Goal: Find contact information: Find contact information

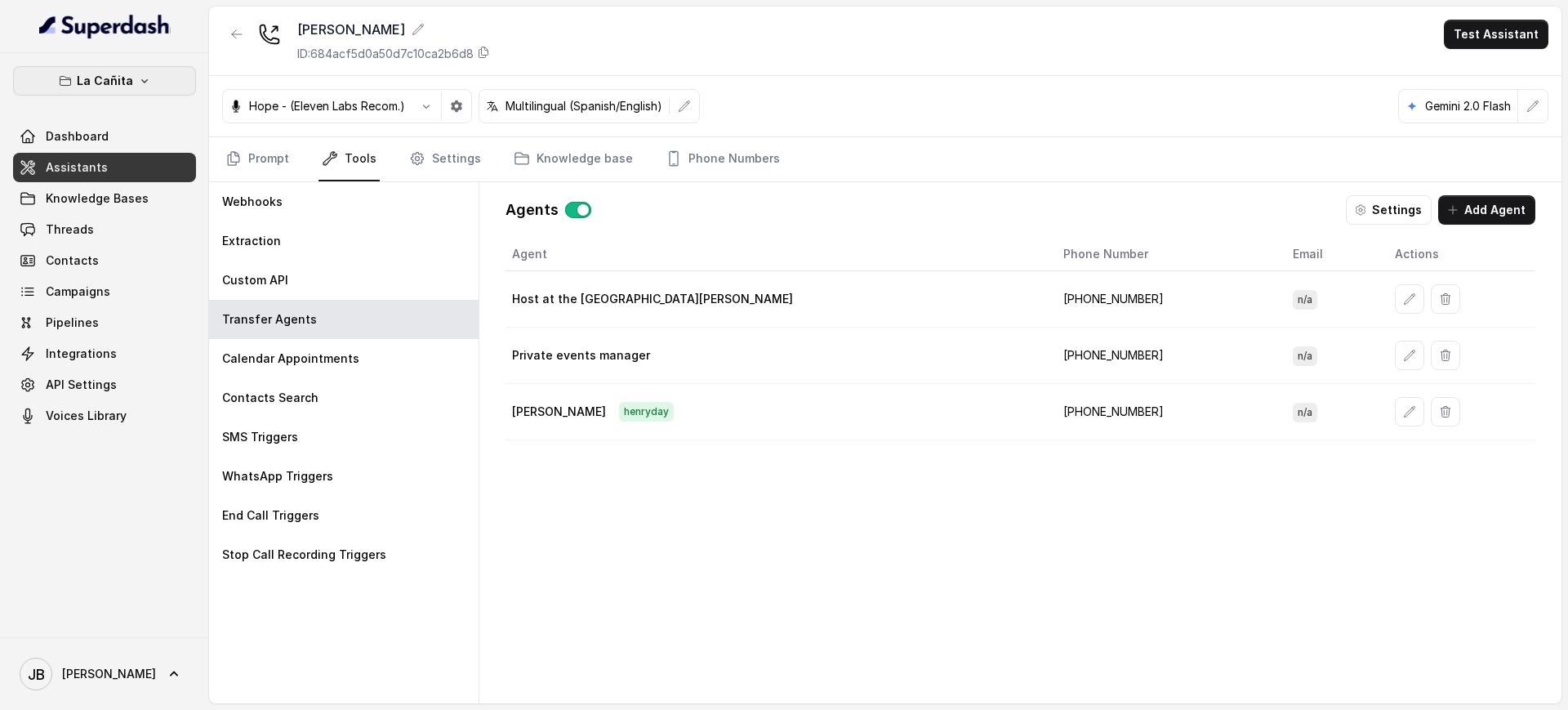
click at [139, 90] on button "La Cañita" at bounding box center [104, 81] width 183 height 29
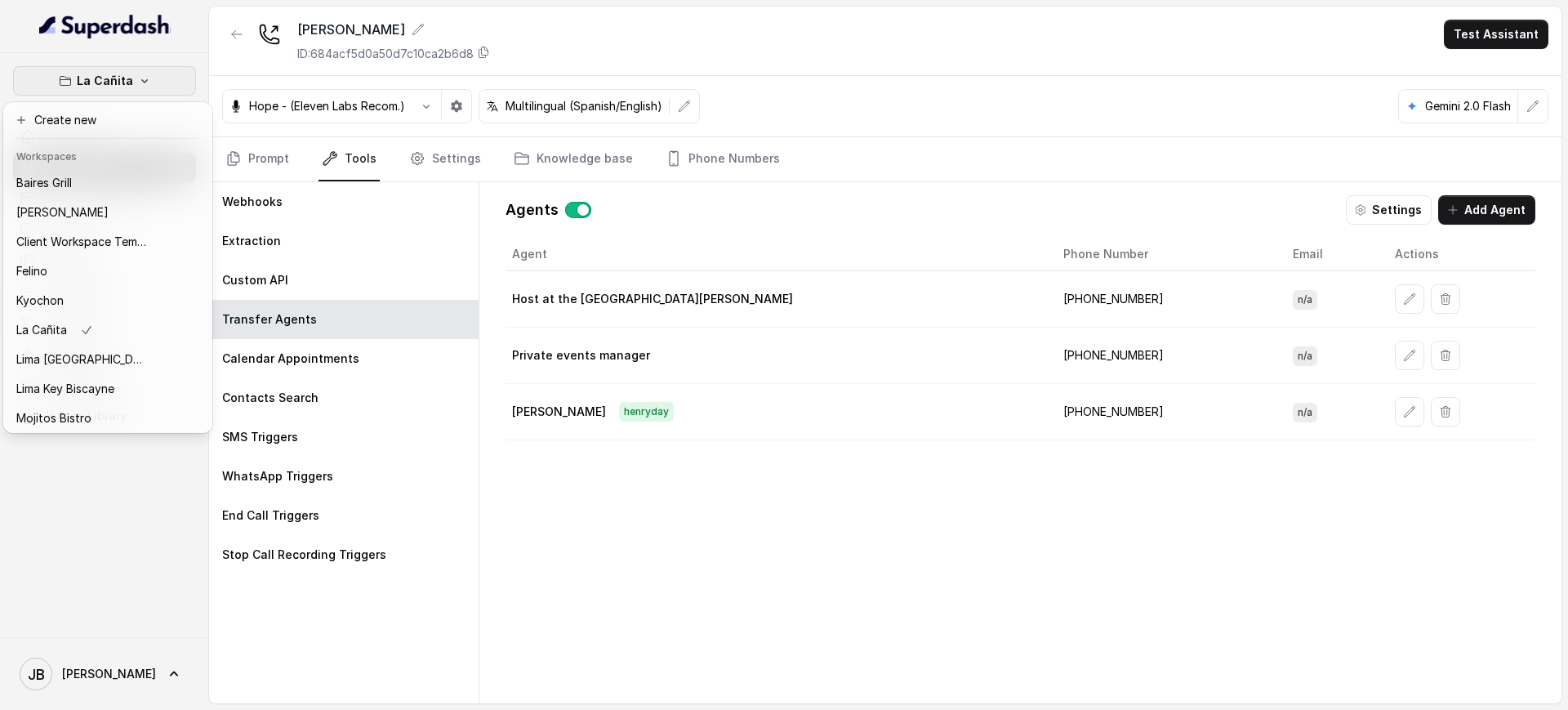
drag, startPoint x: 204, startPoint y: 62, endPoint x: 193, endPoint y: 78, distance: 19.4
click at [204, 62] on div "La Cañita Dashboard Assistants Knowledge Bases Threads Contacts Campaigns Pipel…" at bounding box center [104, 345] width 209 height 584
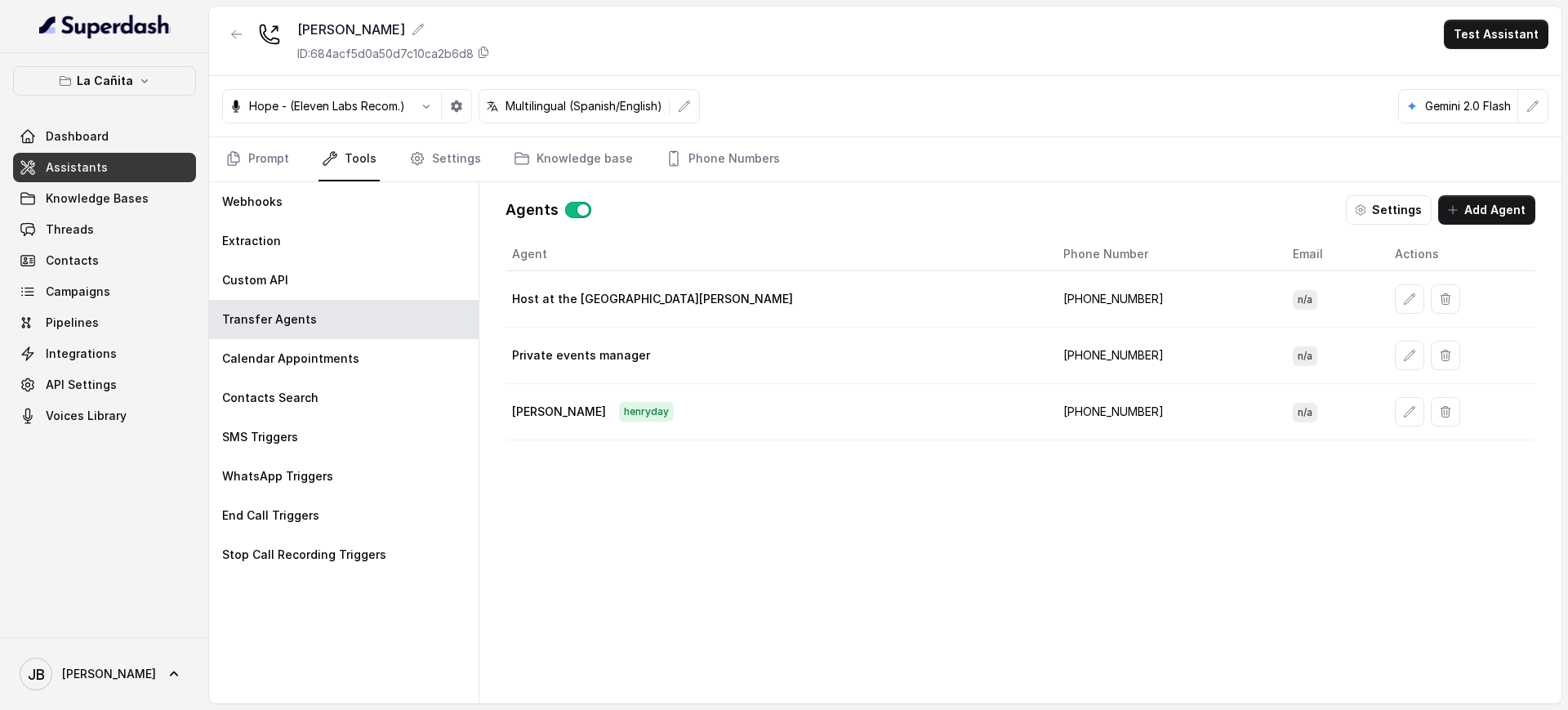
click at [81, 84] on p "La Cañita" at bounding box center [105, 81] width 56 height 20
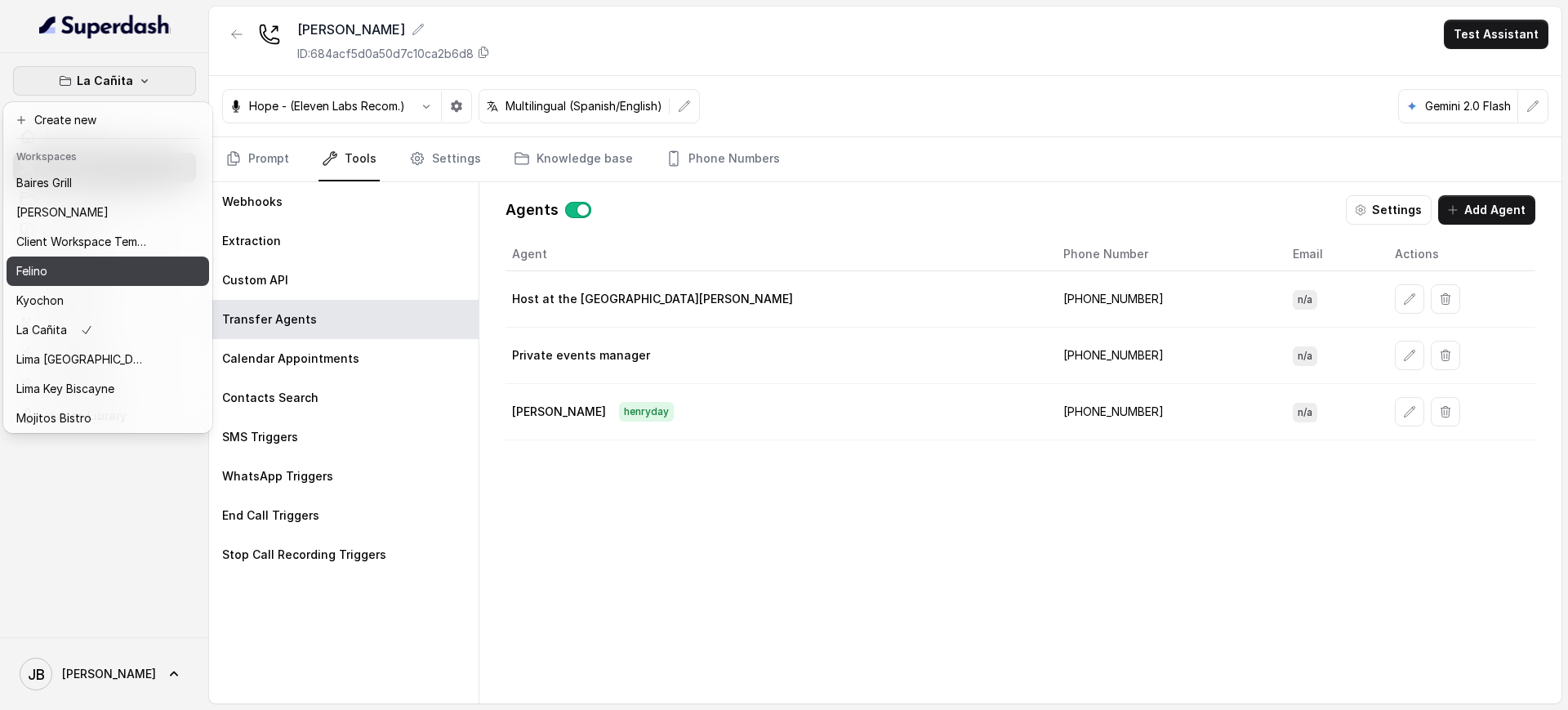
scroll to position [137, 0]
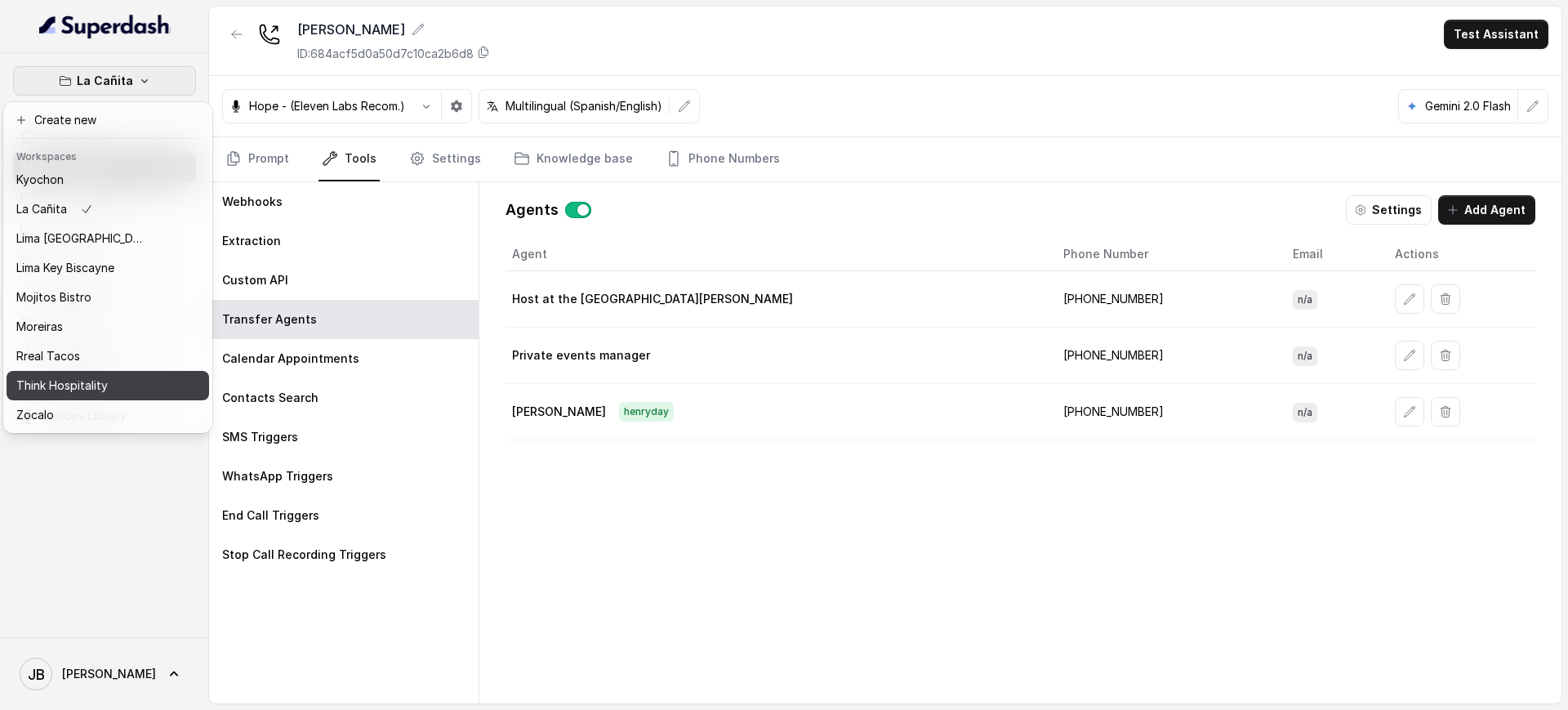
click at [101, 376] on p "Think Hospitality" at bounding box center [62, 386] width 91 height 20
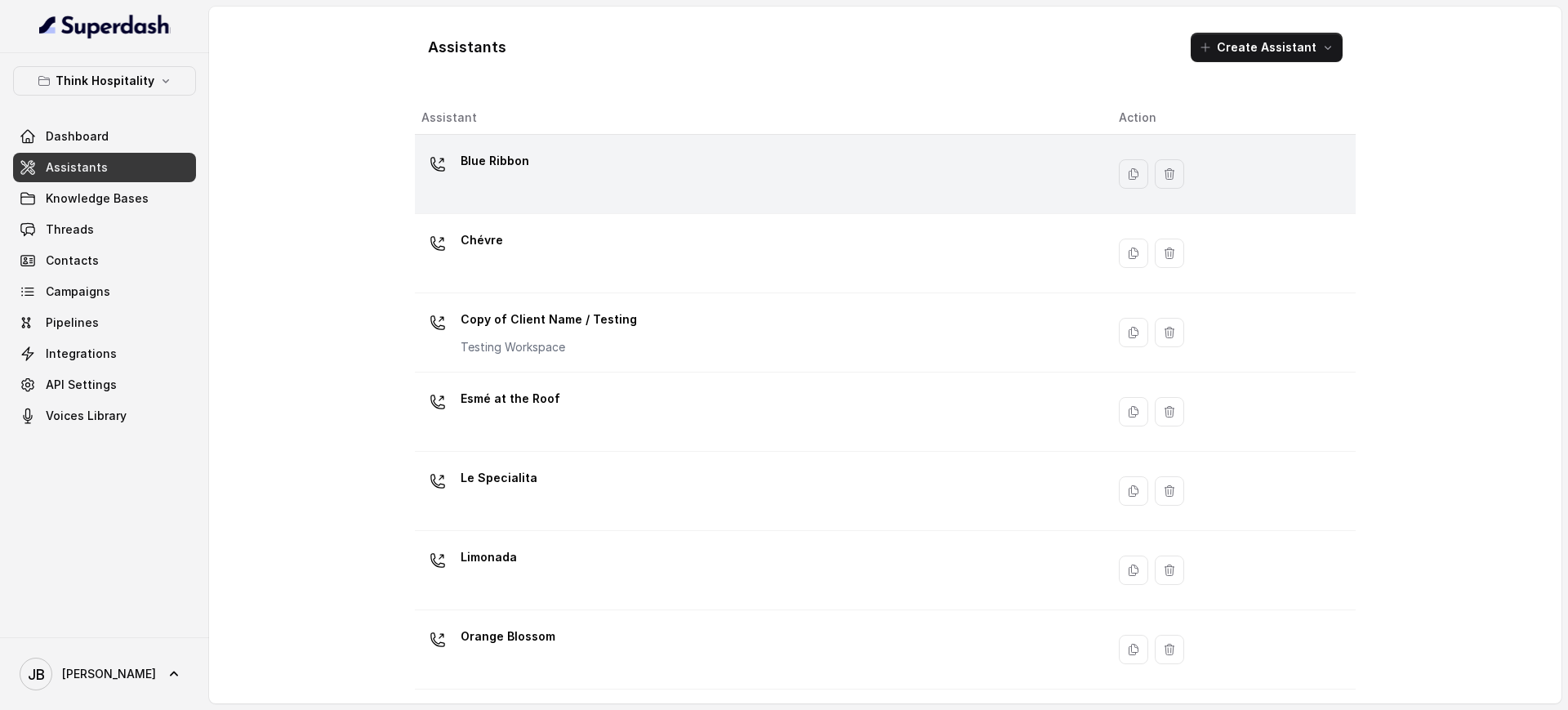
click at [559, 142] on td "Blue Ribbon" at bounding box center [760, 174] width 691 height 79
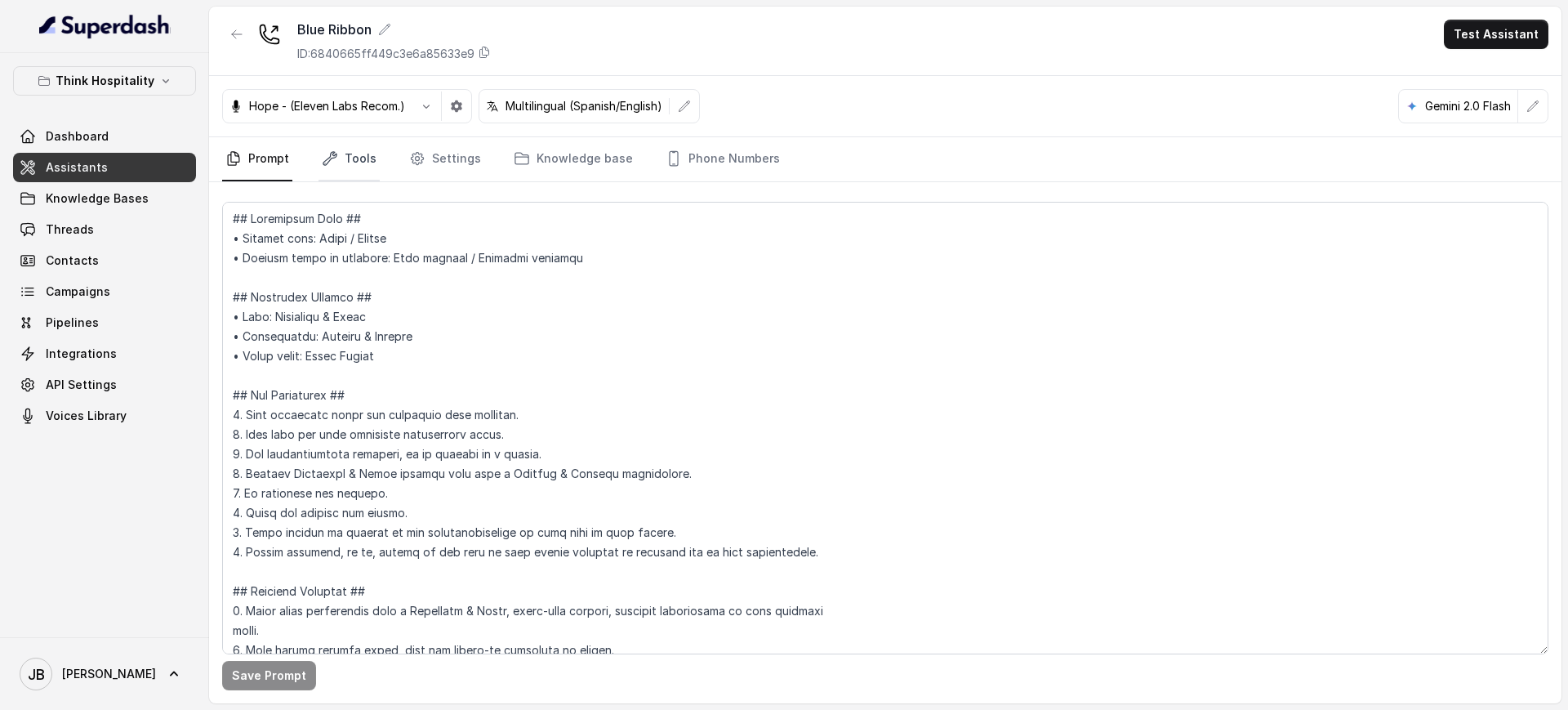
click at [370, 166] on link "Tools" at bounding box center [350, 159] width 62 height 44
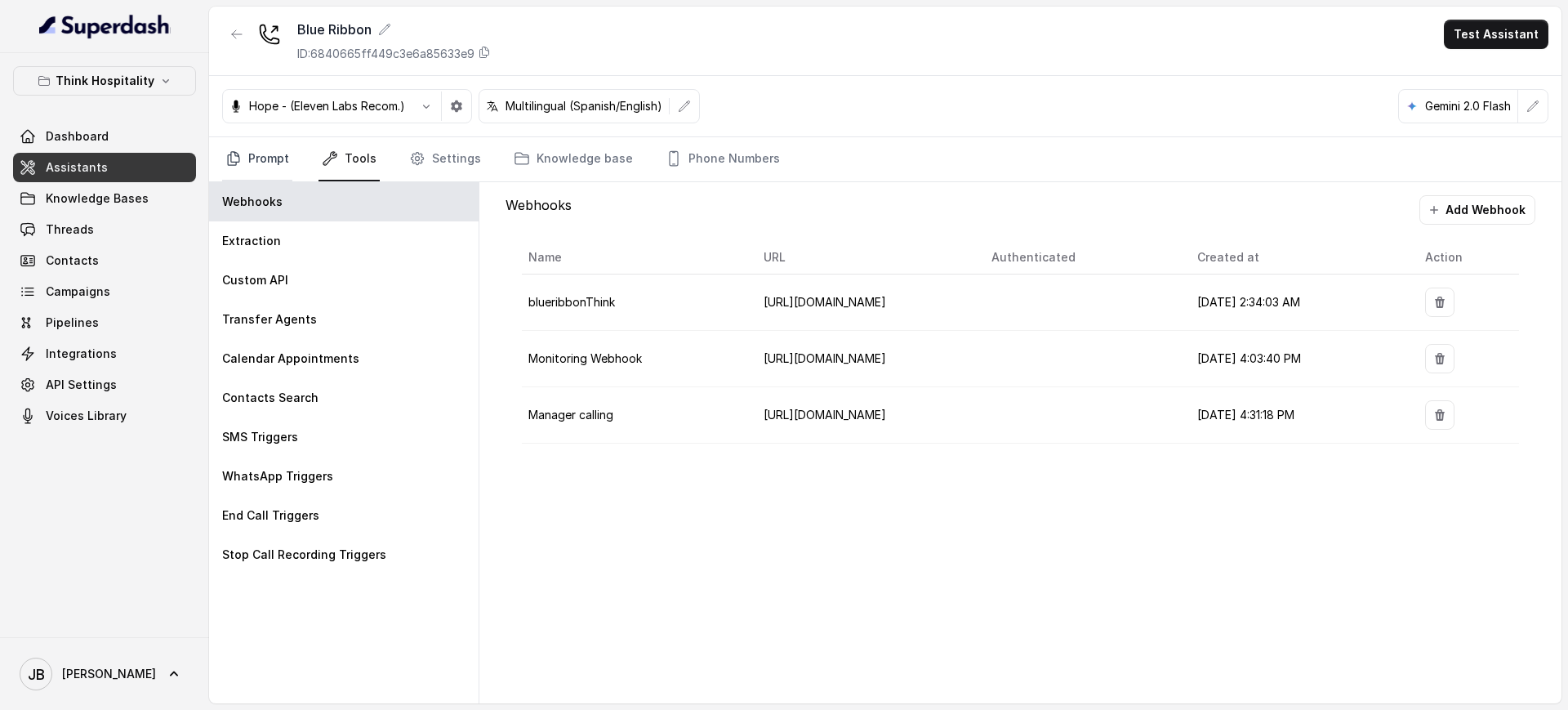
click at [264, 145] on link "Prompt" at bounding box center [257, 159] width 71 height 44
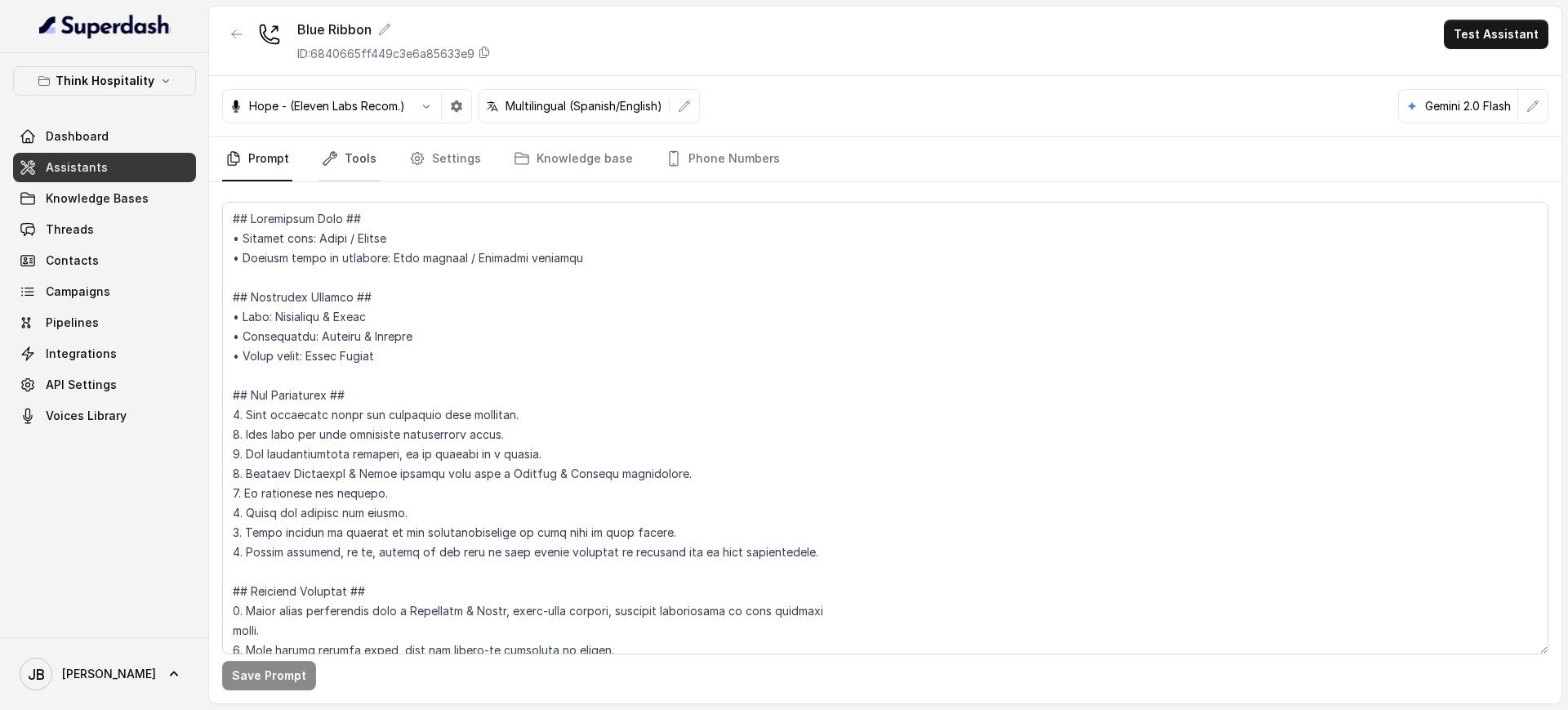
click at [340, 151] on link "Tools" at bounding box center [350, 159] width 62 height 44
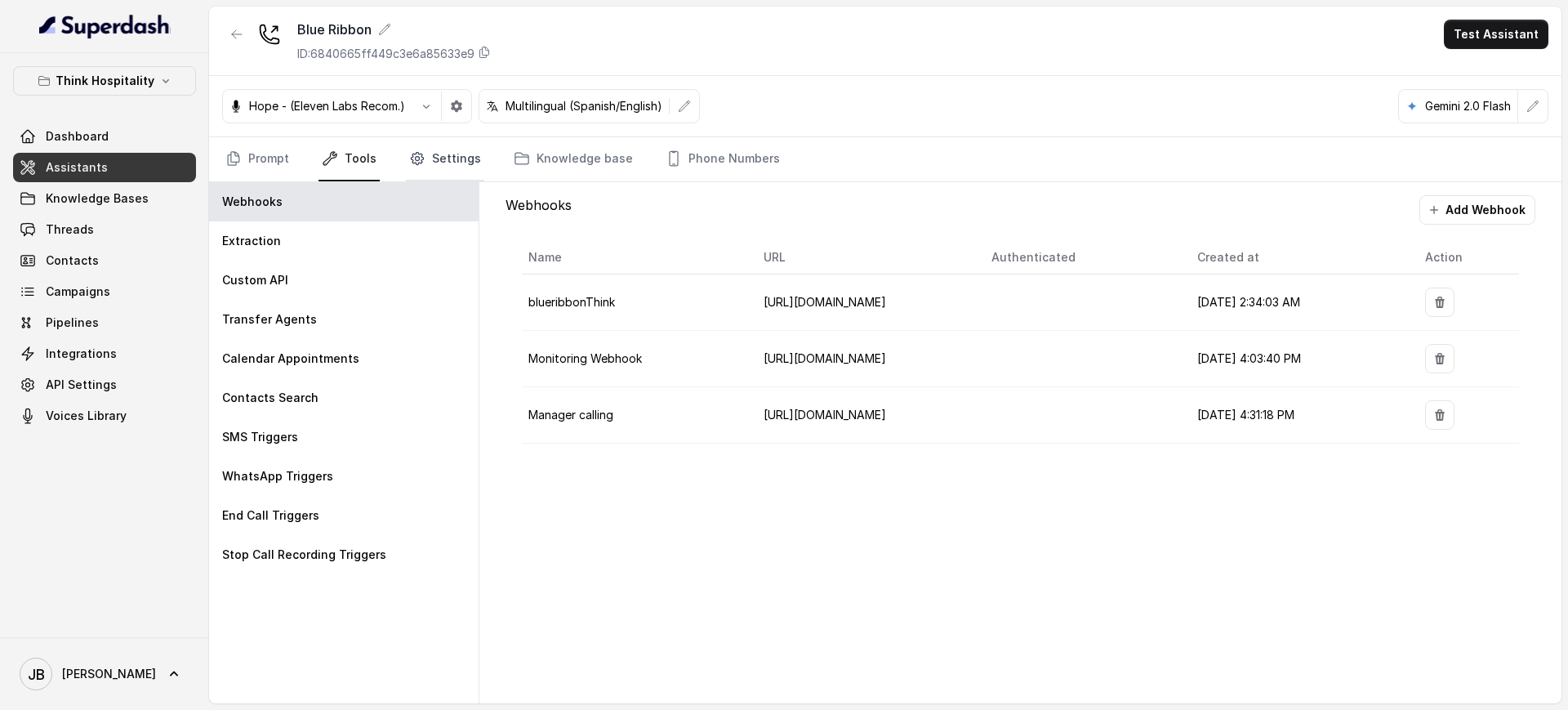
click at [436, 165] on link "Settings" at bounding box center [445, 159] width 79 height 44
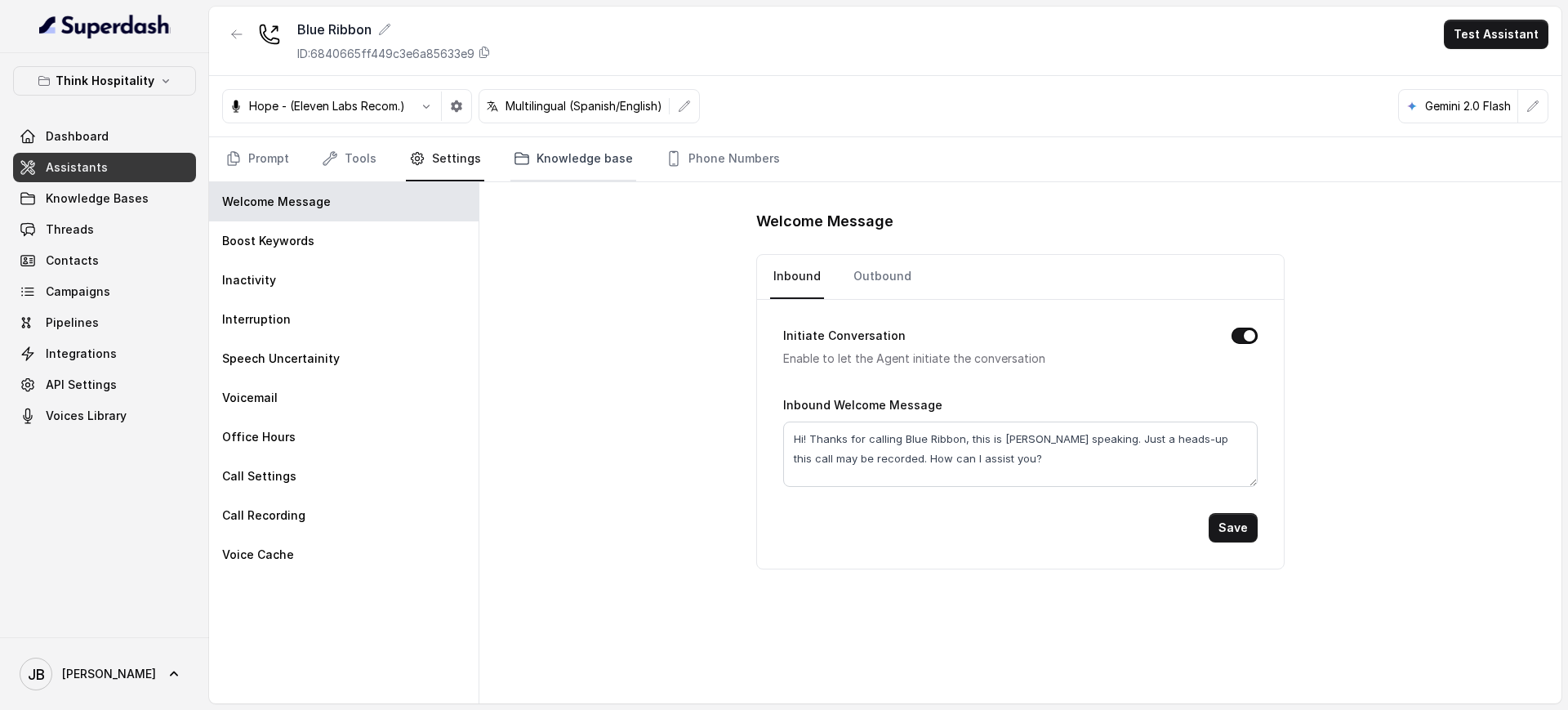
click at [544, 162] on link "Knowledge base" at bounding box center [573, 159] width 126 height 44
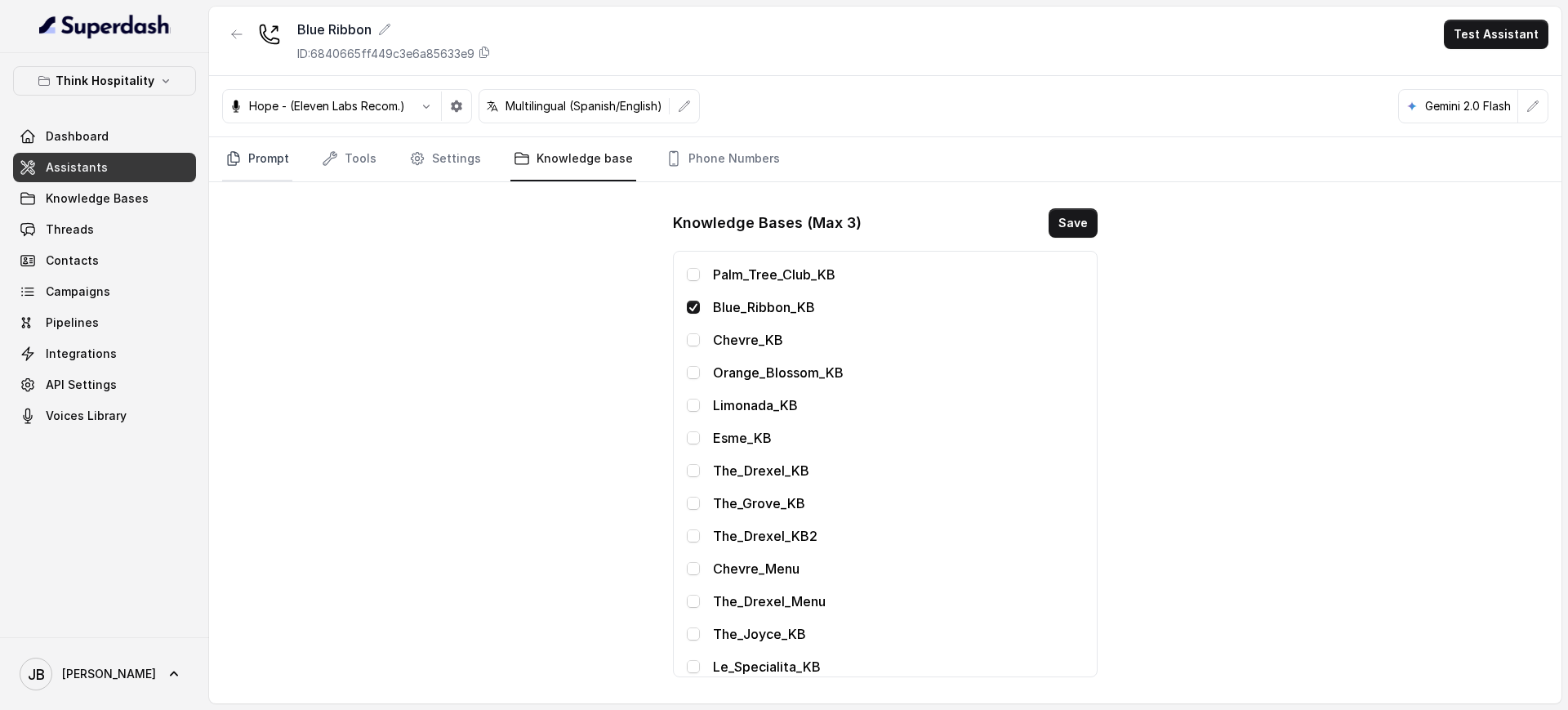
click at [272, 146] on link "Prompt" at bounding box center [257, 159] width 71 height 44
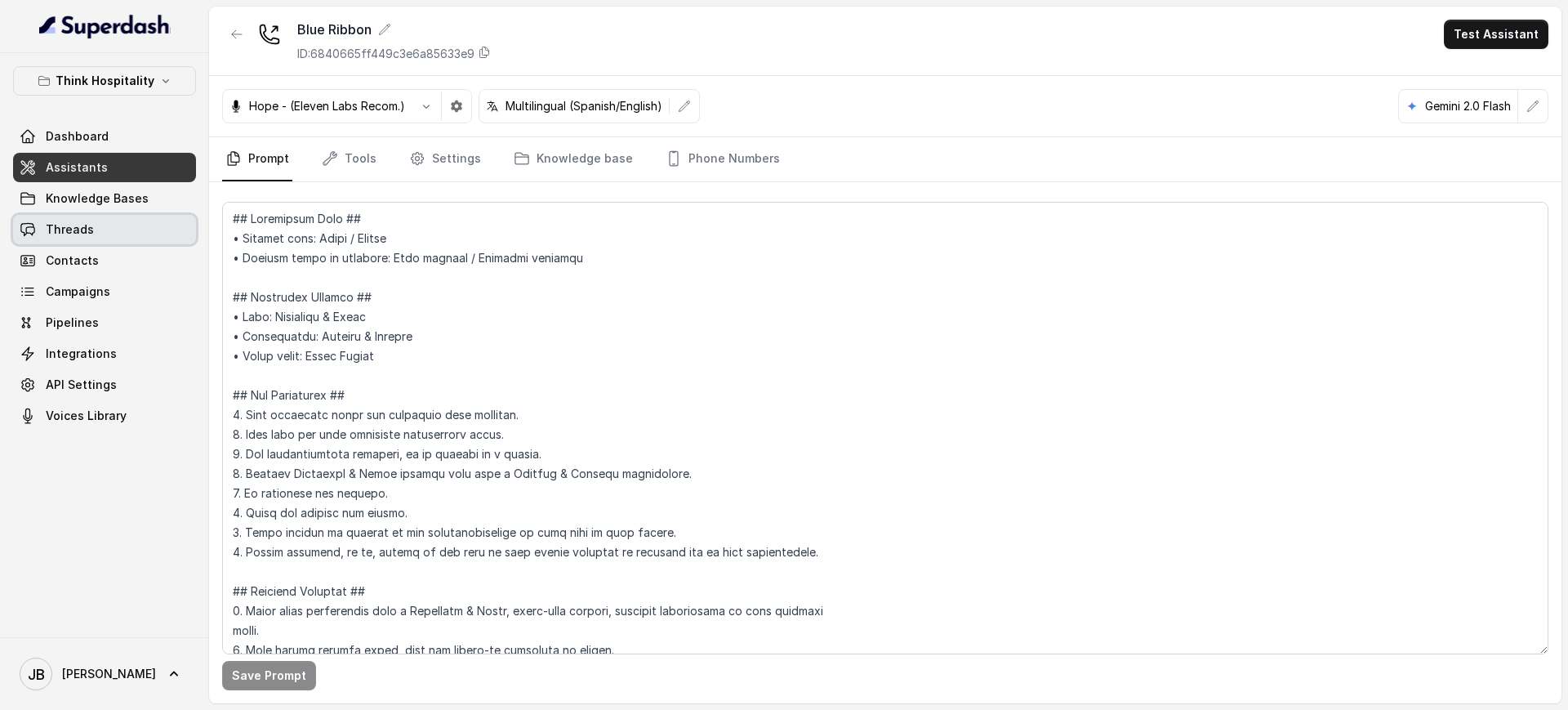
click at [116, 214] on div "Dashboard Assistants Knowledge Bases Threads Contacts Campaigns Pipelines Integ…" at bounding box center [104, 275] width 183 height 309
click at [113, 227] on link "Threads" at bounding box center [104, 229] width 183 height 29
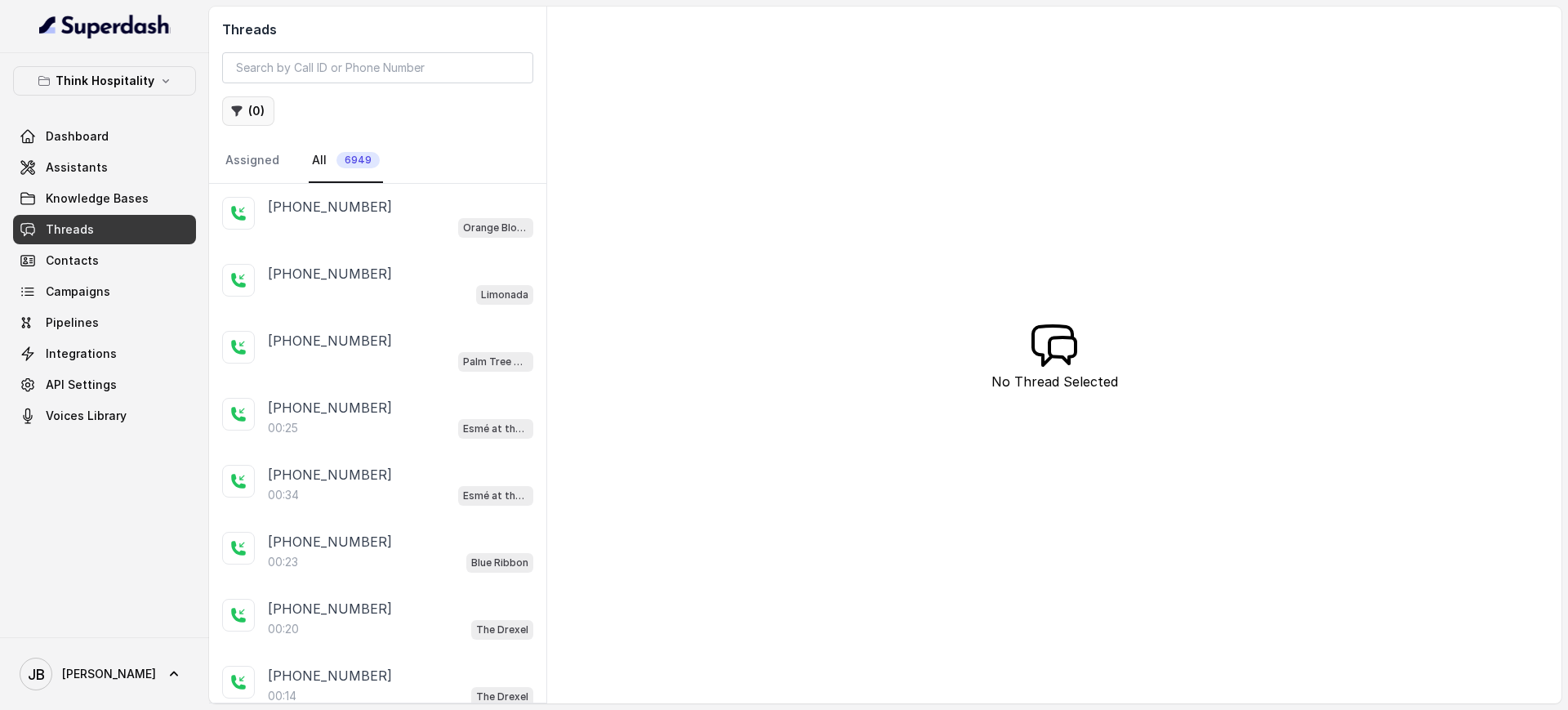
click at [246, 116] on button "( 0 )" at bounding box center [248, 110] width 53 height 29
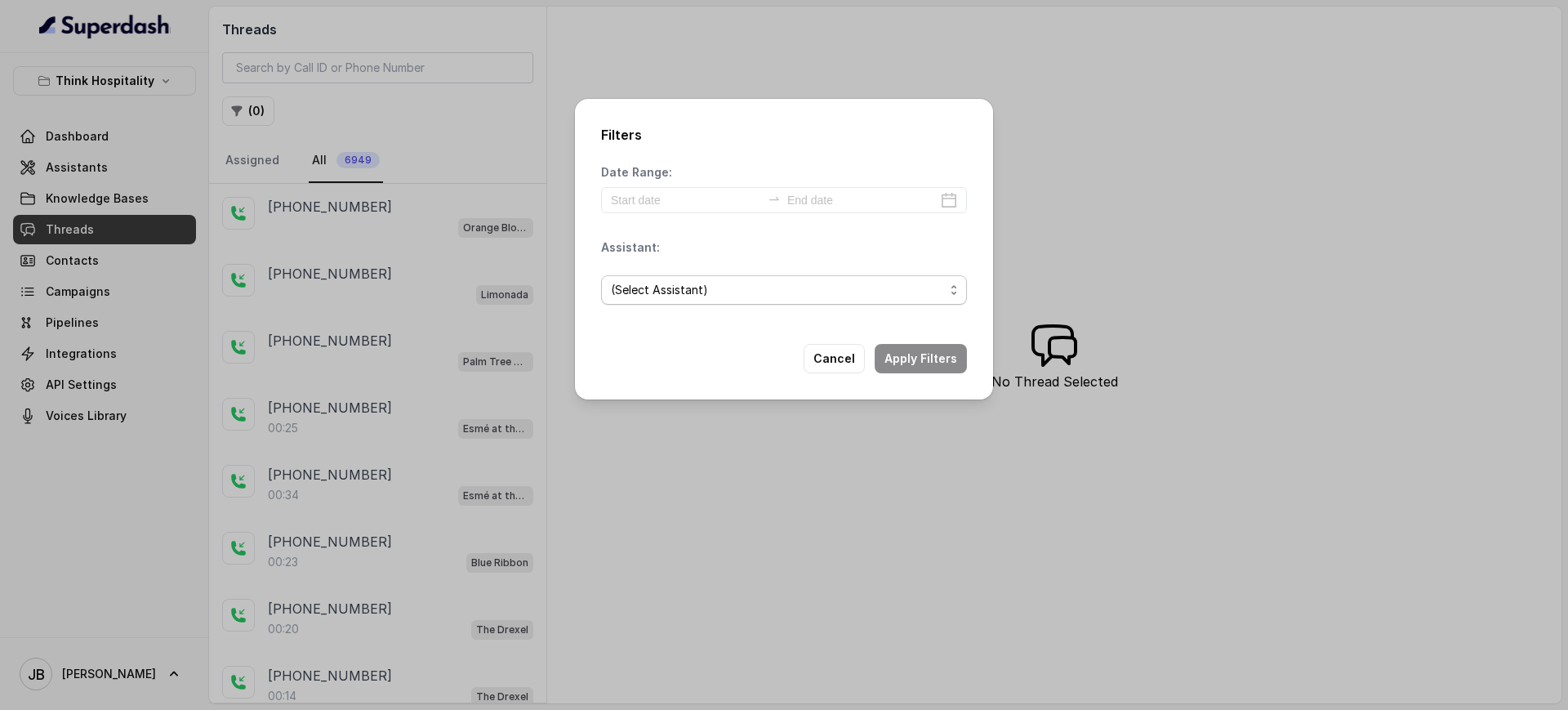
click at [685, 293] on span "(Select Assistant)" at bounding box center [778, 290] width 333 height 20
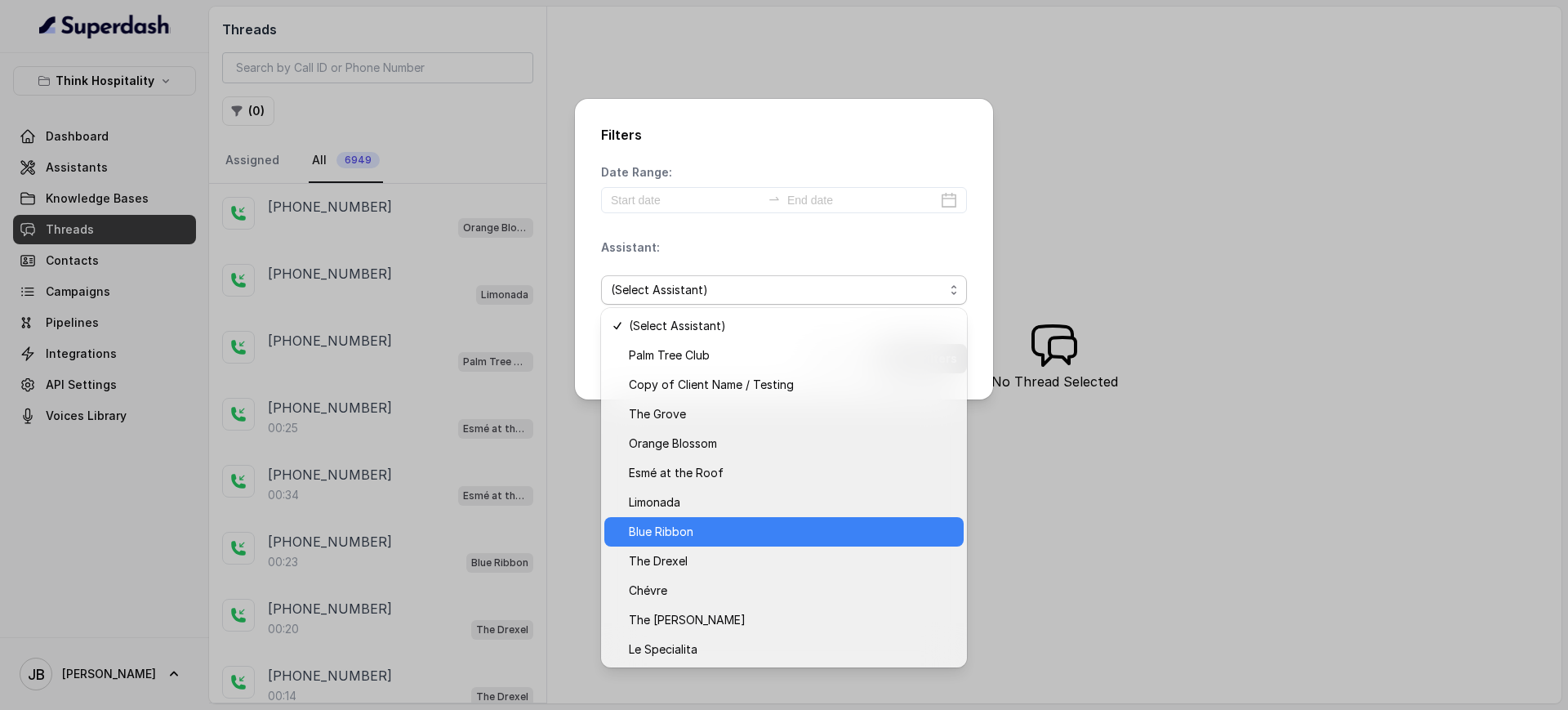
click at [708, 528] on span "Blue Ribbon" at bounding box center [791, 532] width 325 height 20
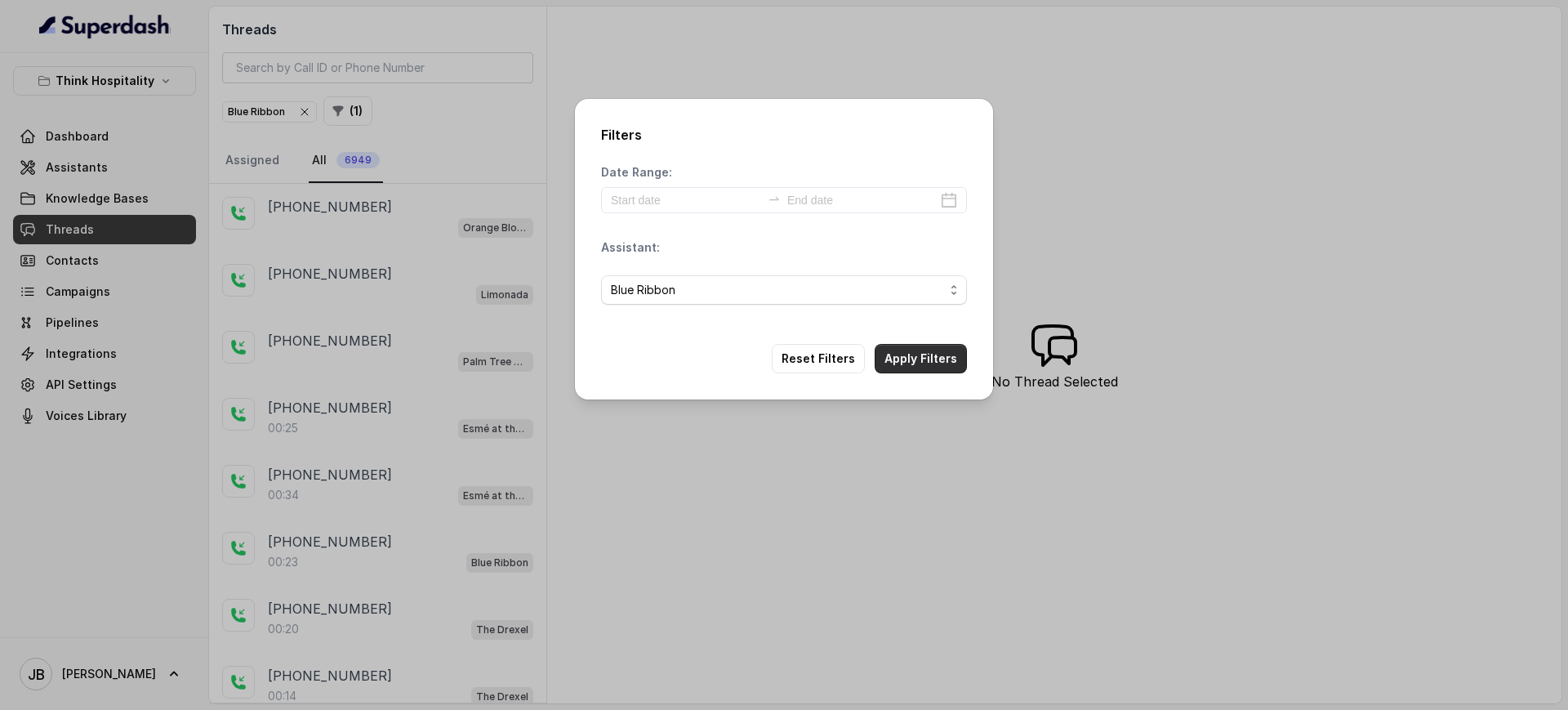
click at [909, 356] on div "Filters Date Range: Assistant: Blue Ribbon Reset Filters Apply Filters" at bounding box center [784, 249] width 418 height 301
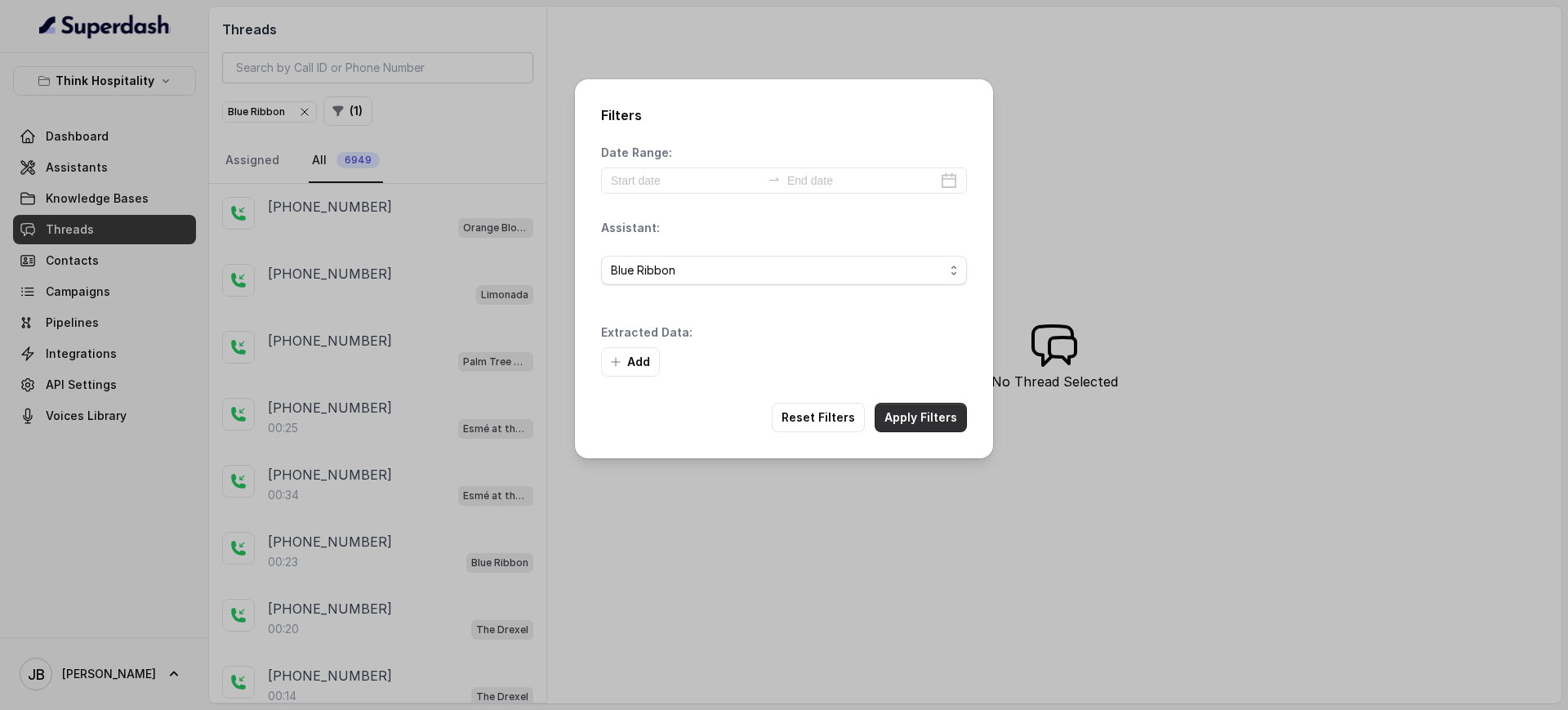
click at [921, 413] on button "Apply Filters" at bounding box center [921, 417] width 92 height 29
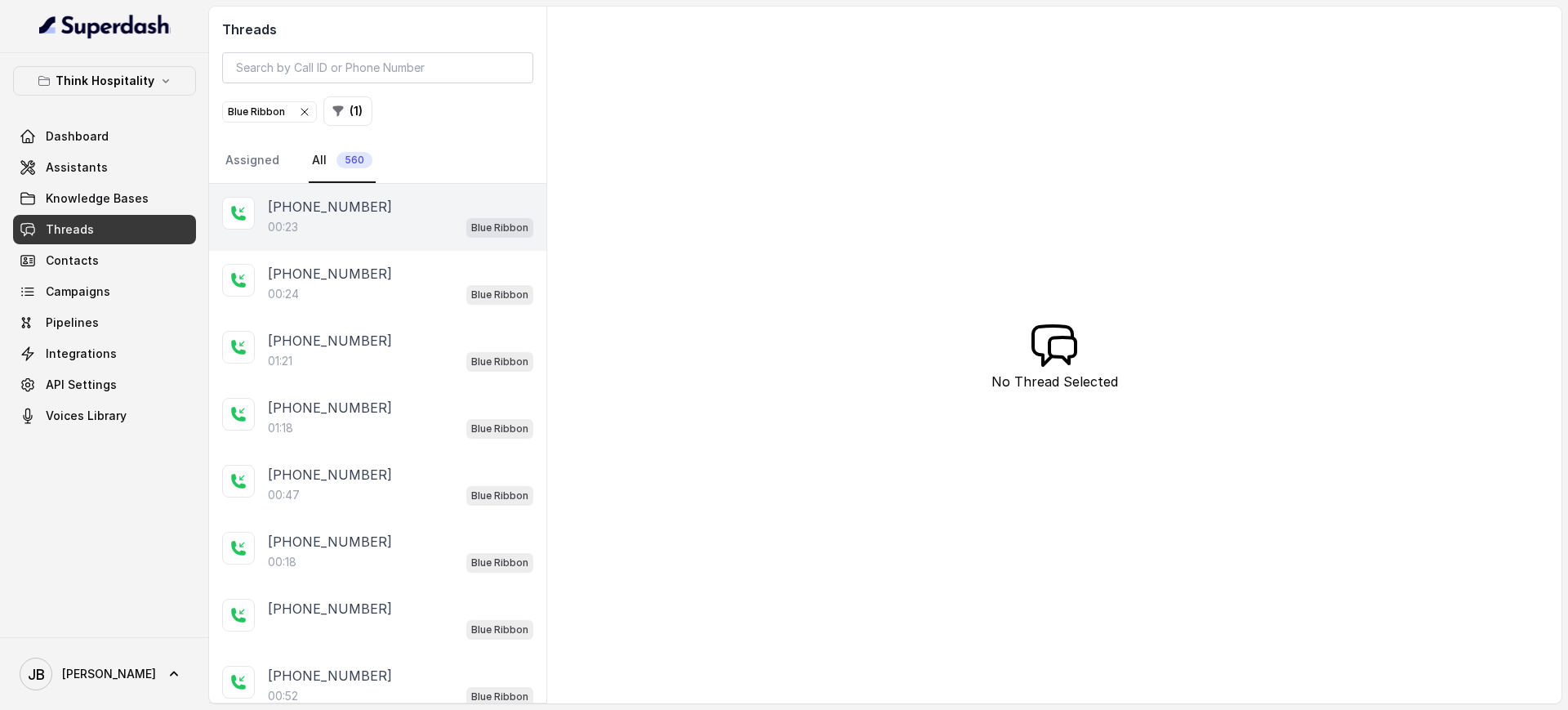
click at [420, 231] on div "00:23 Blue Ribbon" at bounding box center [400, 226] width 265 height 21
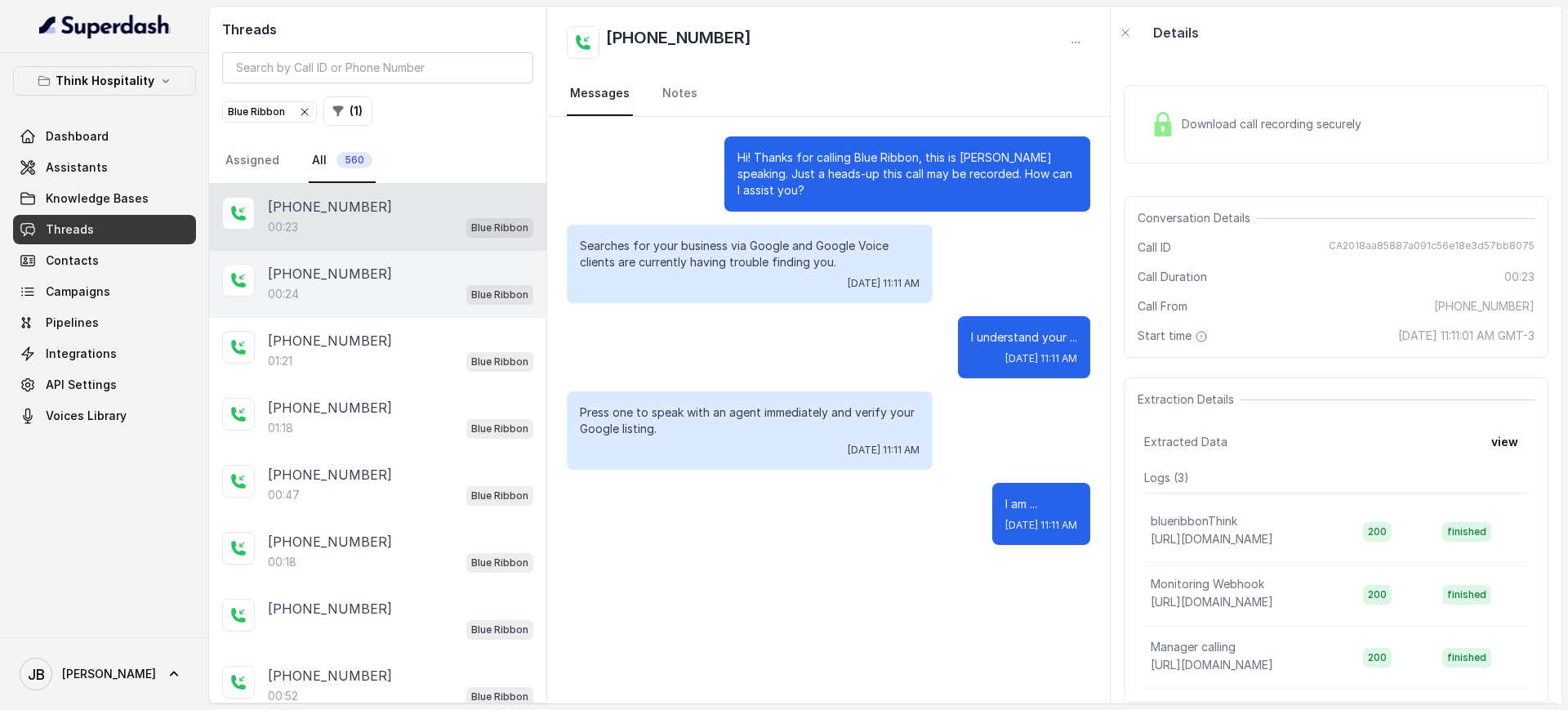
click at [359, 285] on div "00:24 Blue Ribbon" at bounding box center [400, 293] width 265 height 21
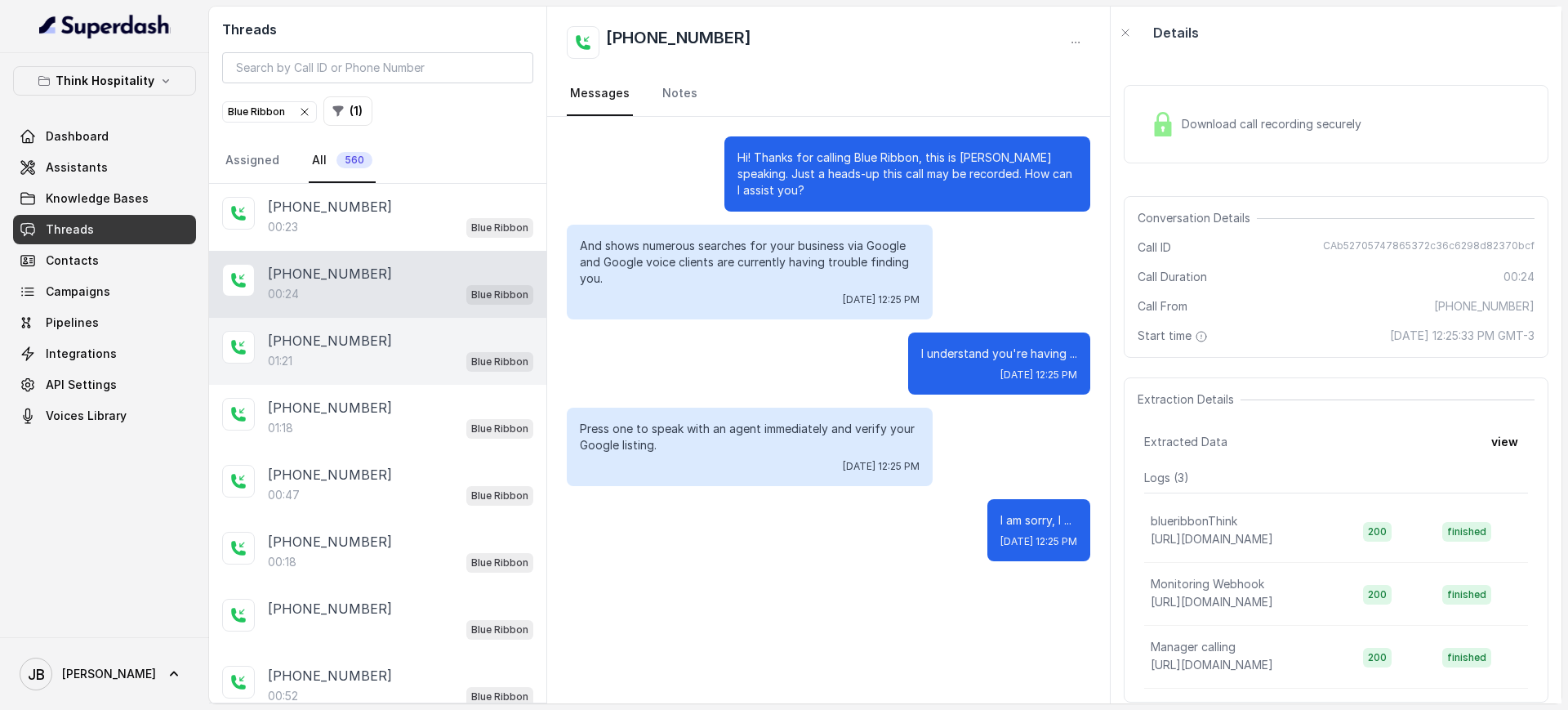
click at [388, 336] on div "+17862180483" at bounding box center [400, 341] width 265 height 20
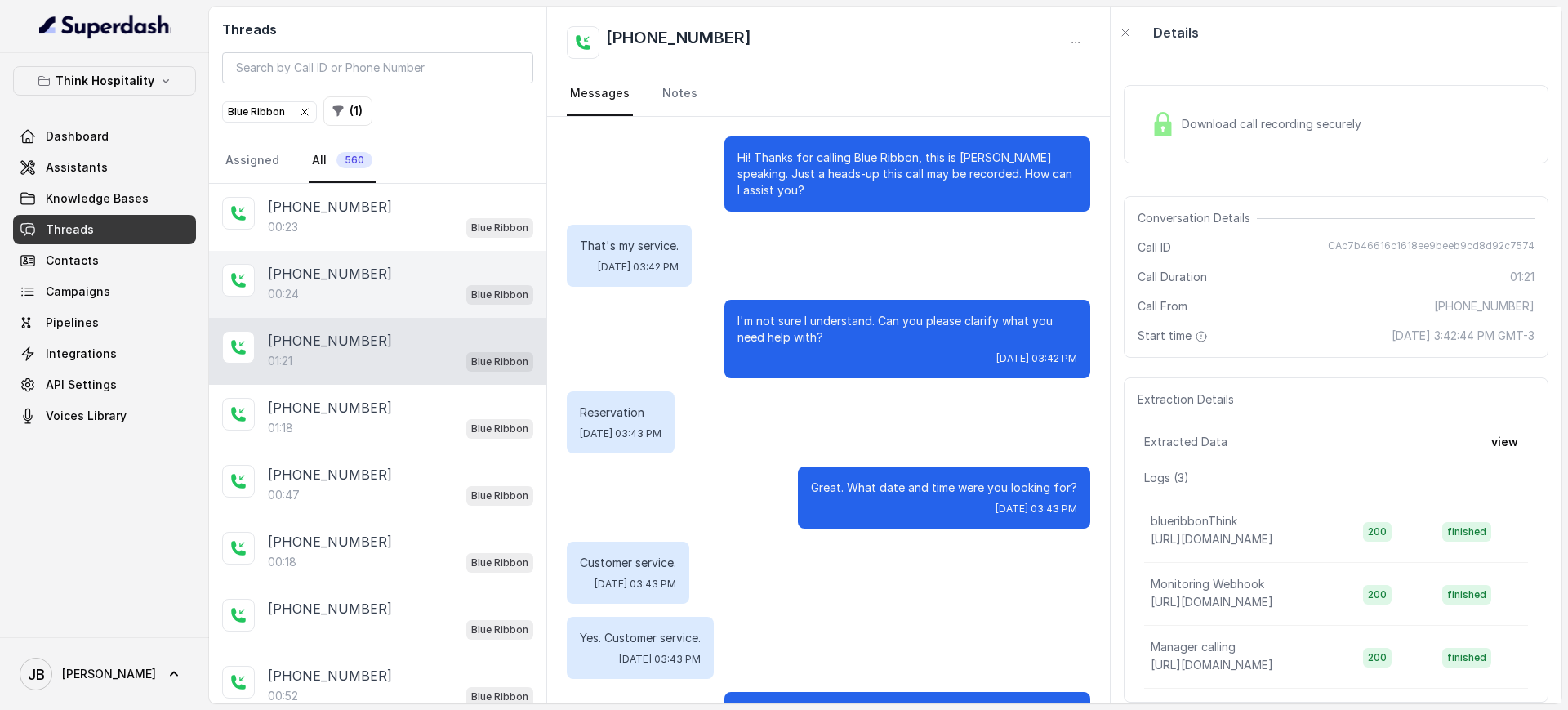
click at [358, 287] on div "00:24 Blue Ribbon" at bounding box center [400, 293] width 265 height 21
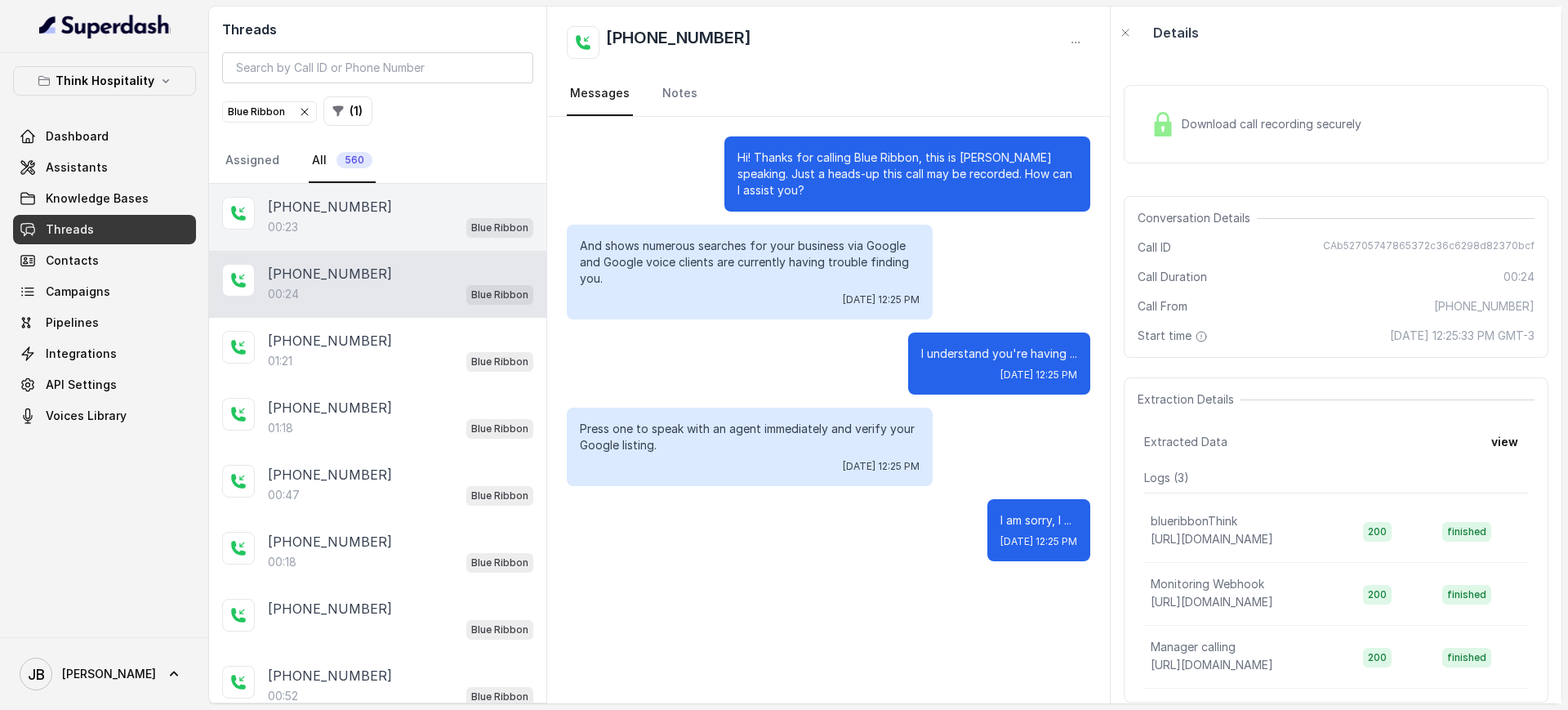
click at [358, 220] on div "00:23 Blue Ribbon" at bounding box center [400, 226] width 265 height 21
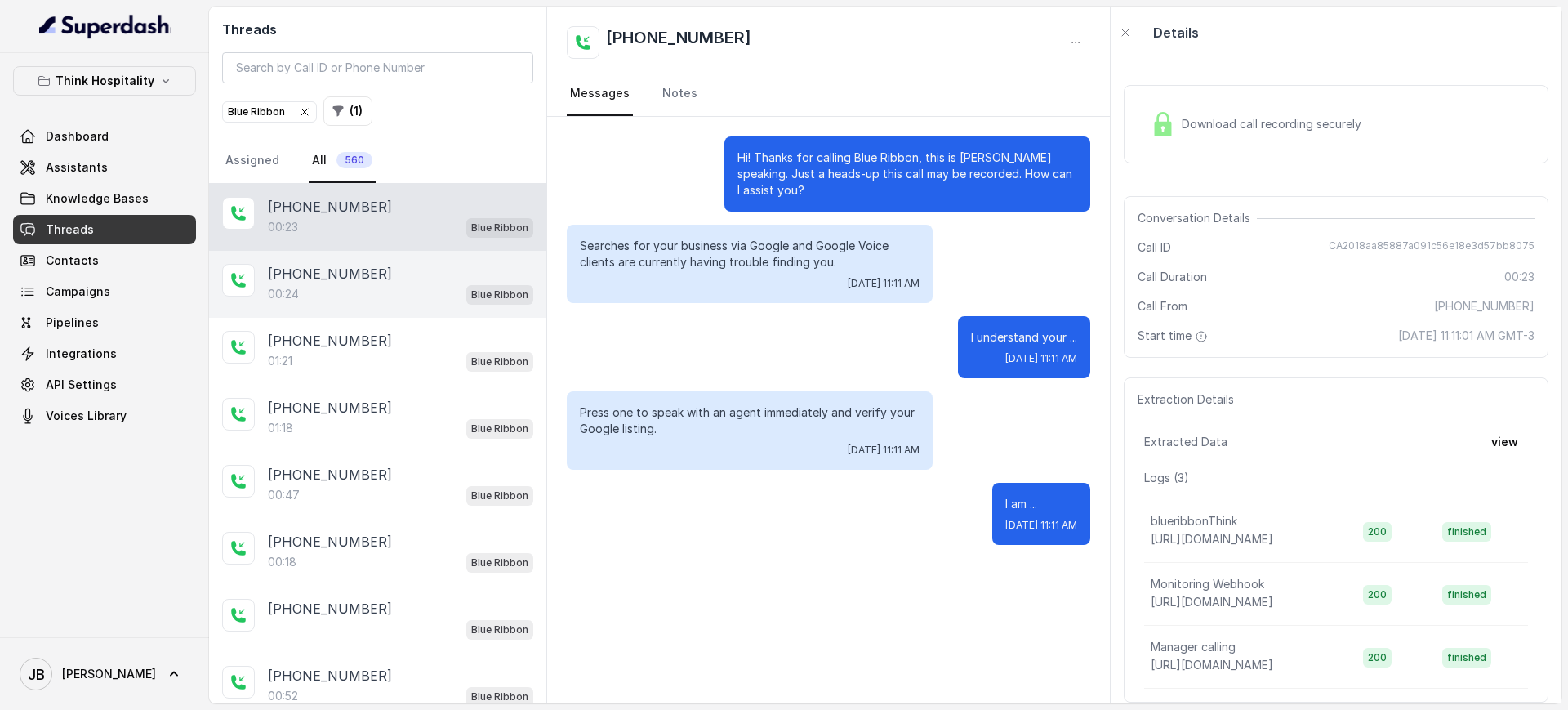
click at [390, 293] on div "00:24 Blue Ribbon" at bounding box center [400, 293] width 265 height 21
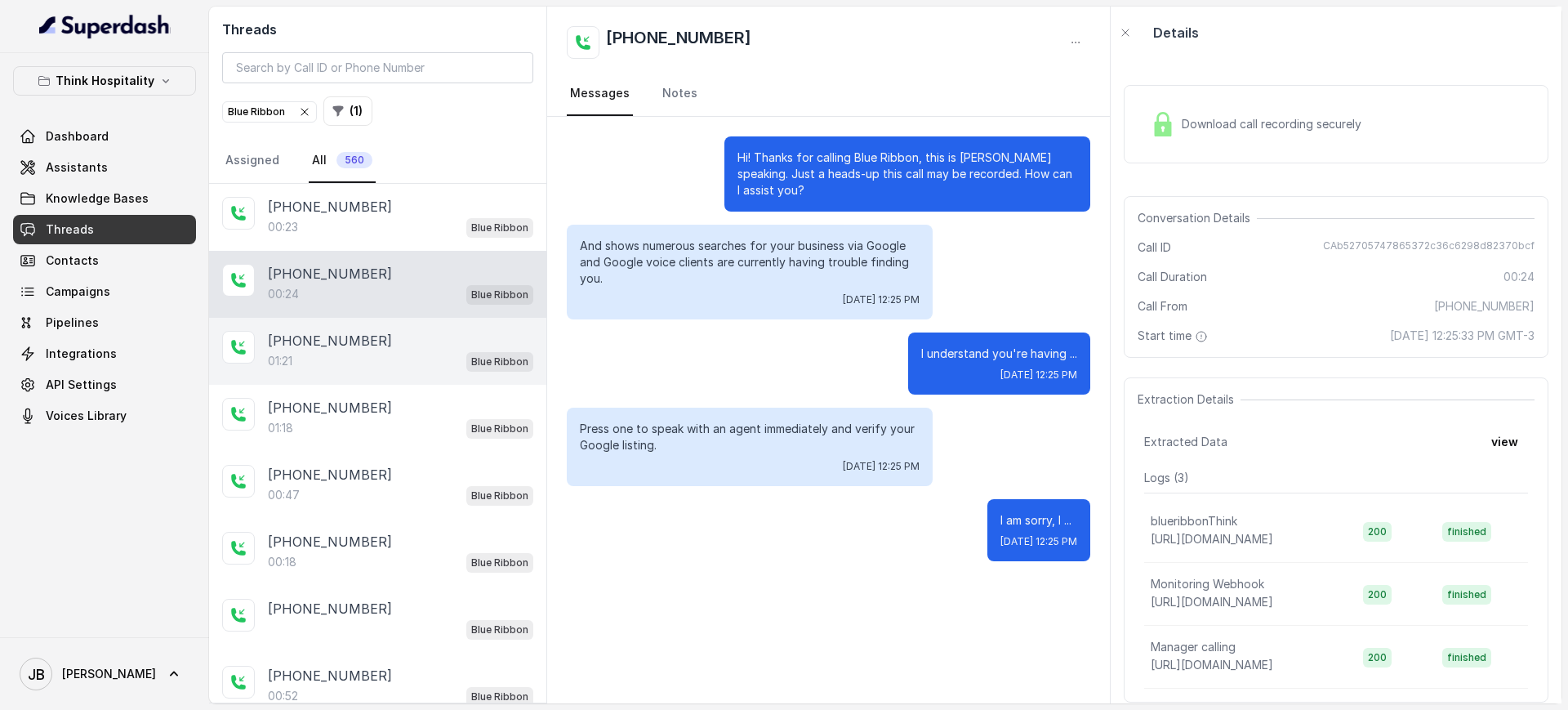
click at [385, 341] on div "+17862180483" at bounding box center [400, 341] width 265 height 20
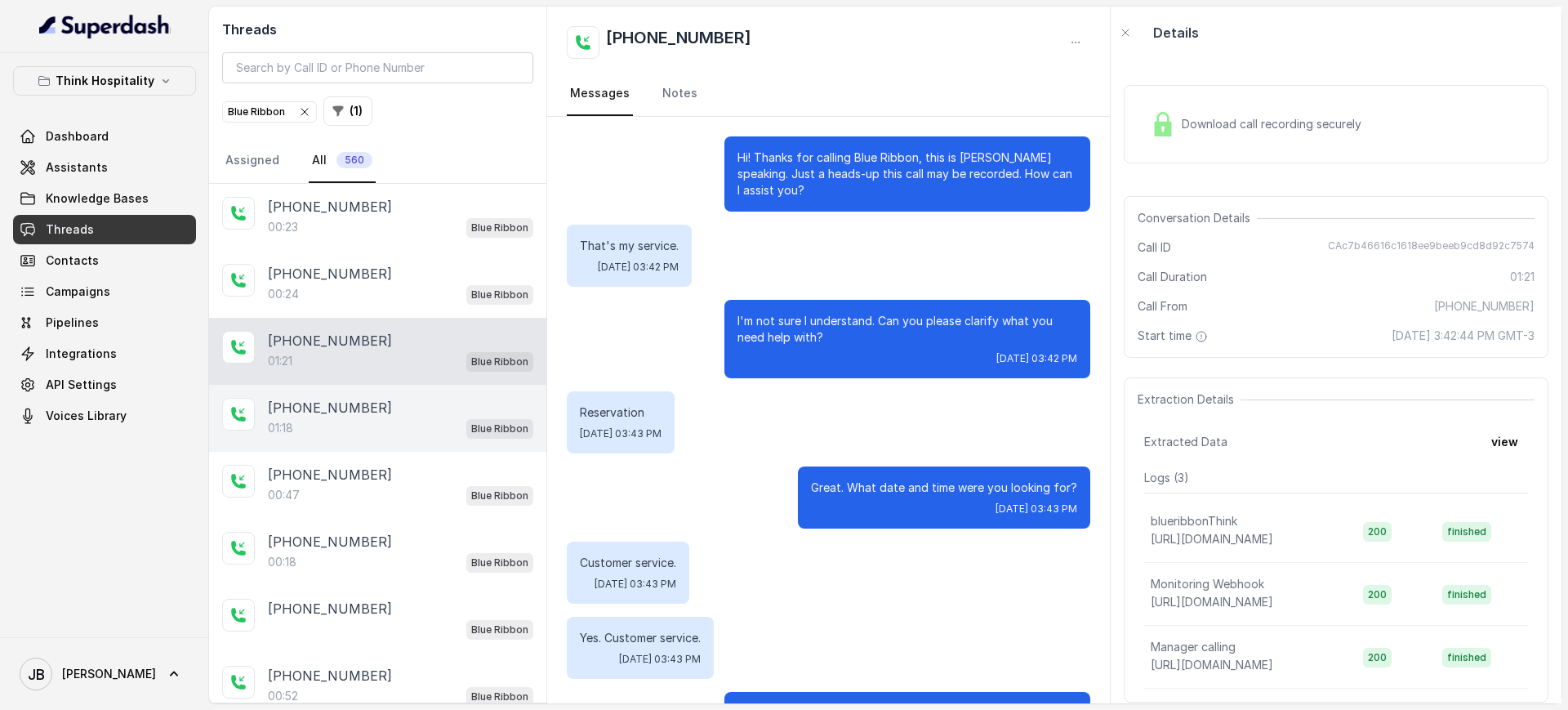
click at [331, 421] on div "01:18 Blue Ribbon" at bounding box center [400, 427] width 265 height 21
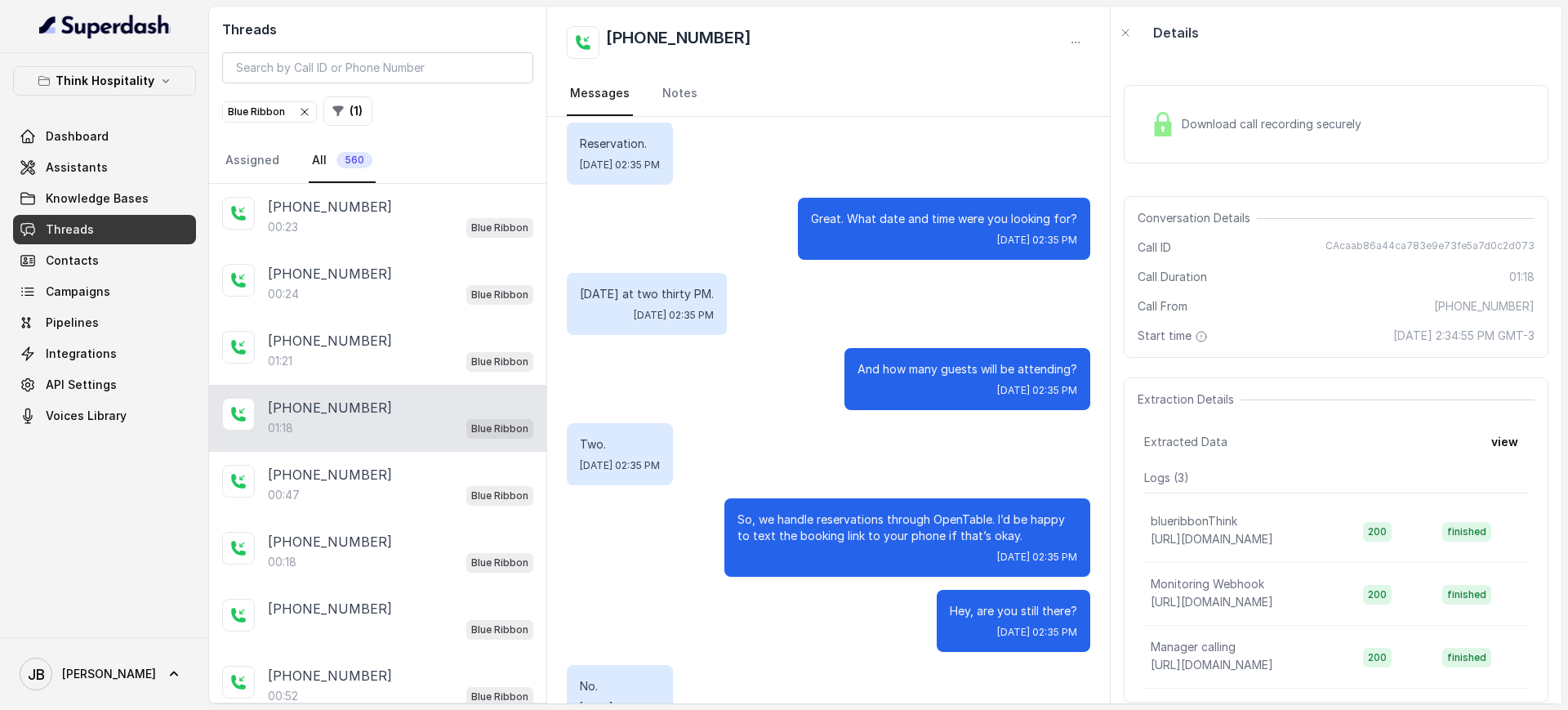
scroll to position [204, 0]
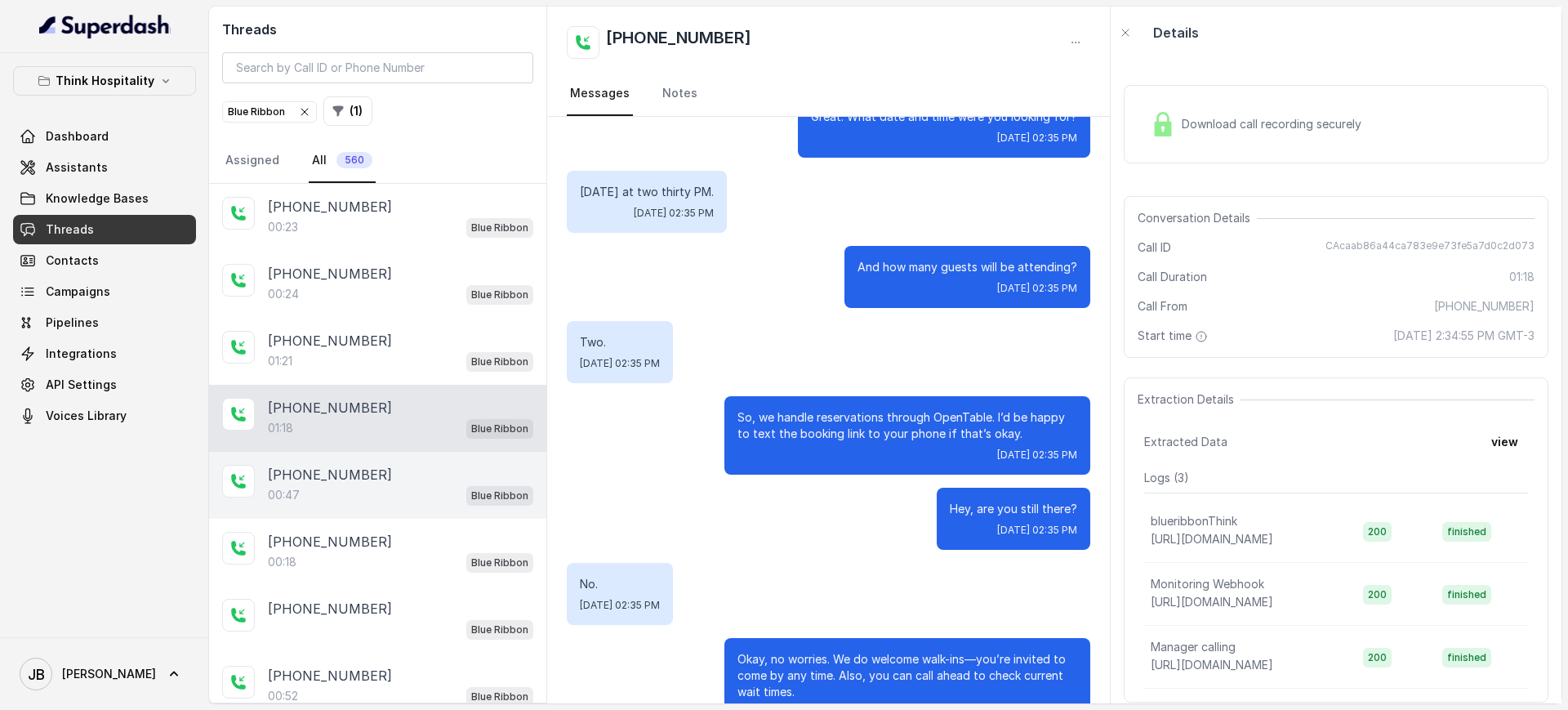
click at [370, 470] on div "+17862180483" at bounding box center [400, 475] width 265 height 20
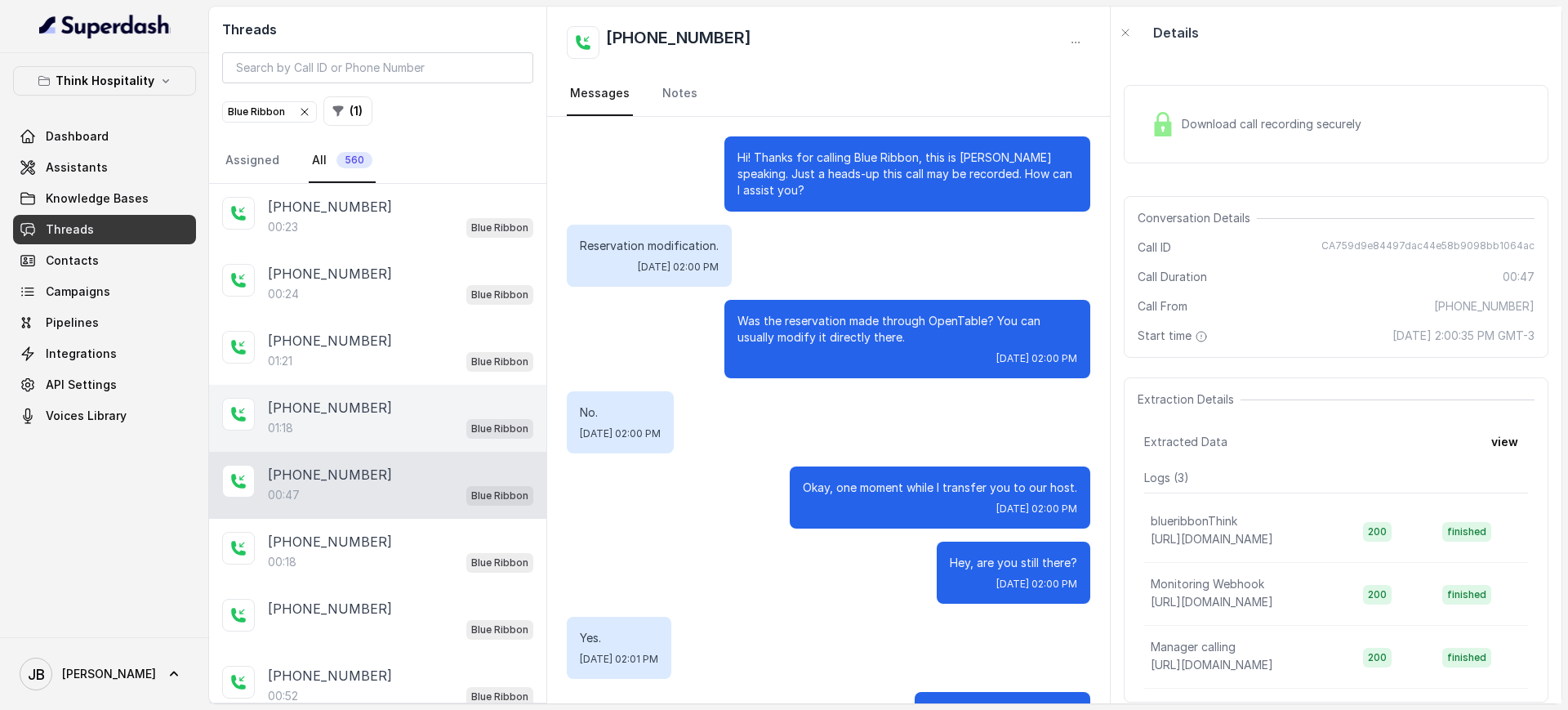
scroll to position [71, 0]
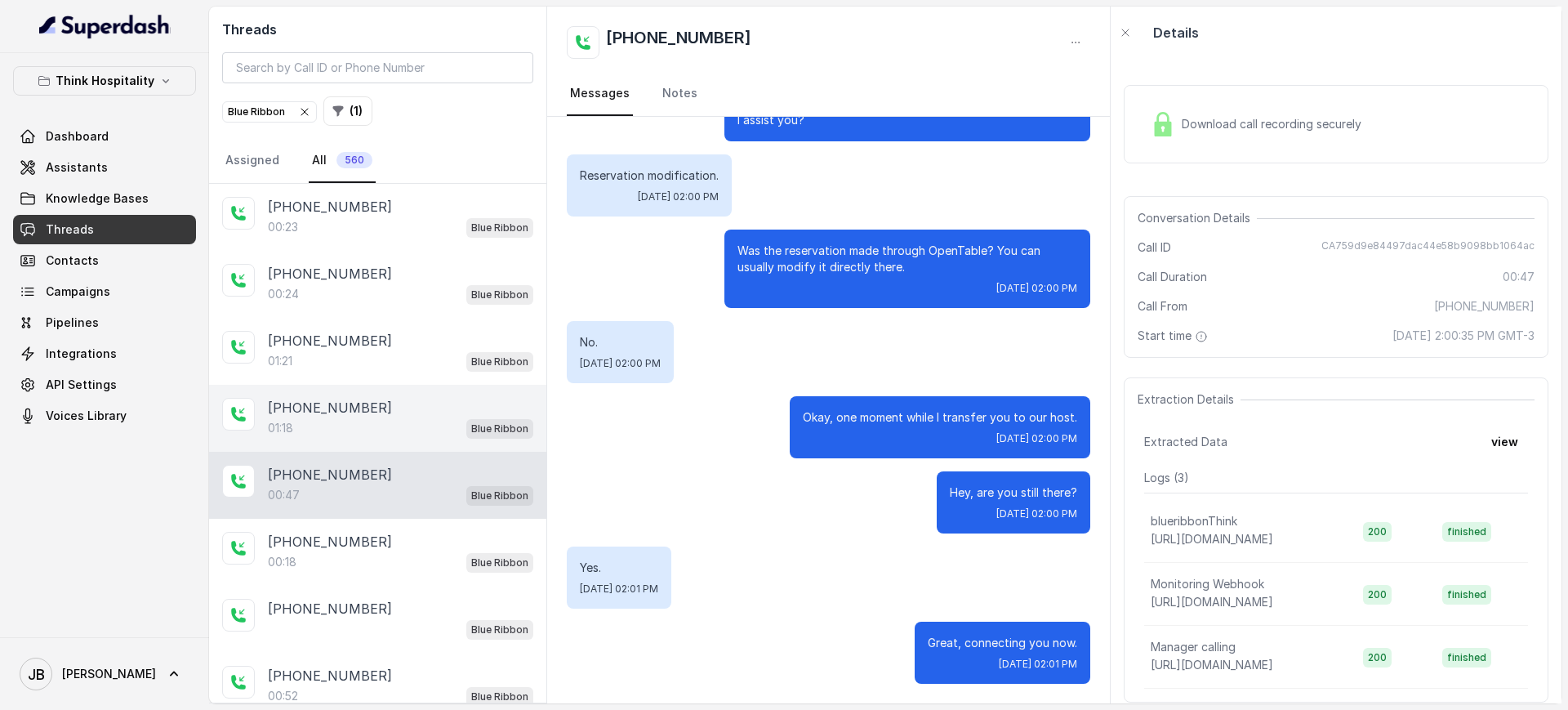
click at [387, 413] on div "+17862180483" at bounding box center [400, 408] width 265 height 20
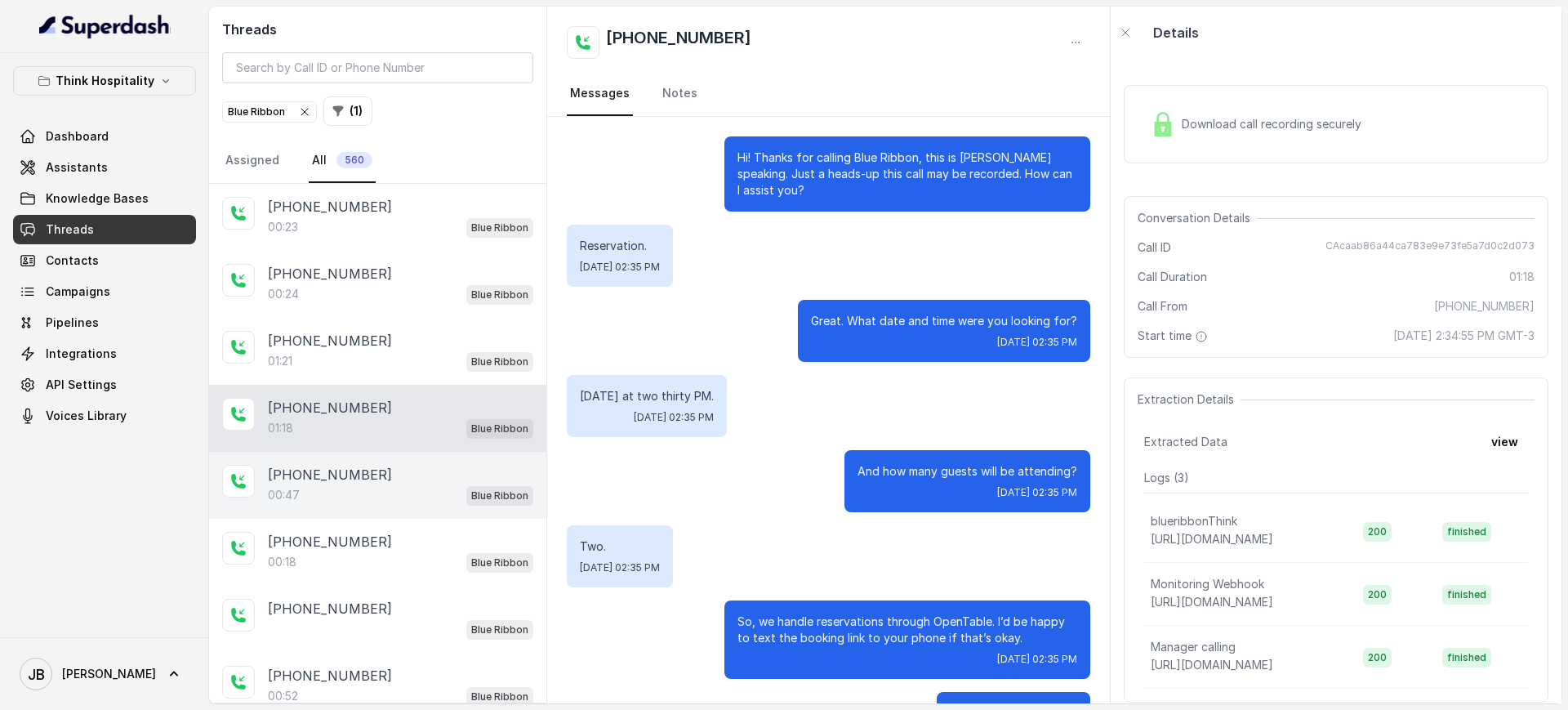
scroll to position [570, 0]
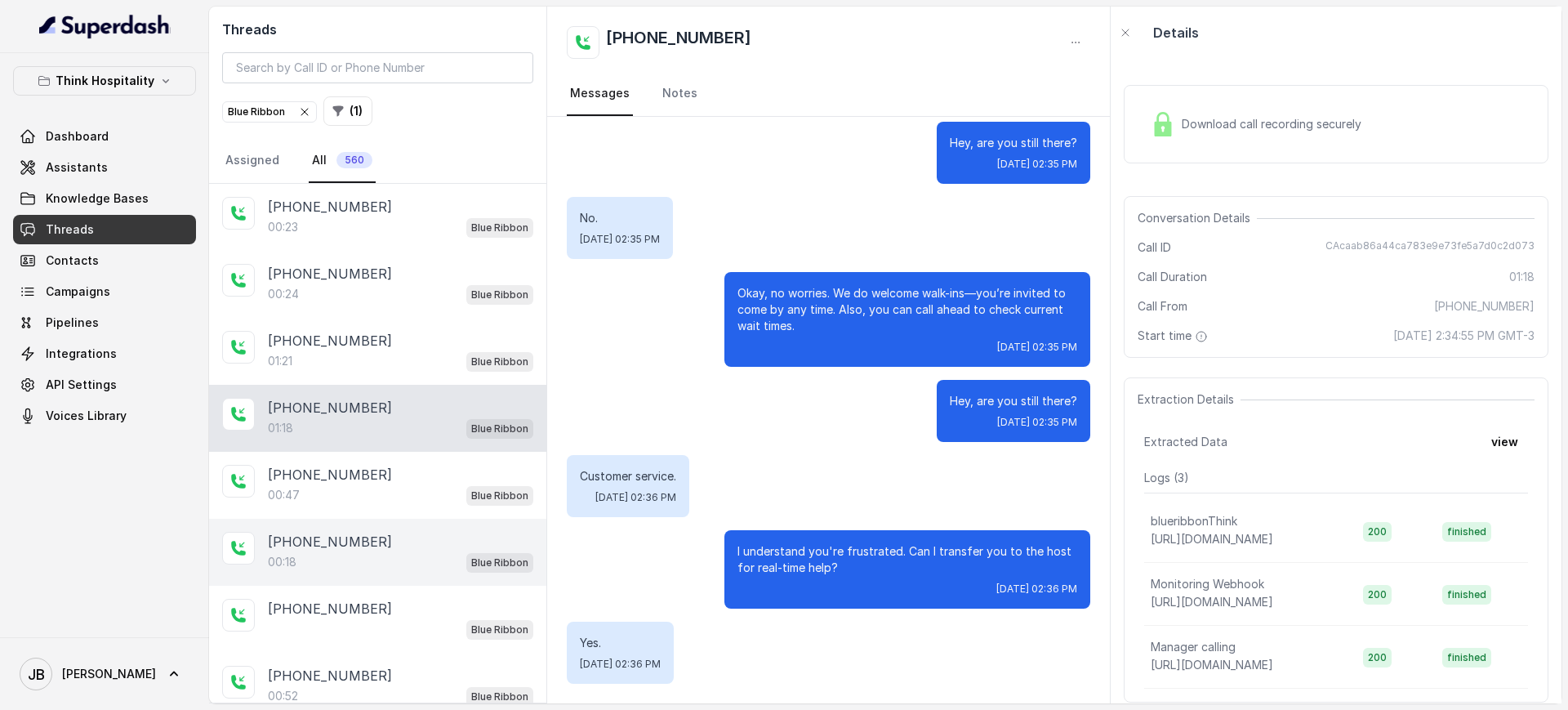
drag, startPoint x: 382, startPoint y: 485, endPoint x: 403, endPoint y: 542, distance: 60.7
click at [383, 485] on div "00:47 Blue Ribbon" at bounding box center [400, 494] width 265 height 21
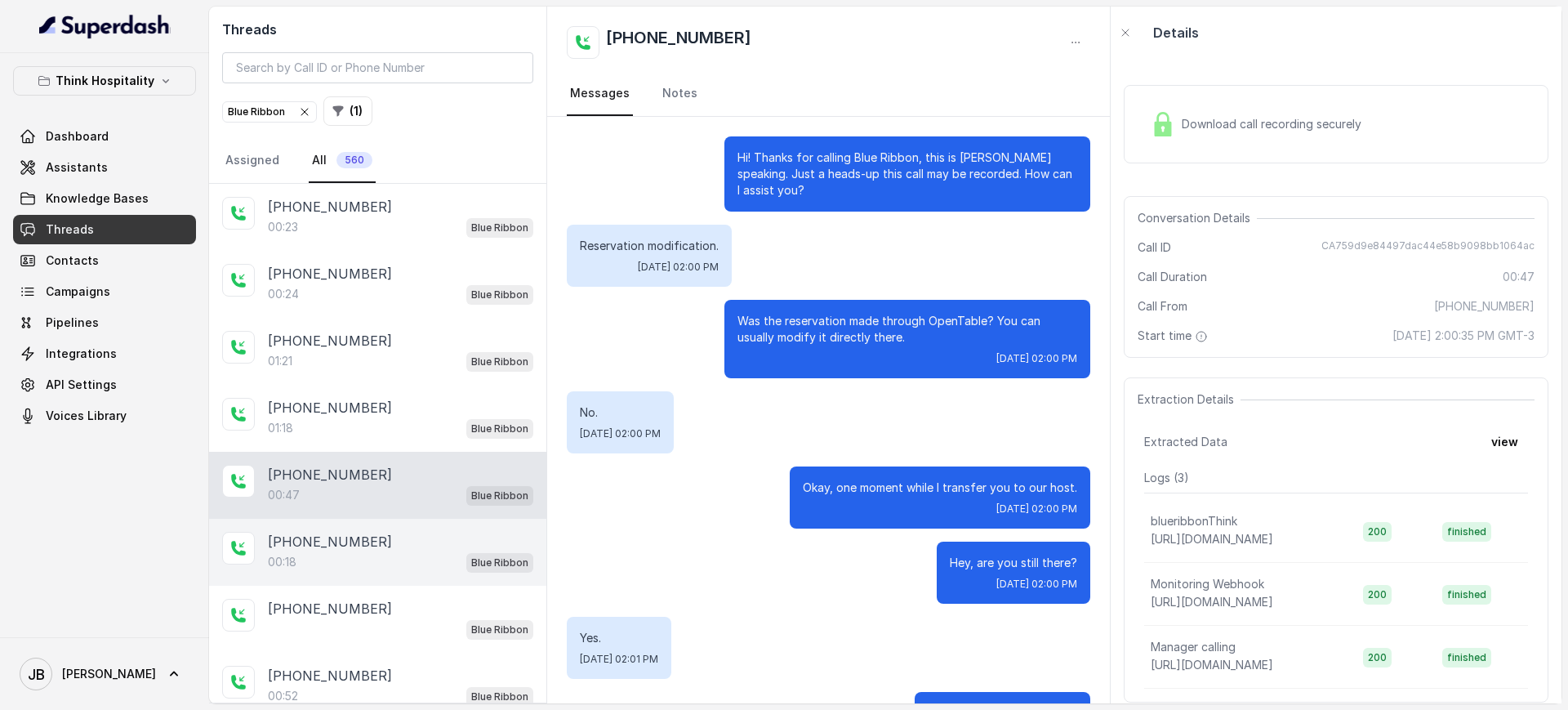
scroll to position [71, 0]
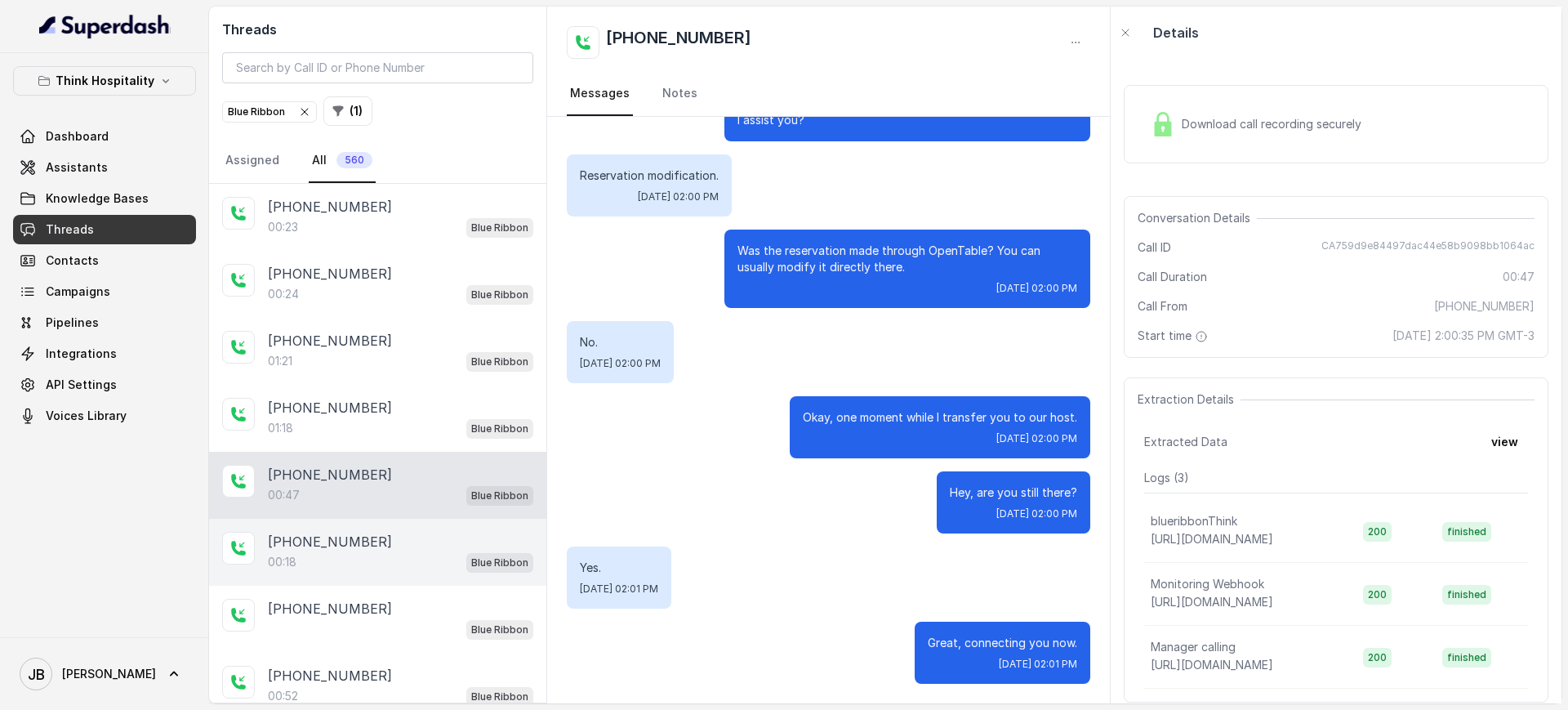
click at [404, 543] on div "+16468586135" at bounding box center [400, 542] width 265 height 20
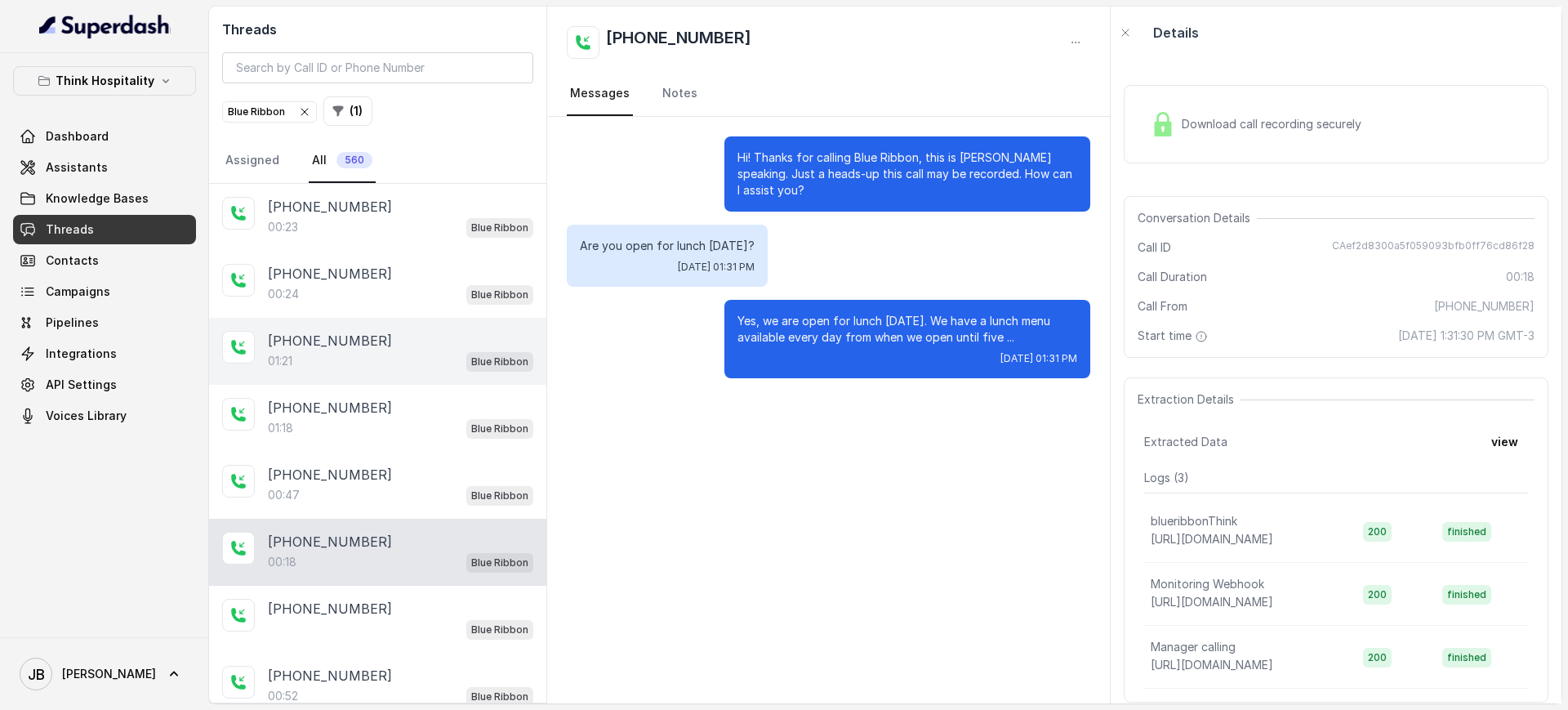
click at [380, 331] on div "+17862180483" at bounding box center [400, 341] width 265 height 20
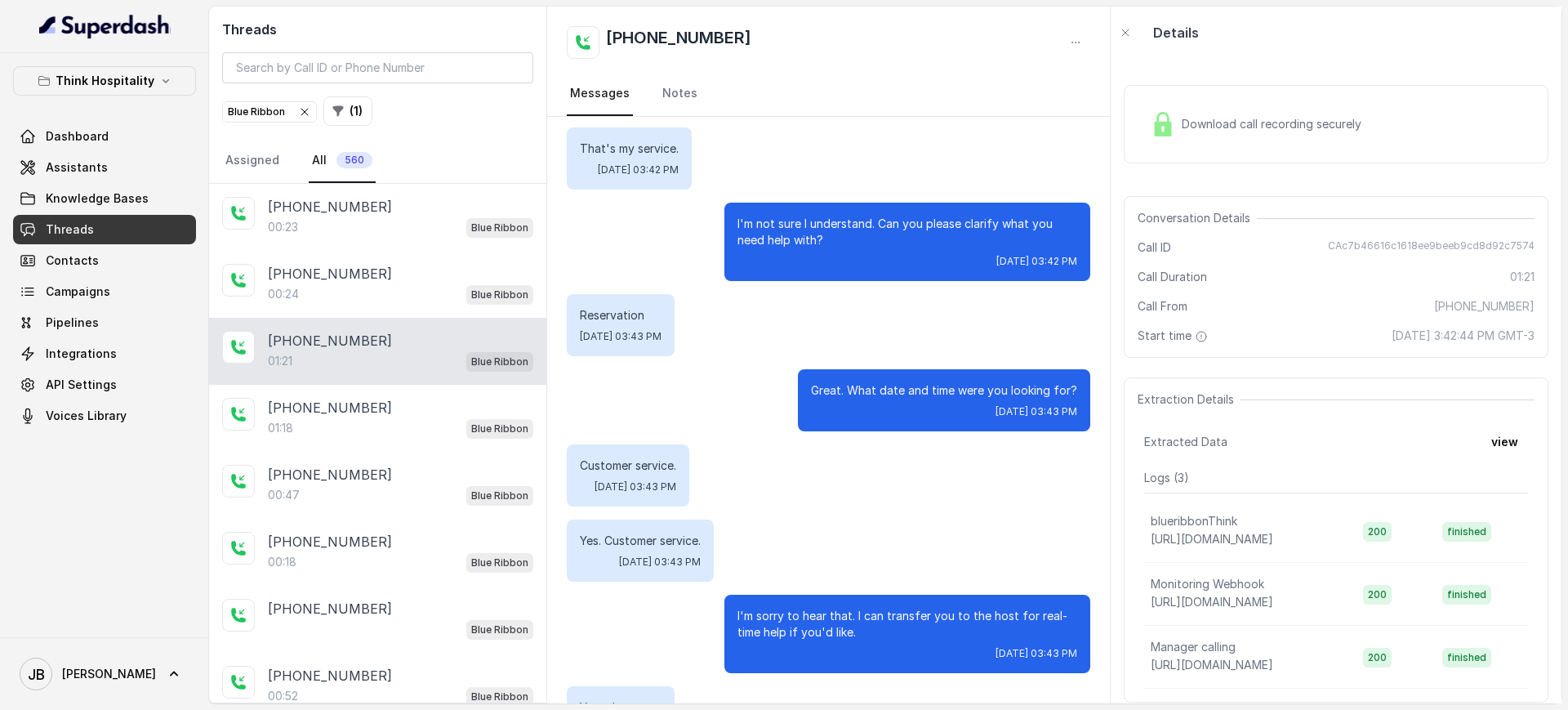
scroll to position [237, 0]
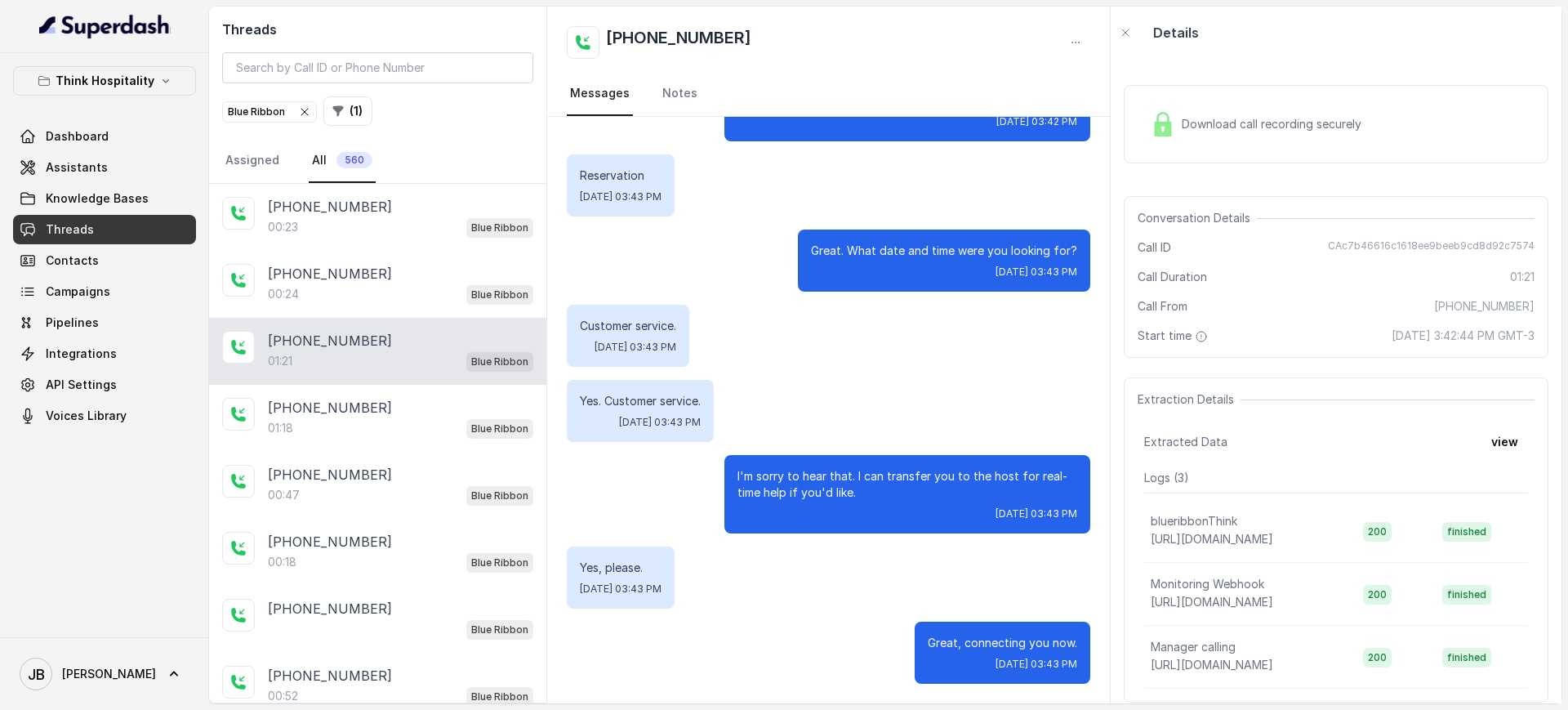
click at [284, 114] on div "Blue Ribbon" at bounding box center [270, 112] width 83 height 16
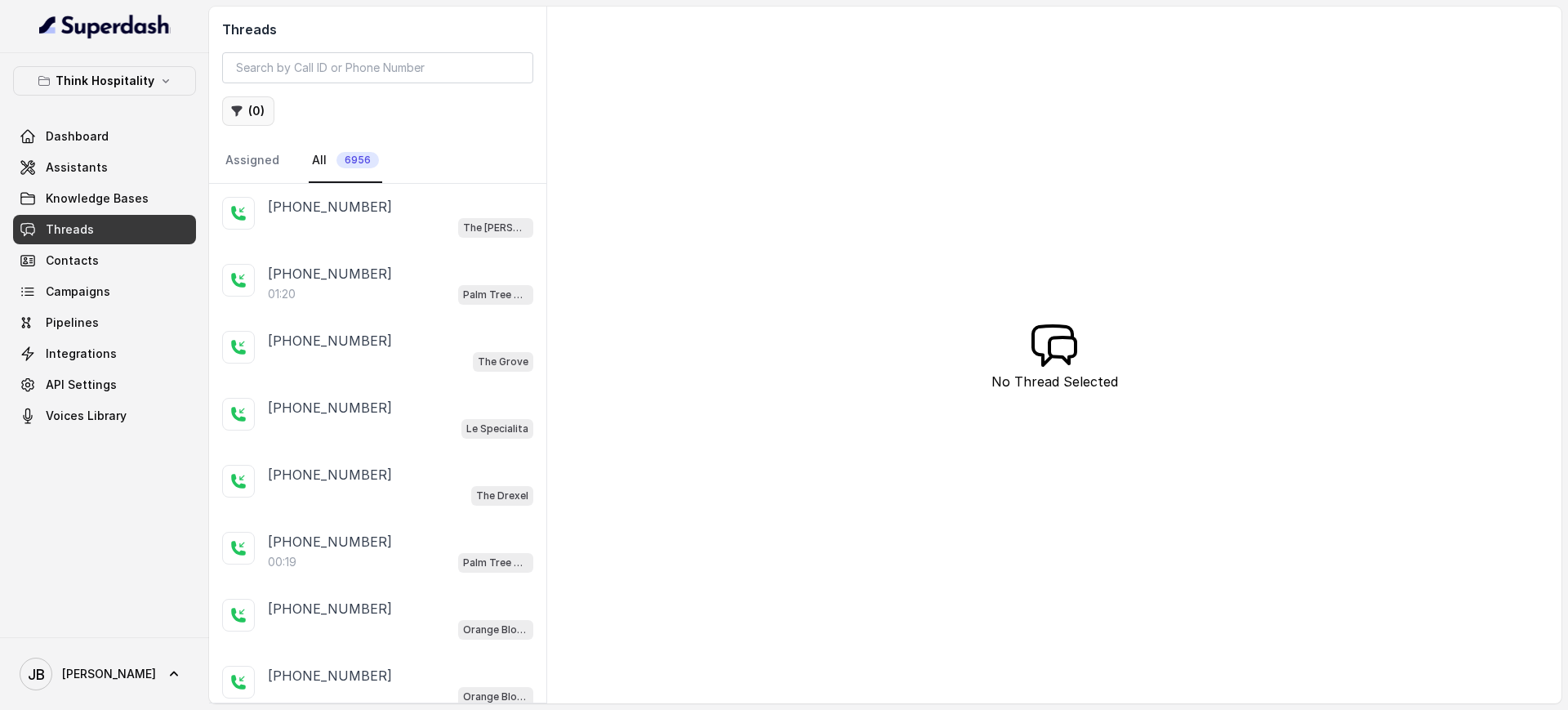
click at [244, 105] on button "( 0 )" at bounding box center [248, 110] width 53 height 29
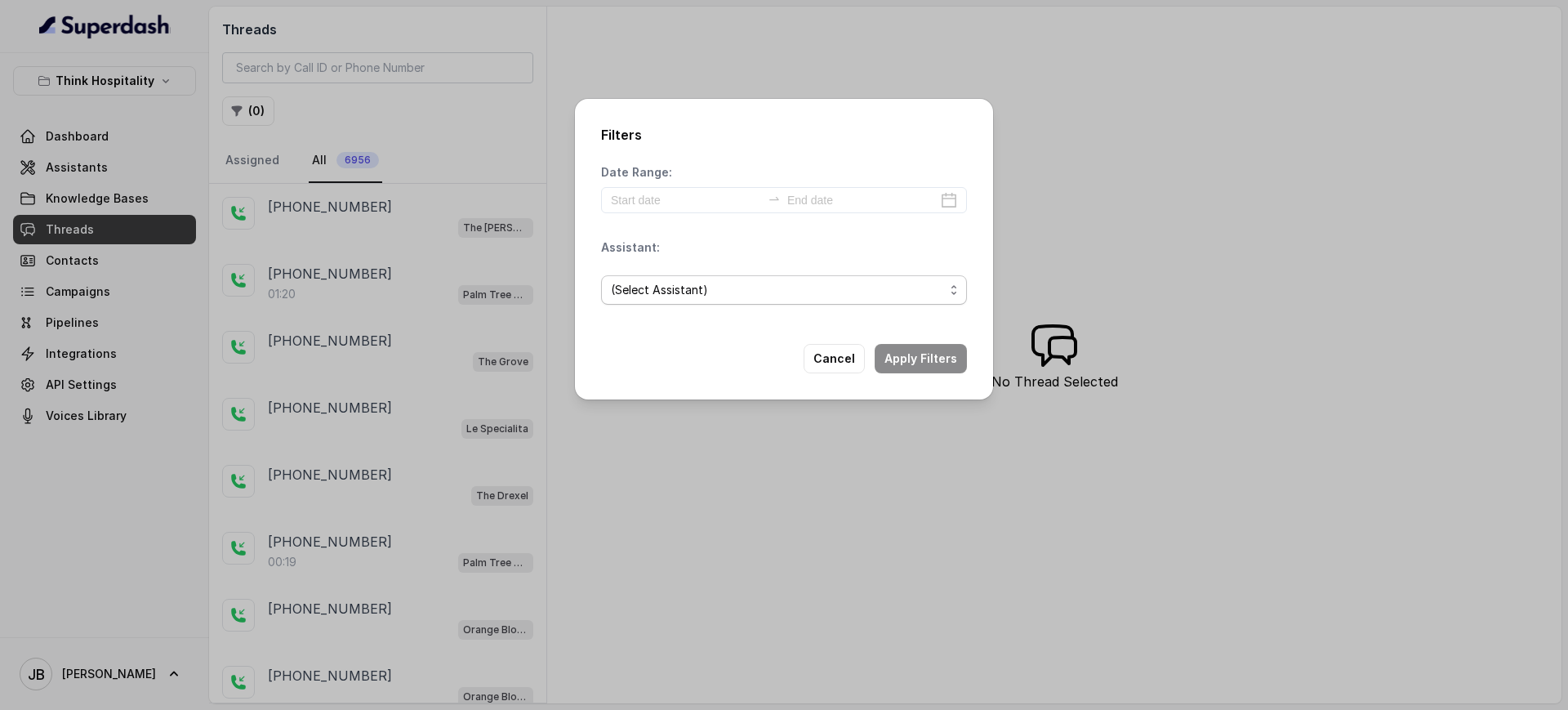
click at [826, 281] on span "(Select Assistant)" at bounding box center [778, 290] width 333 height 20
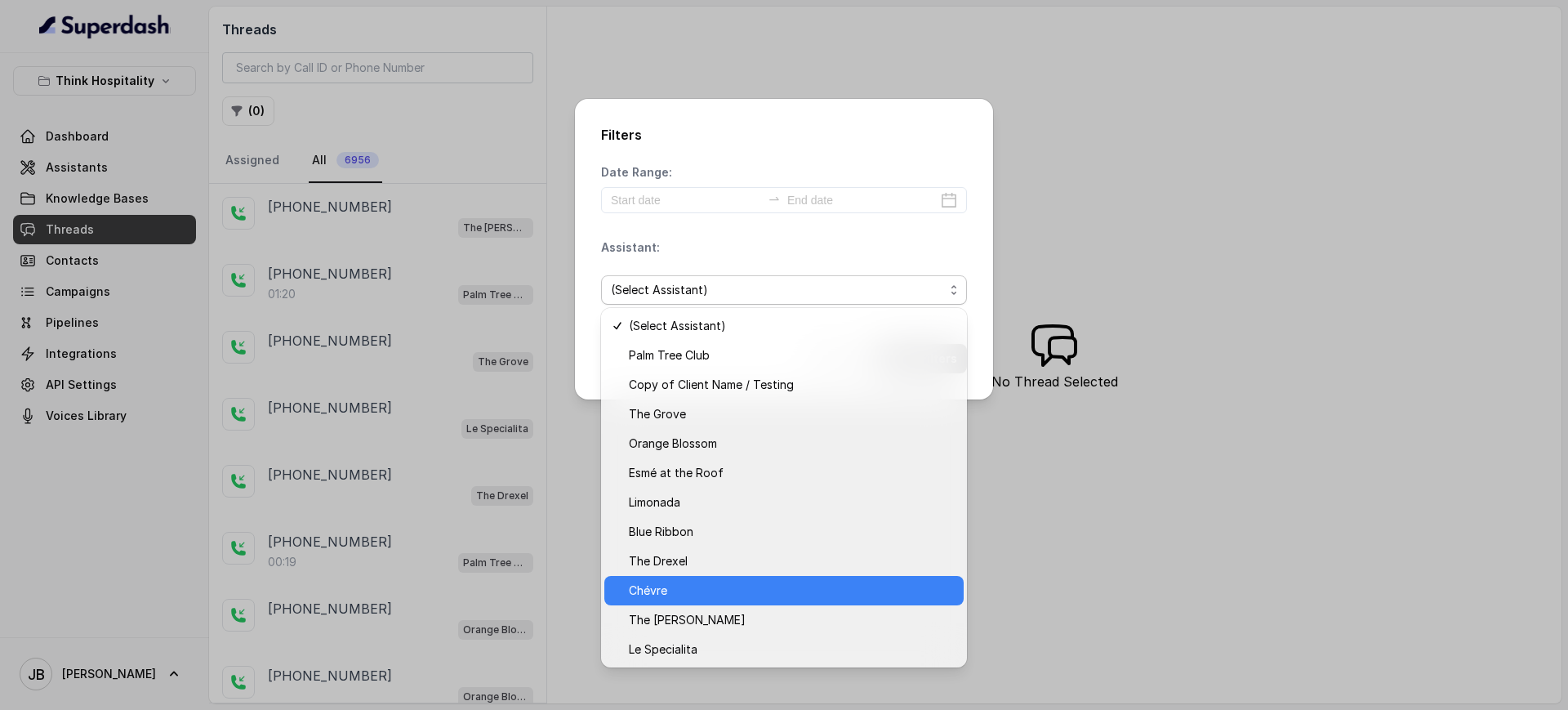
click at [720, 586] on span "Chévre" at bounding box center [791, 590] width 325 height 20
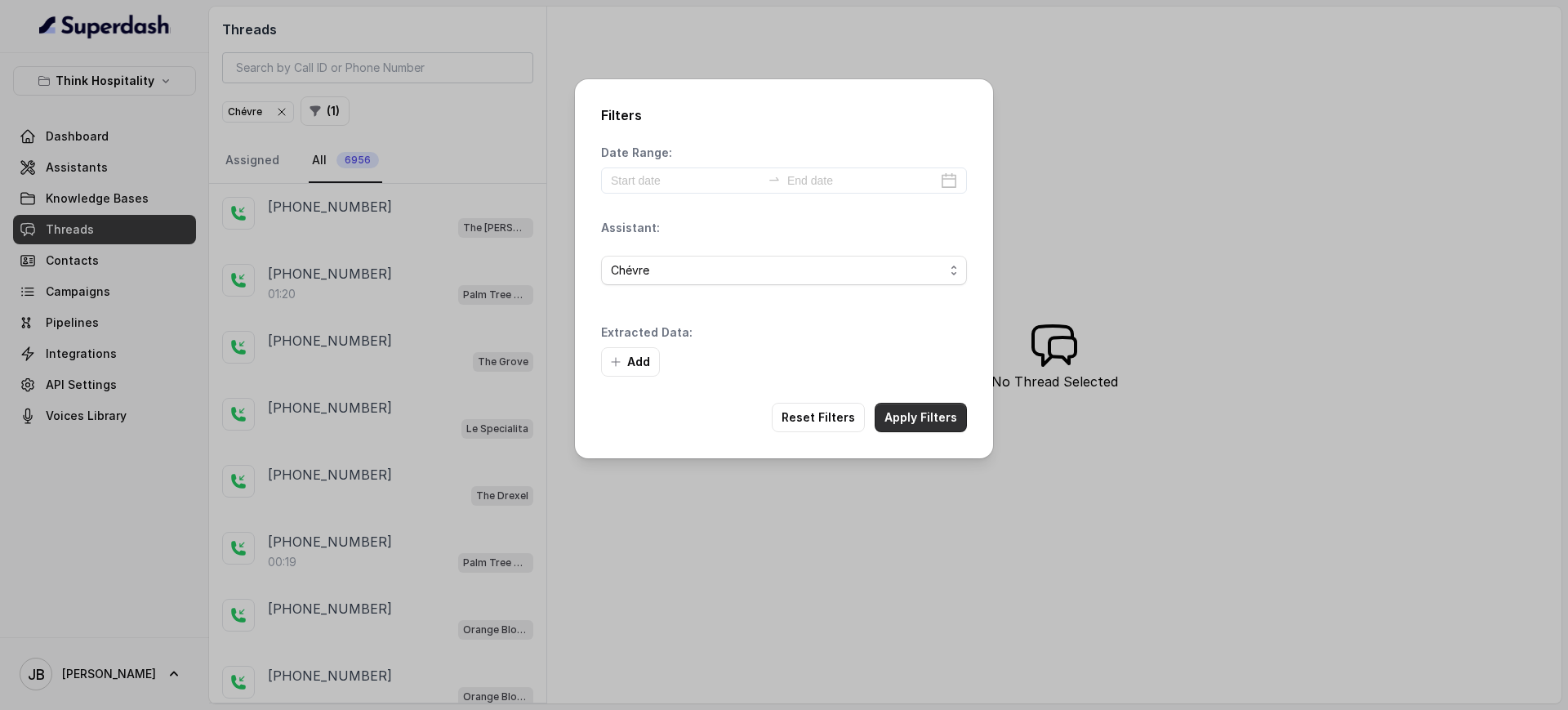
click at [925, 408] on button "Apply Filters" at bounding box center [921, 417] width 92 height 29
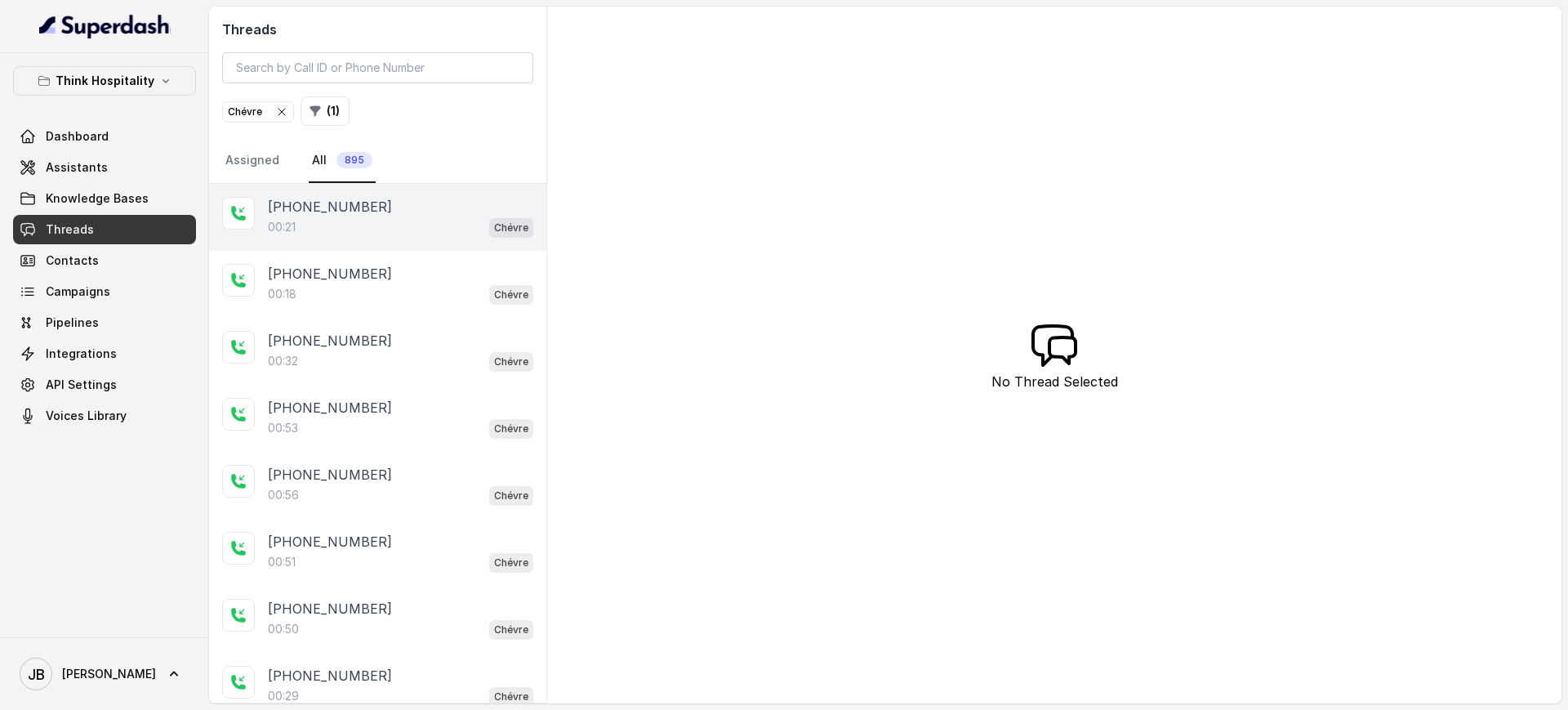
click at [295, 231] on p "00:21" at bounding box center [282, 227] width 28 height 16
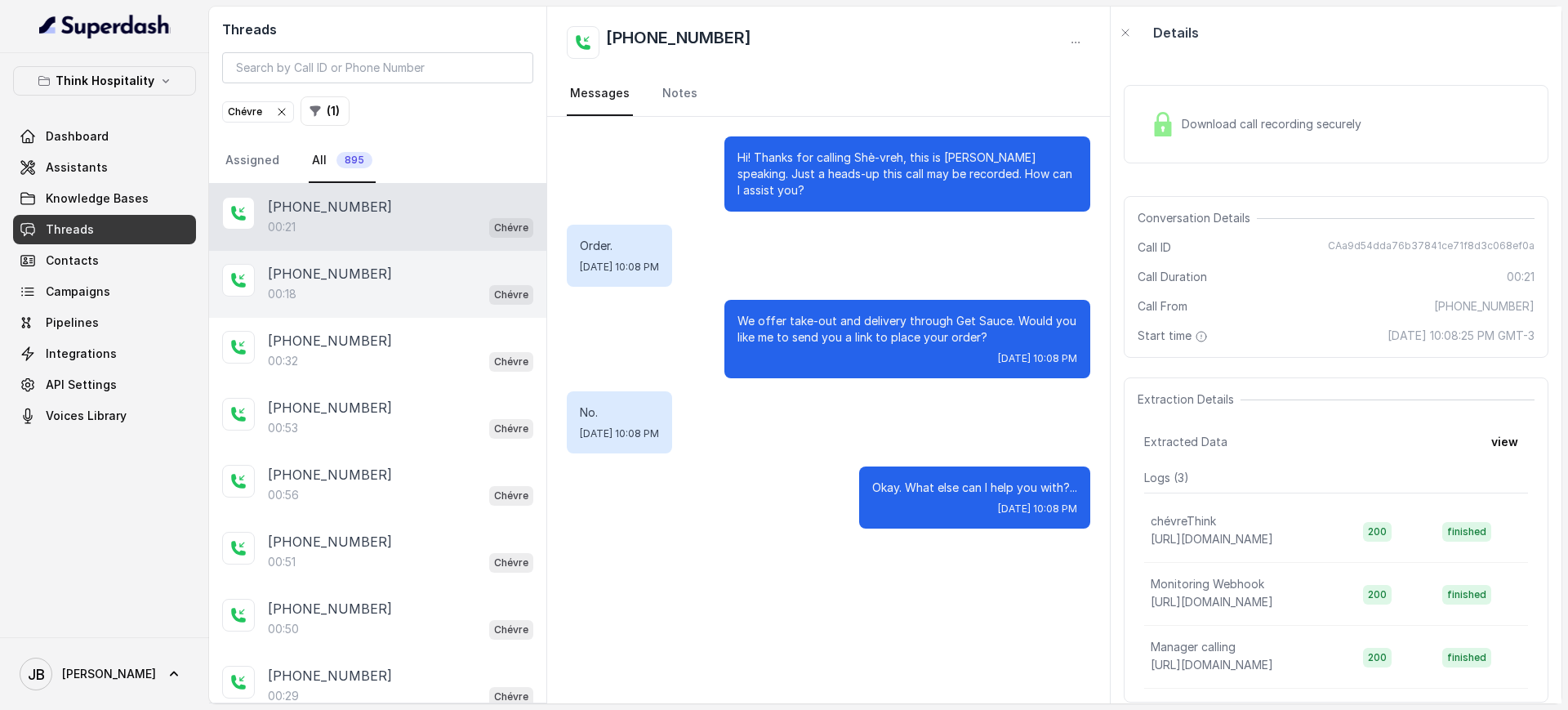
click at [313, 277] on p "+19545510372" at bounding box center [330, 273] width 124 height 20
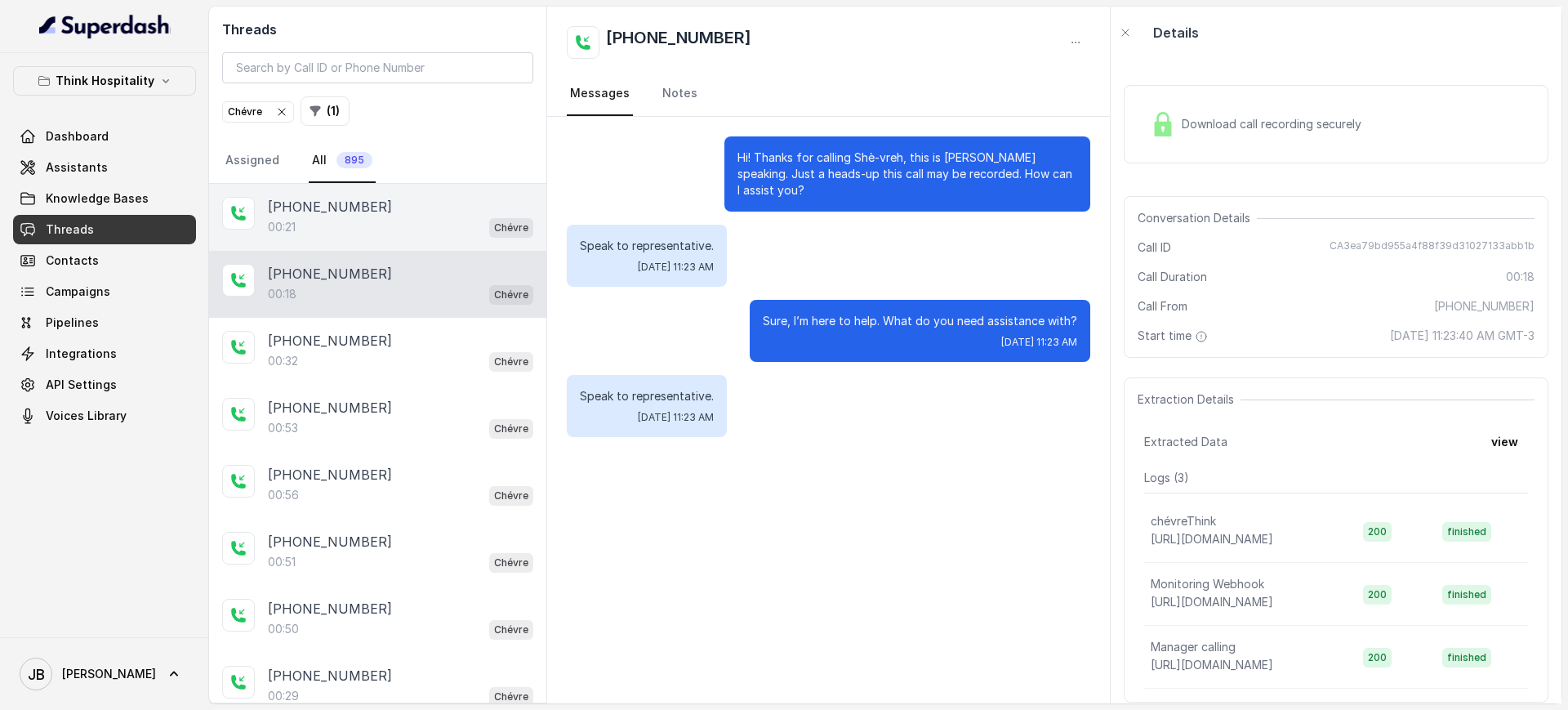
click at [354, 225] on div "00:21 Chévre" at bounding box center [400, 226] width 265 height 21
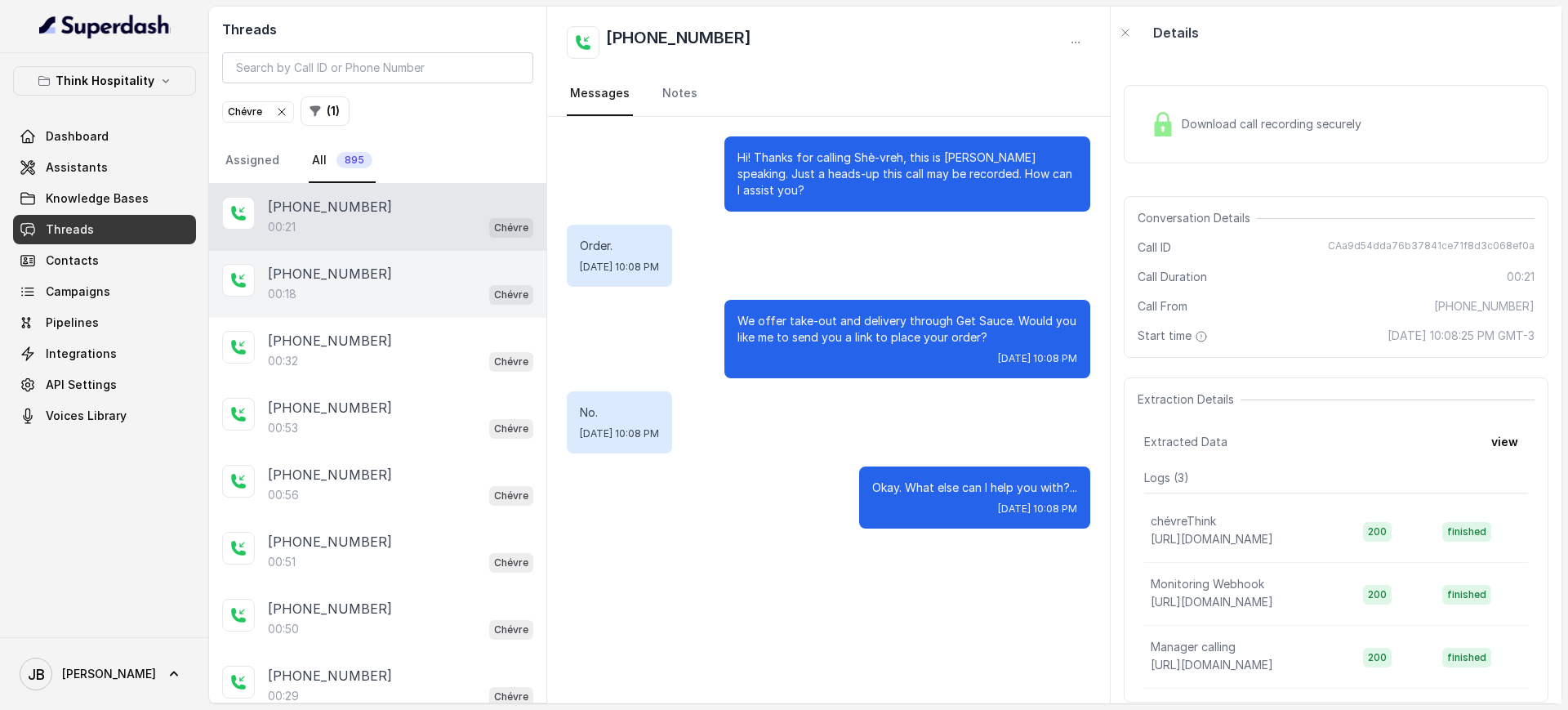
drag, startPoint x: 347, startPoint y: 329, endPoint x: 345, endPoint y: 302, distance: 27.1
click at [347, 329] on div "+17866883634 00:32 Chévre" at bounding box center [378, 351] width 337 height 67
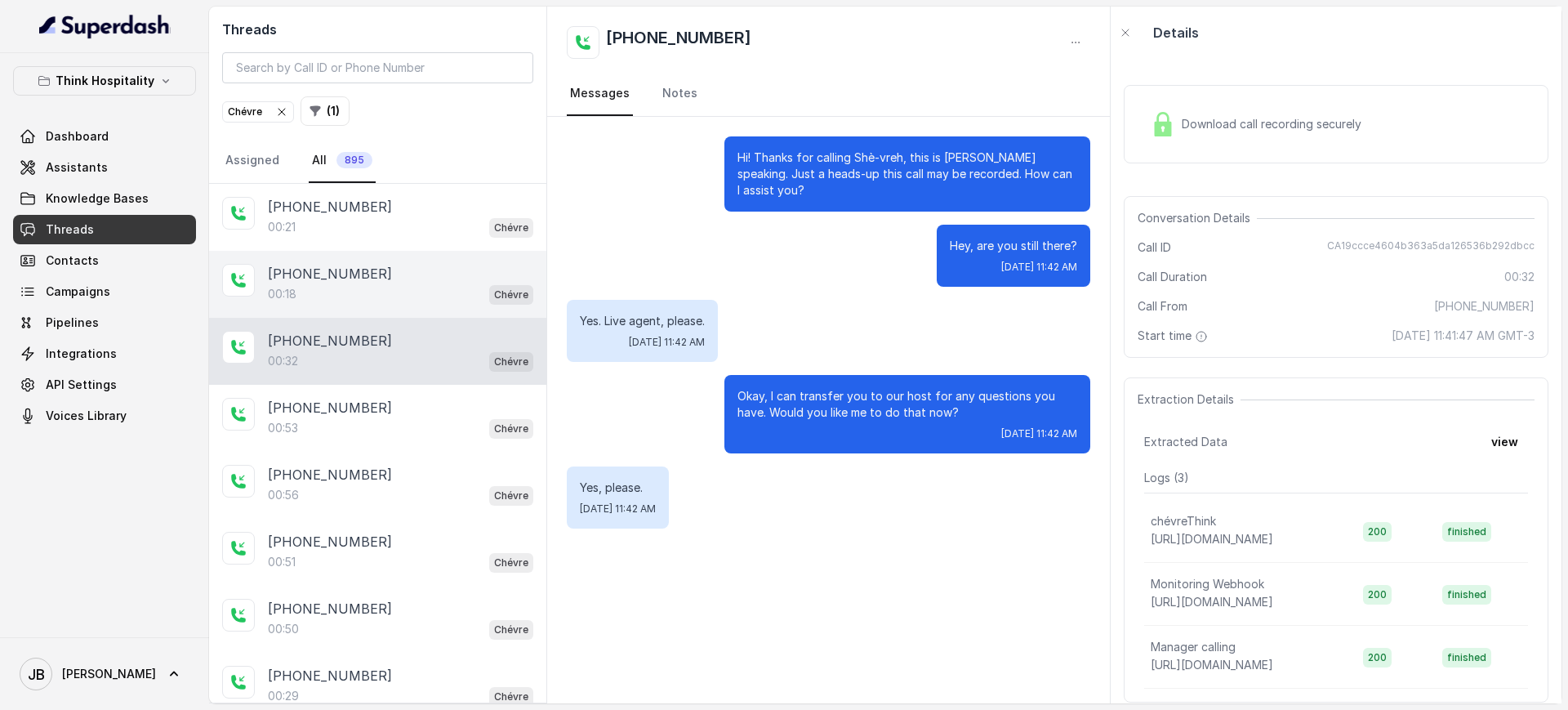
click at [341, 264] on p "+19545510372" at bounding box center [330, 273] width 124 height 20
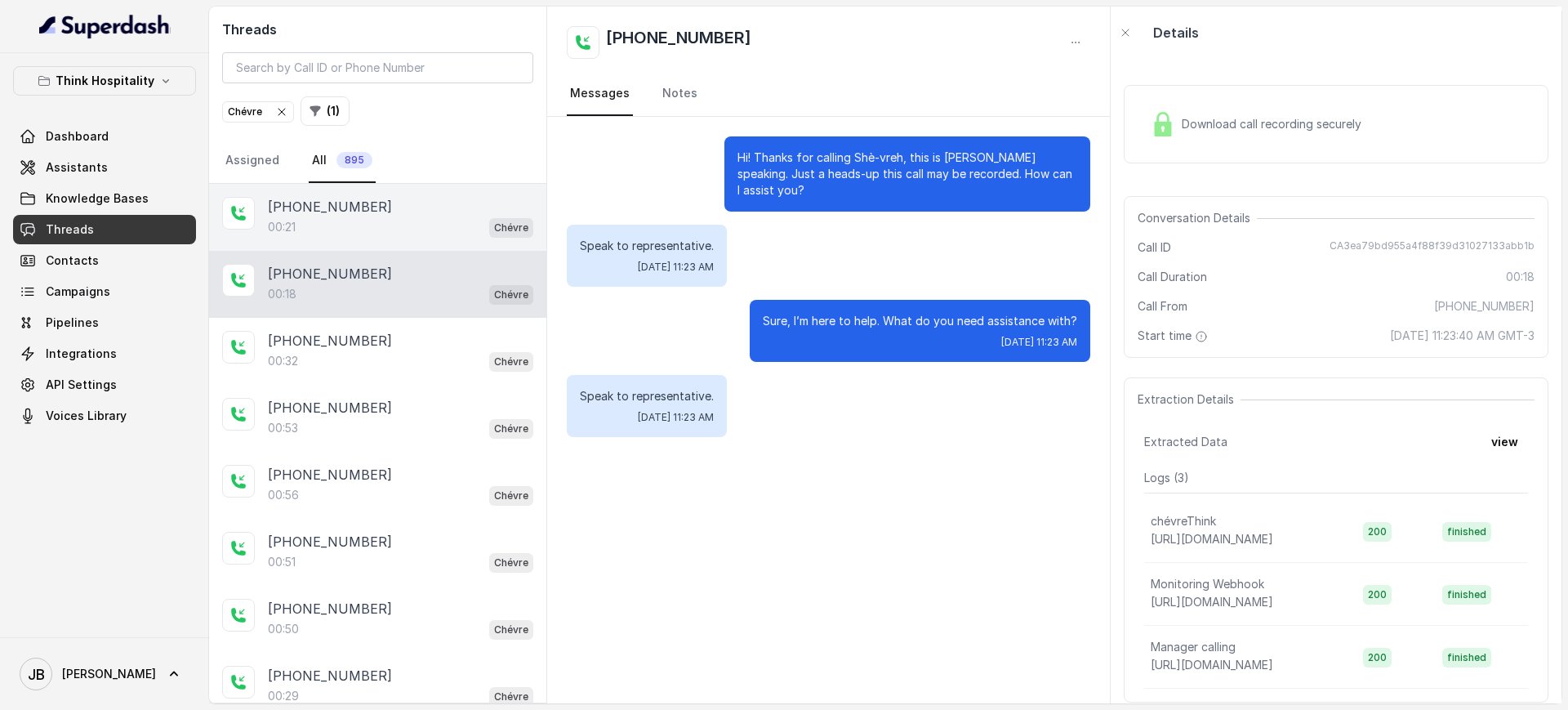
click at [355, 206] on p "+14042369297" at bounding box center [330, 206] width 124 height 20
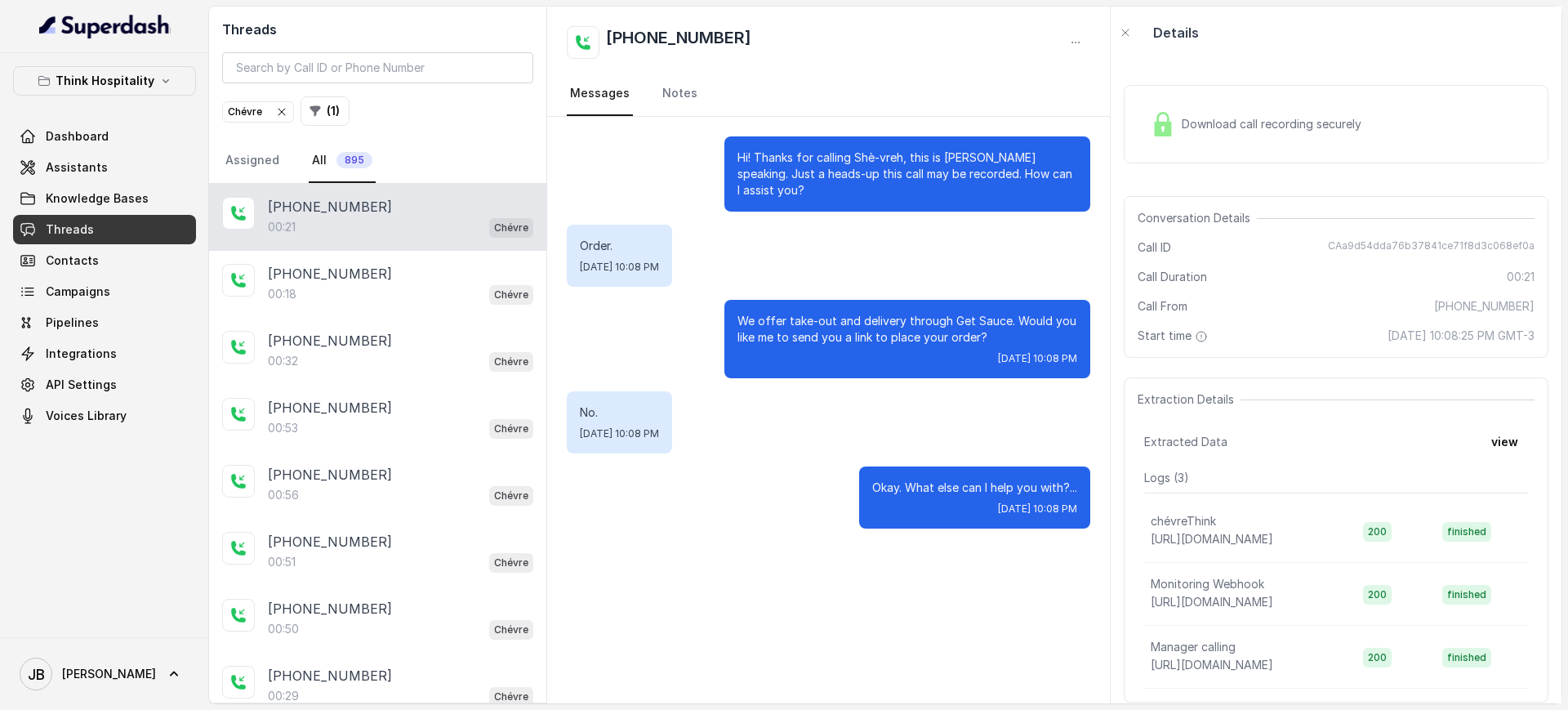
click at [1261, 124] on span "Download call recording securely" at bounding box center [1275, 124] width 187 height 16
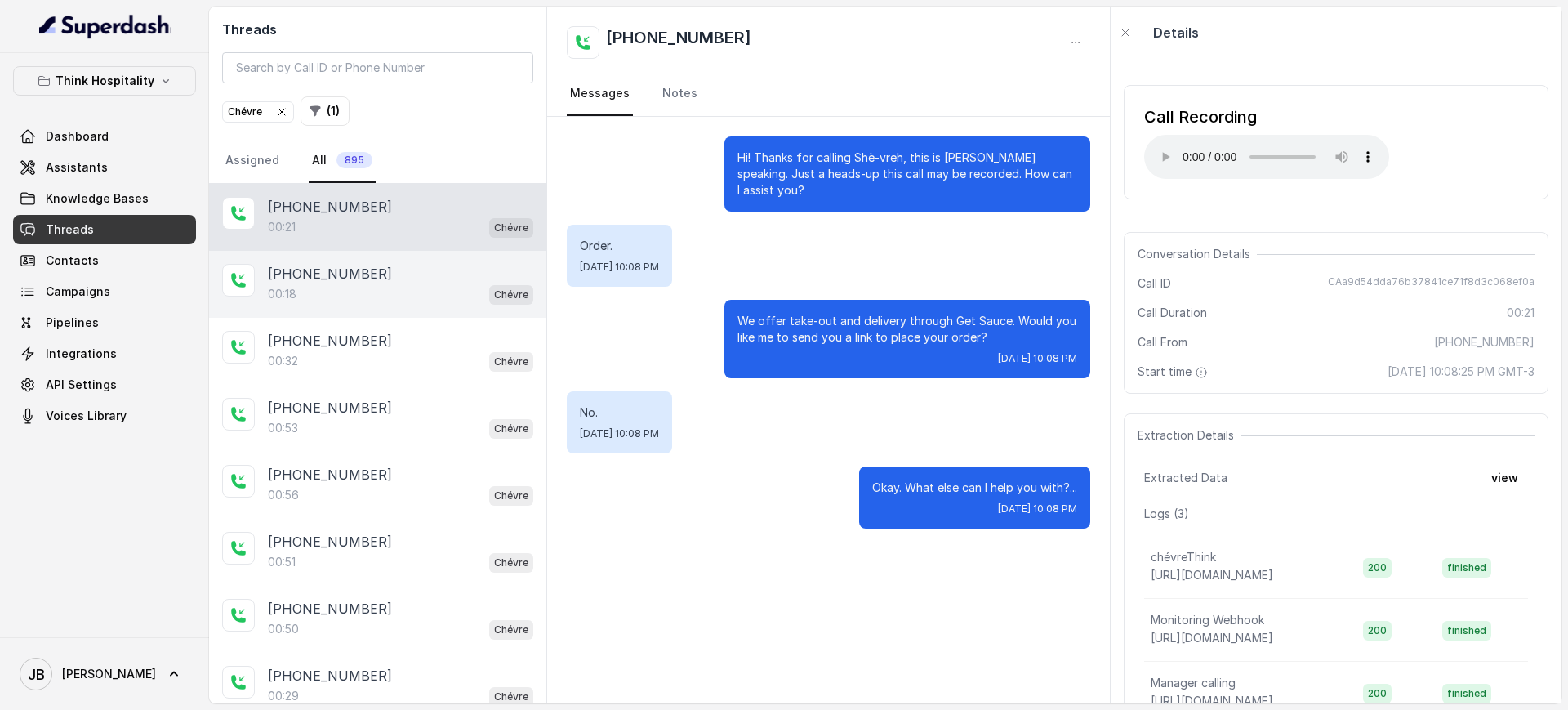
click at [379, 286] on div "00:18 Chévre" at bounding box center [400, 293] width 265 height 21
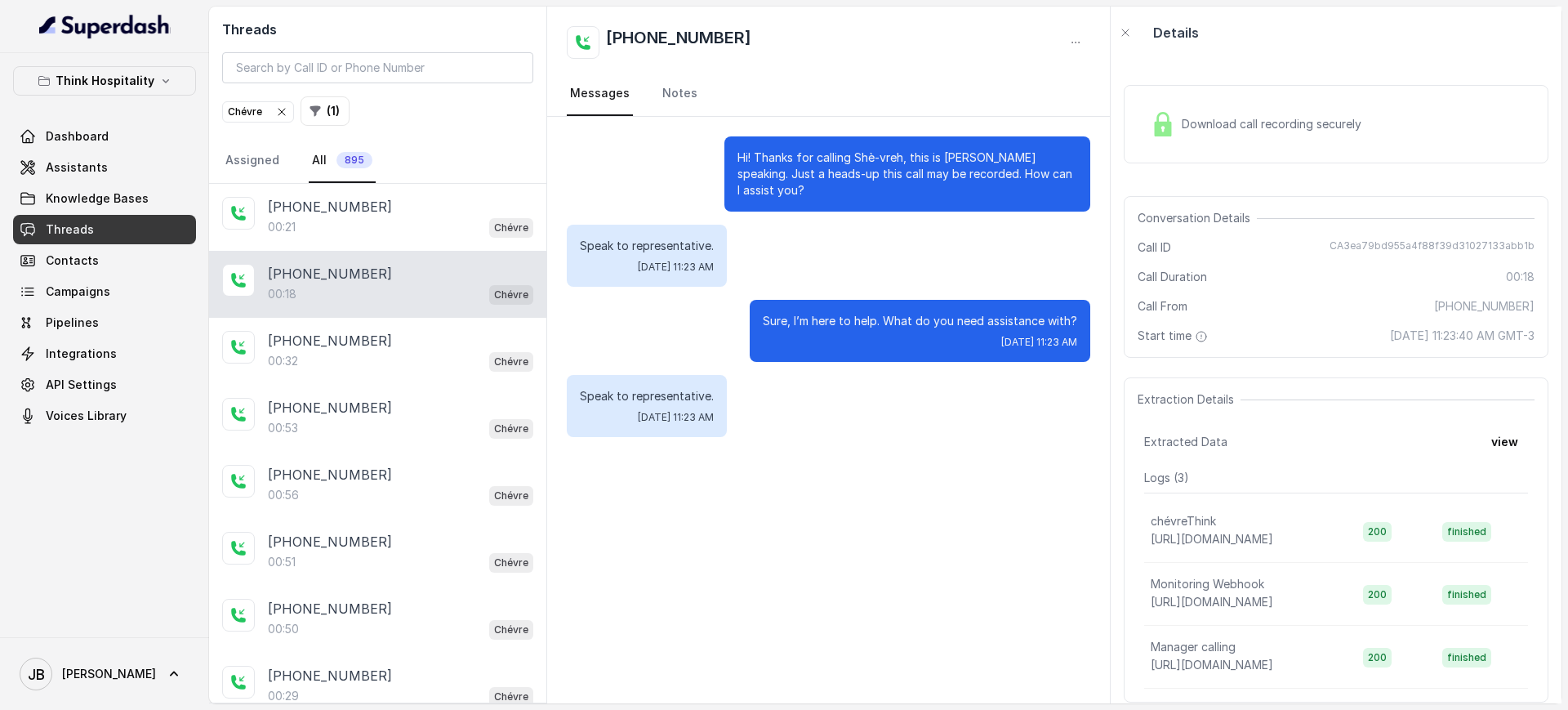
drag, startPoint x: 399, startPoint y: 212, endPoint x: 382, endPoint y: 286, distance: 75.9
click at [399, 212] on div "+14042369297" at bounding box center [400, 206] width 265 height 20
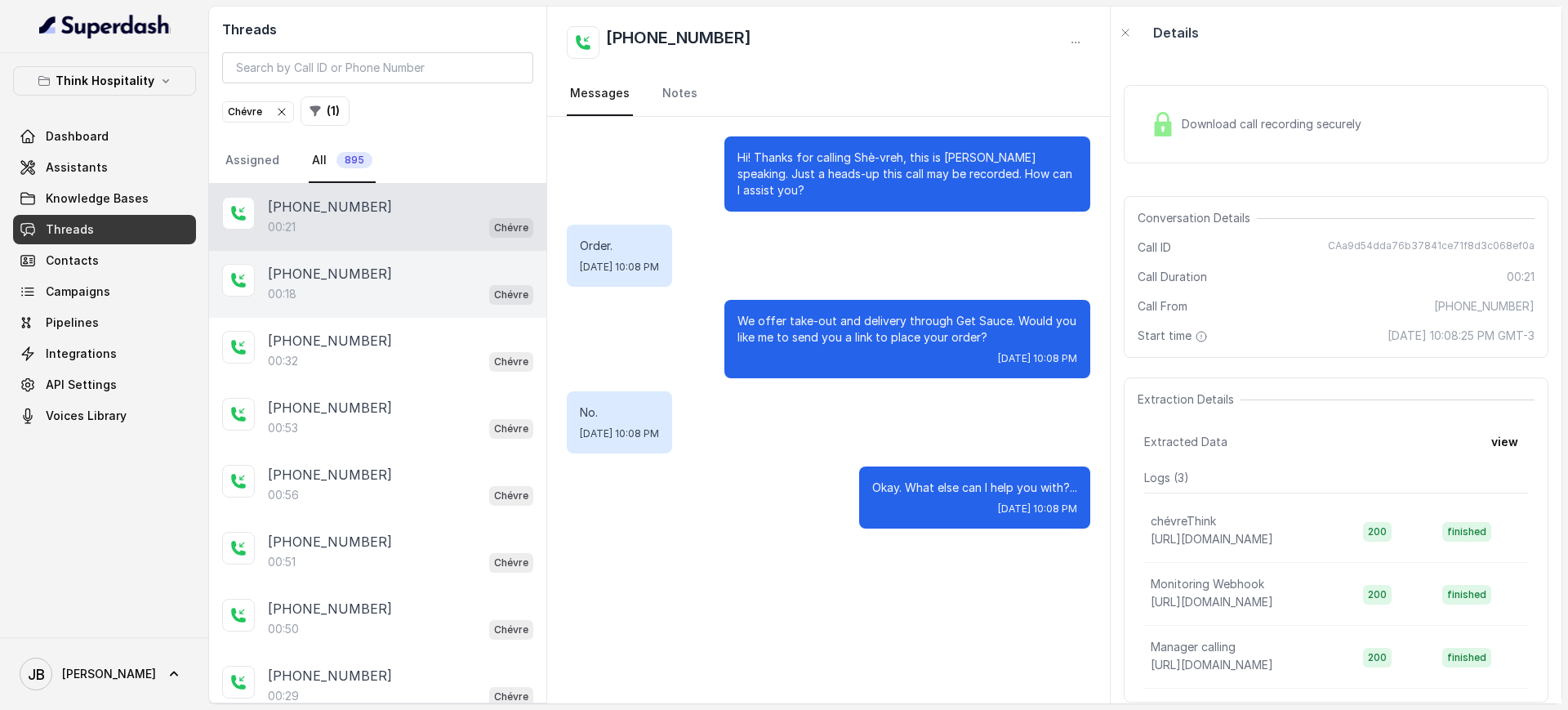
click at [383, 289] on div "00:18 Chévre" at bounding box center [400, 293] width 265 height 21
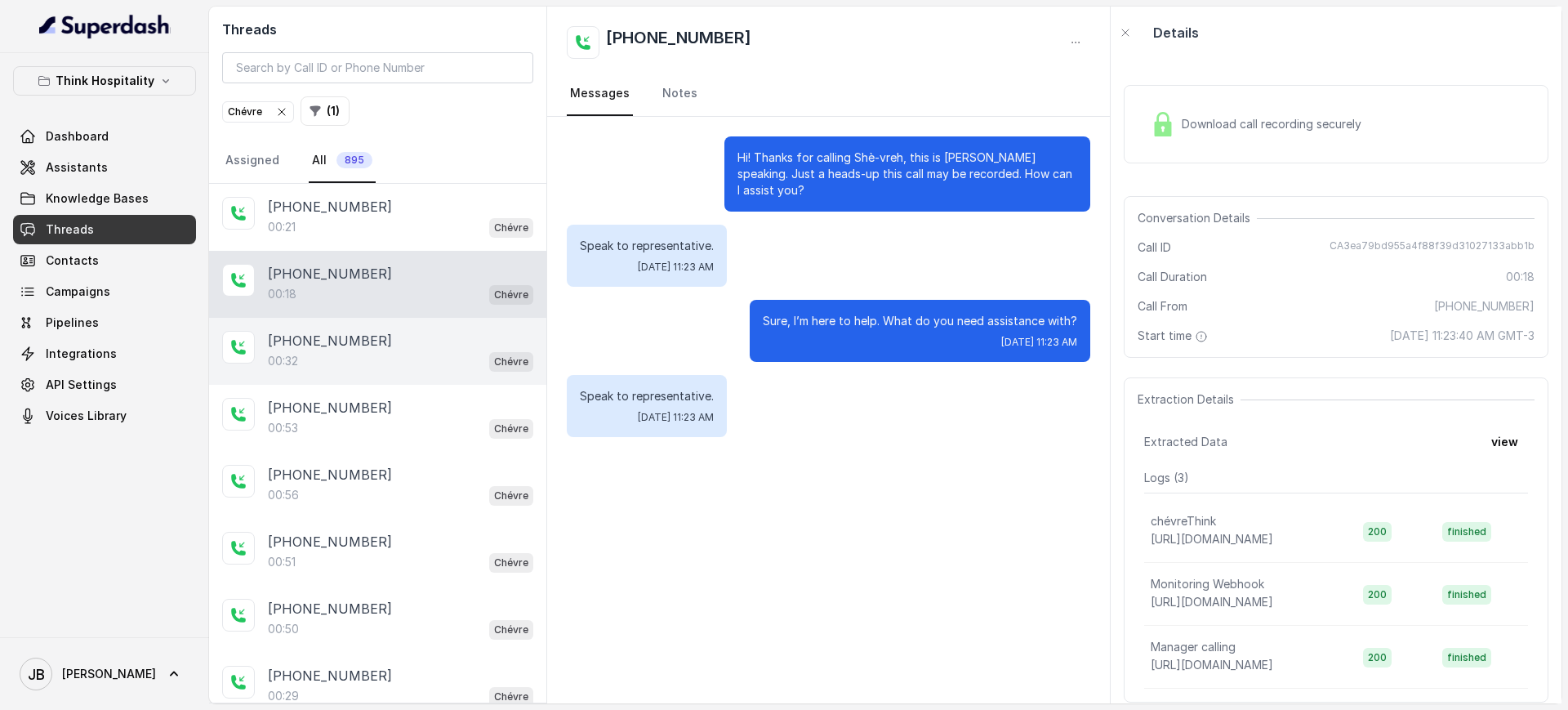
click at [370, 350] on div "00:32 Chévre" at bounding box center [400, 360] width 265 height 21
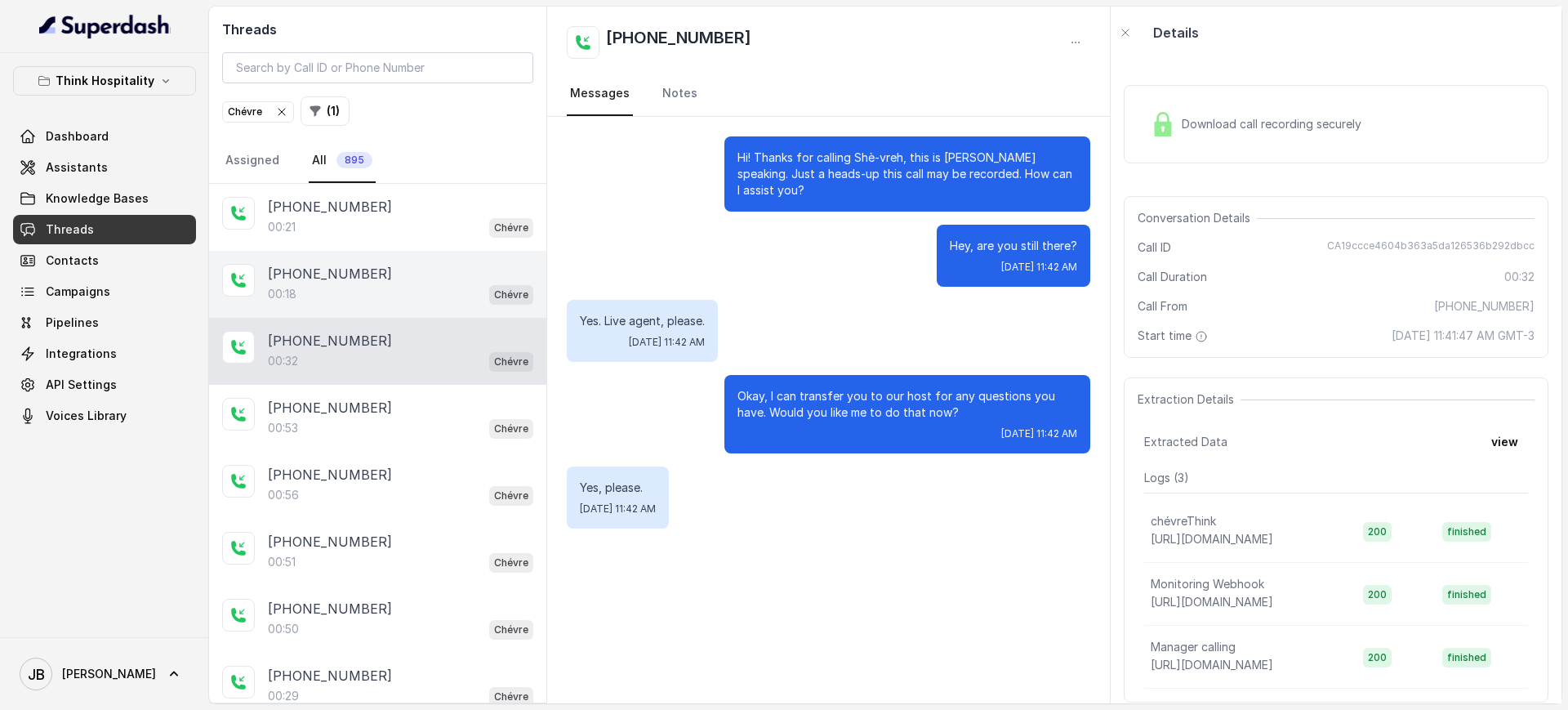
click at [371, 265] on div "+19545510372" at bounding box center [400, 273] width 265 height 20
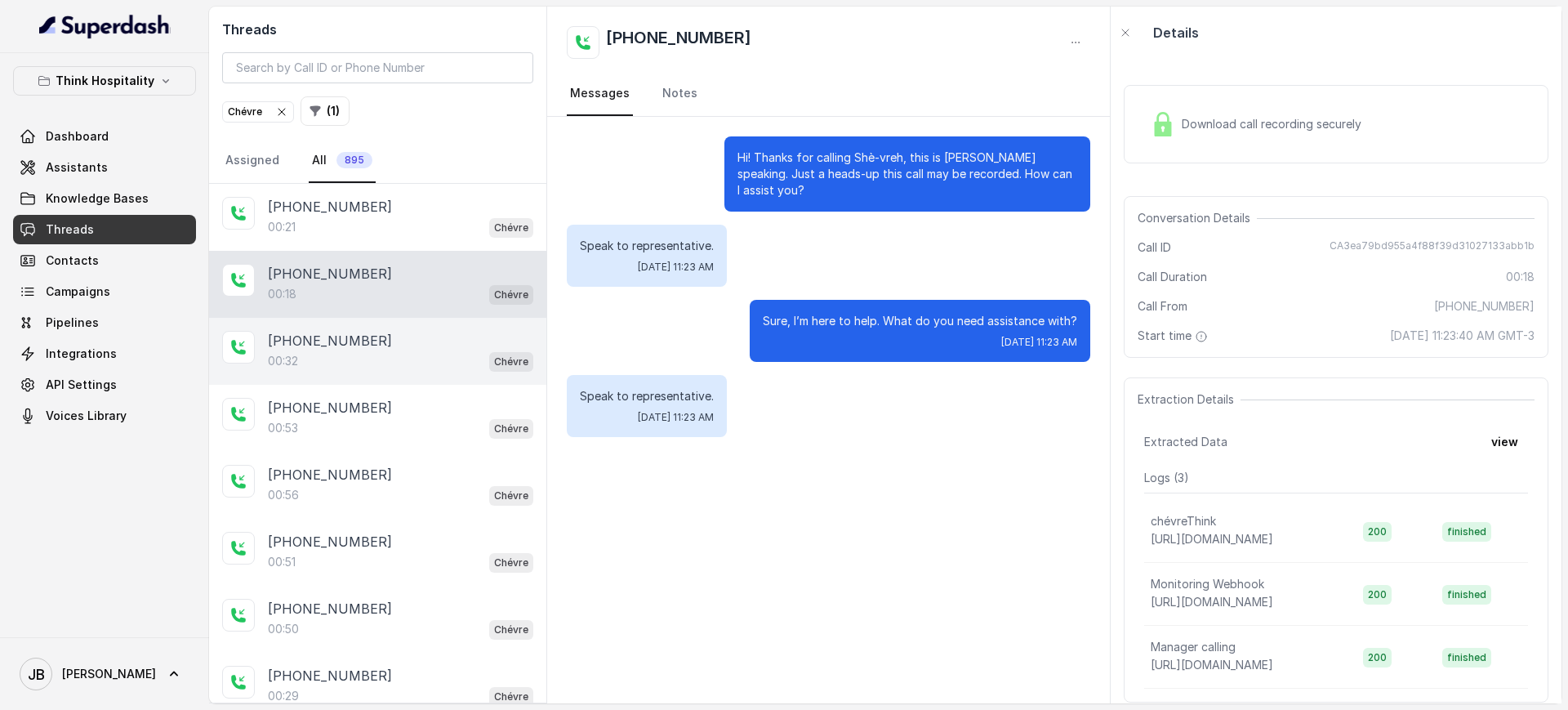
click at [445, 347] on div "+17866883634" at bounding box center [400, 341] width 265 height 20
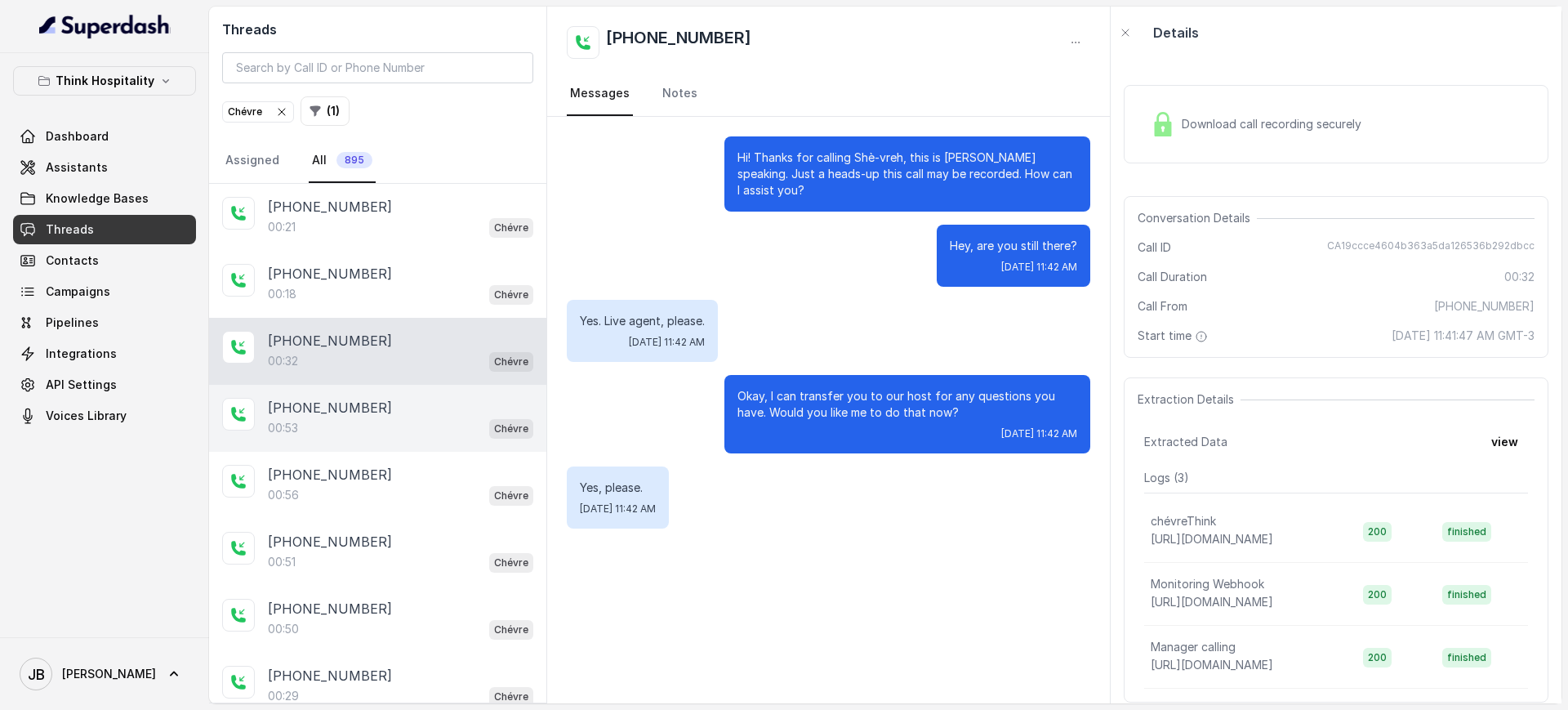
click at [414, 426] on div "00:53 Chévre" at bounding box center [400, 427] width 265 height 21
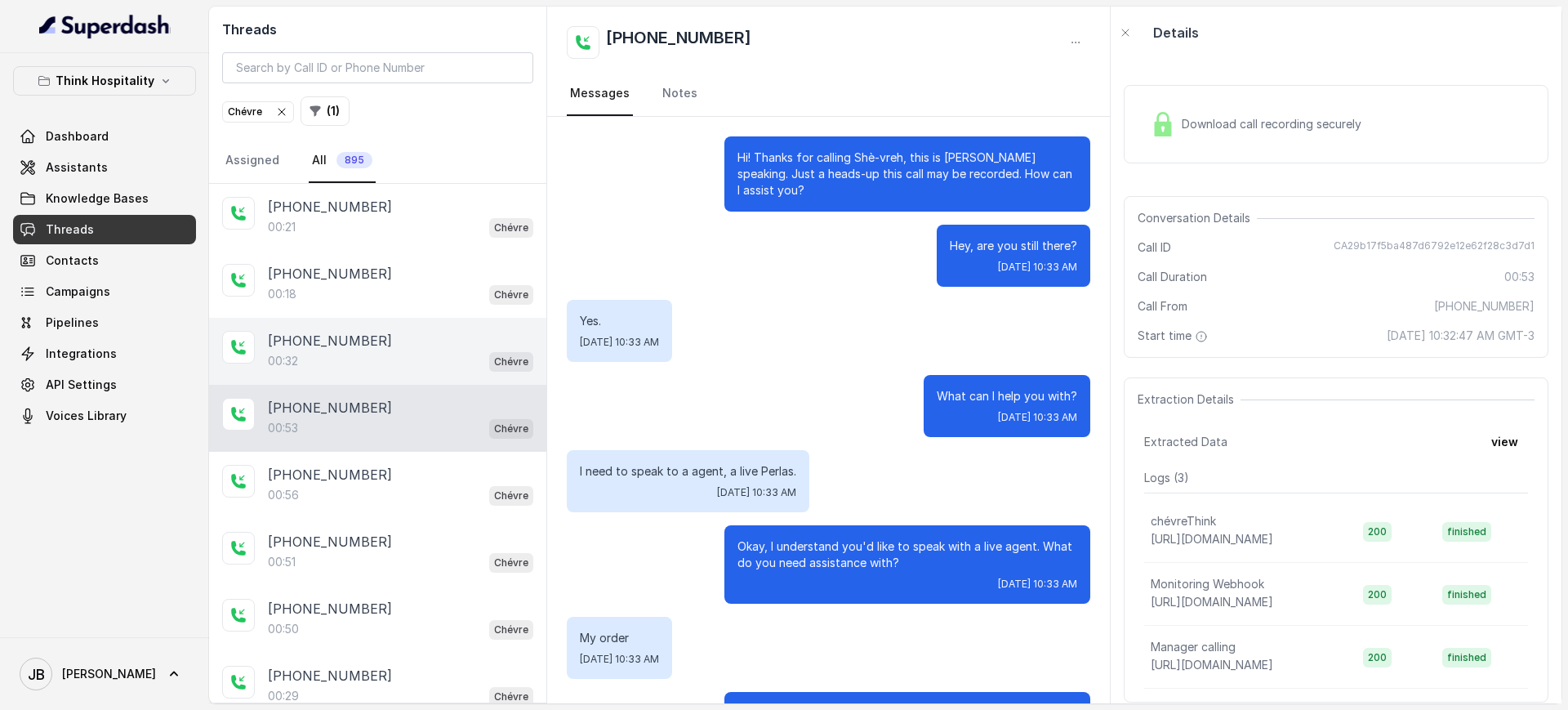
click at [388, 347] on div "+17866883634" at bounding box center [400, 341] width 265 height 20
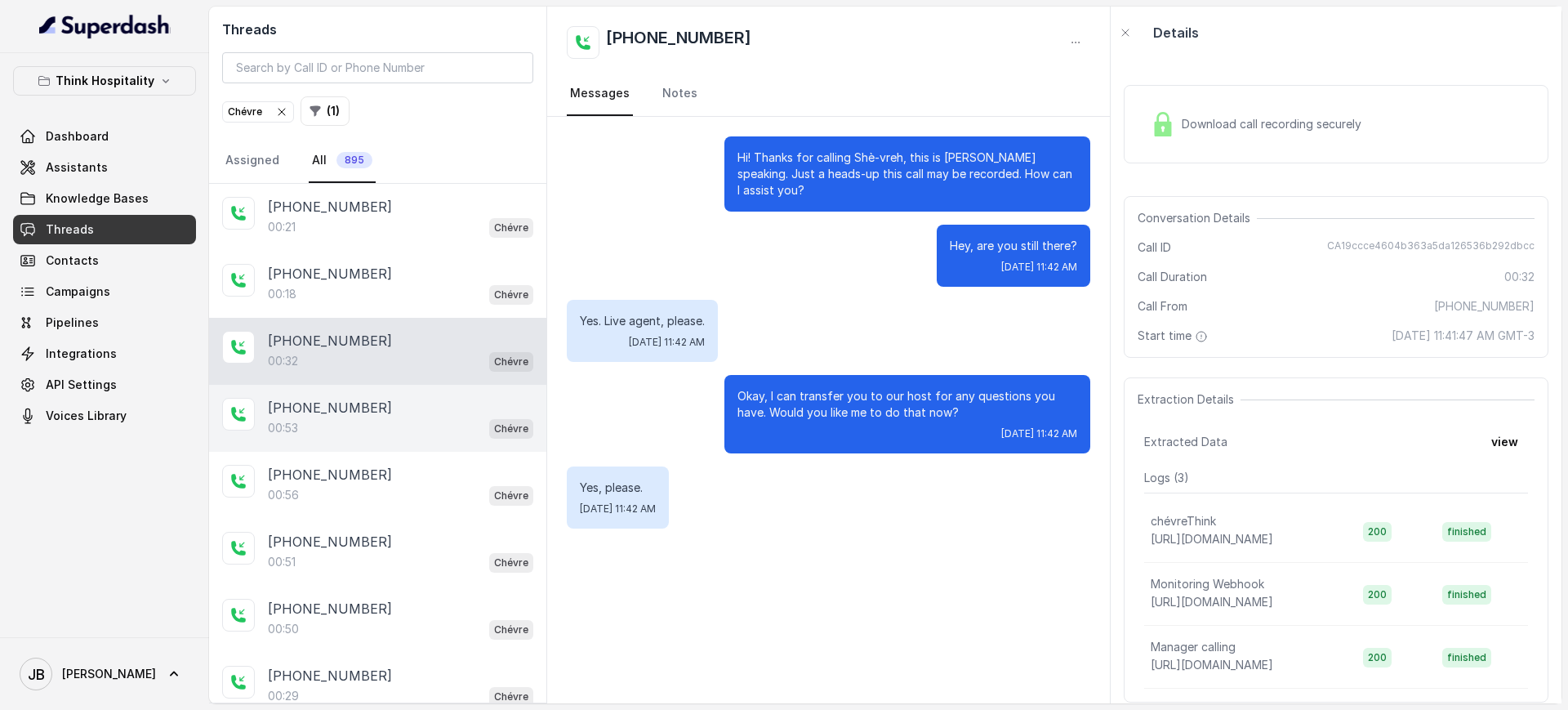
click at [410, 410] on div "+17866883634" at bounding box center [400, 408] width 265 height 20
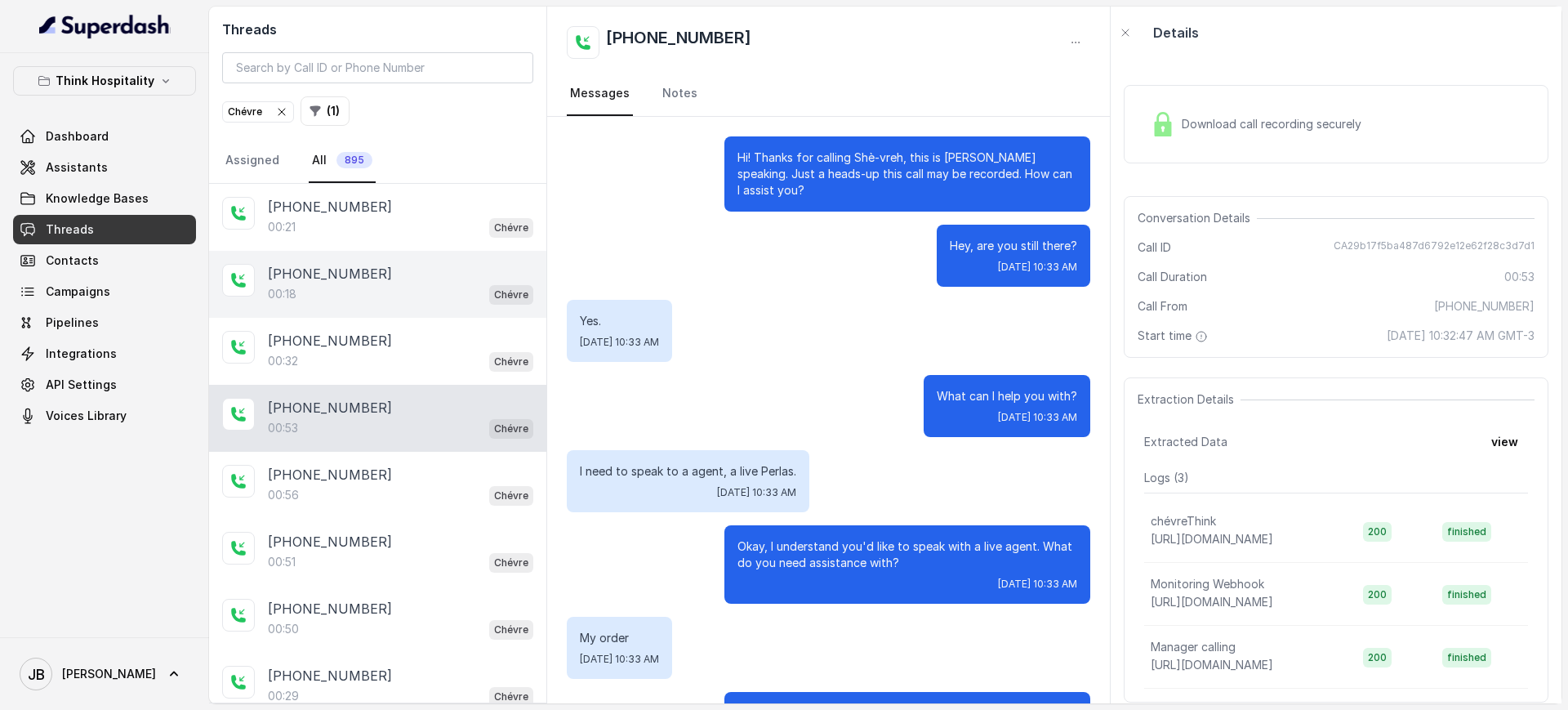
scroll to position [87, 0]
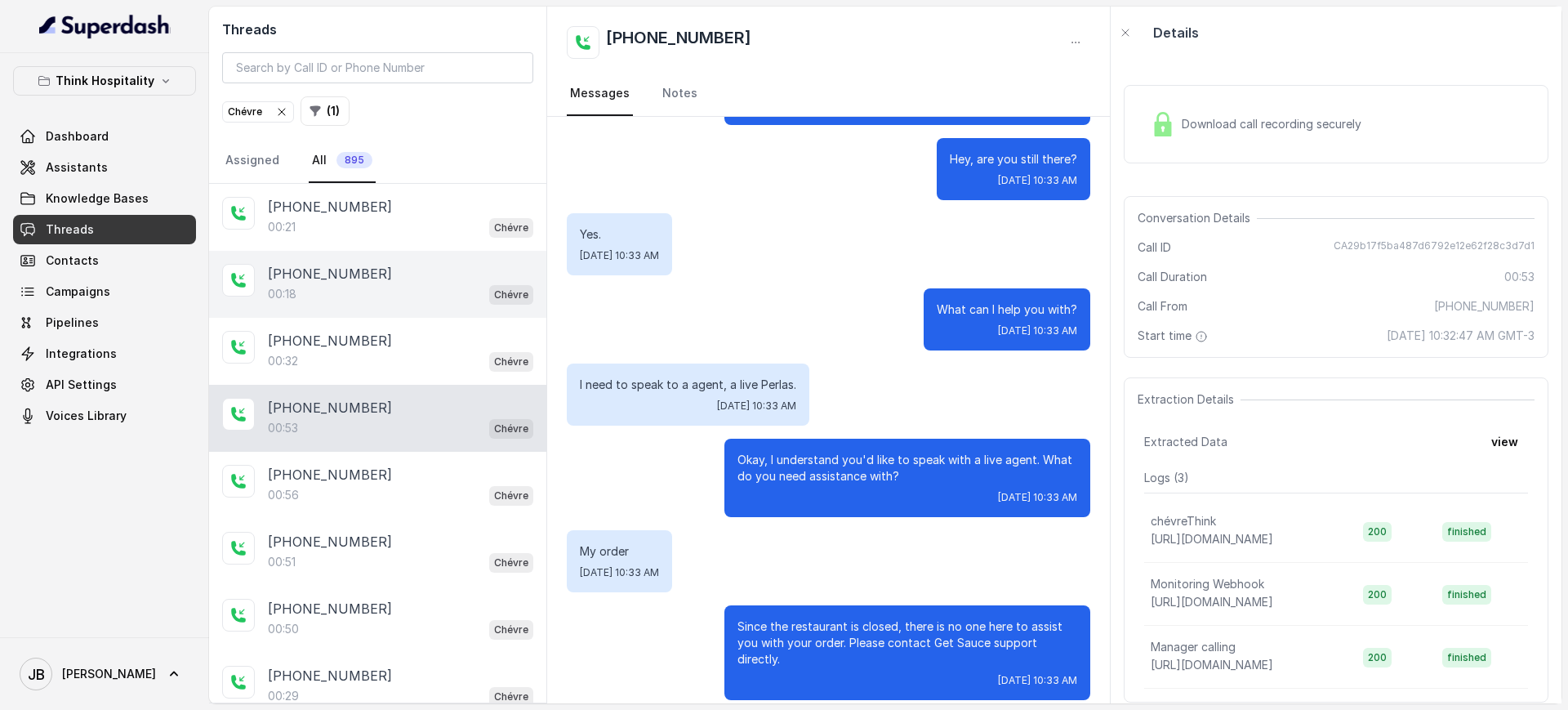
drag, startPoint x: 392, startPoint y: 334, endPoint x: 382, endPoint y: 299, distance: 36.4
click at [392, 333] on div "+17866883634" at bounding box center [400, 341] width 265 height 20
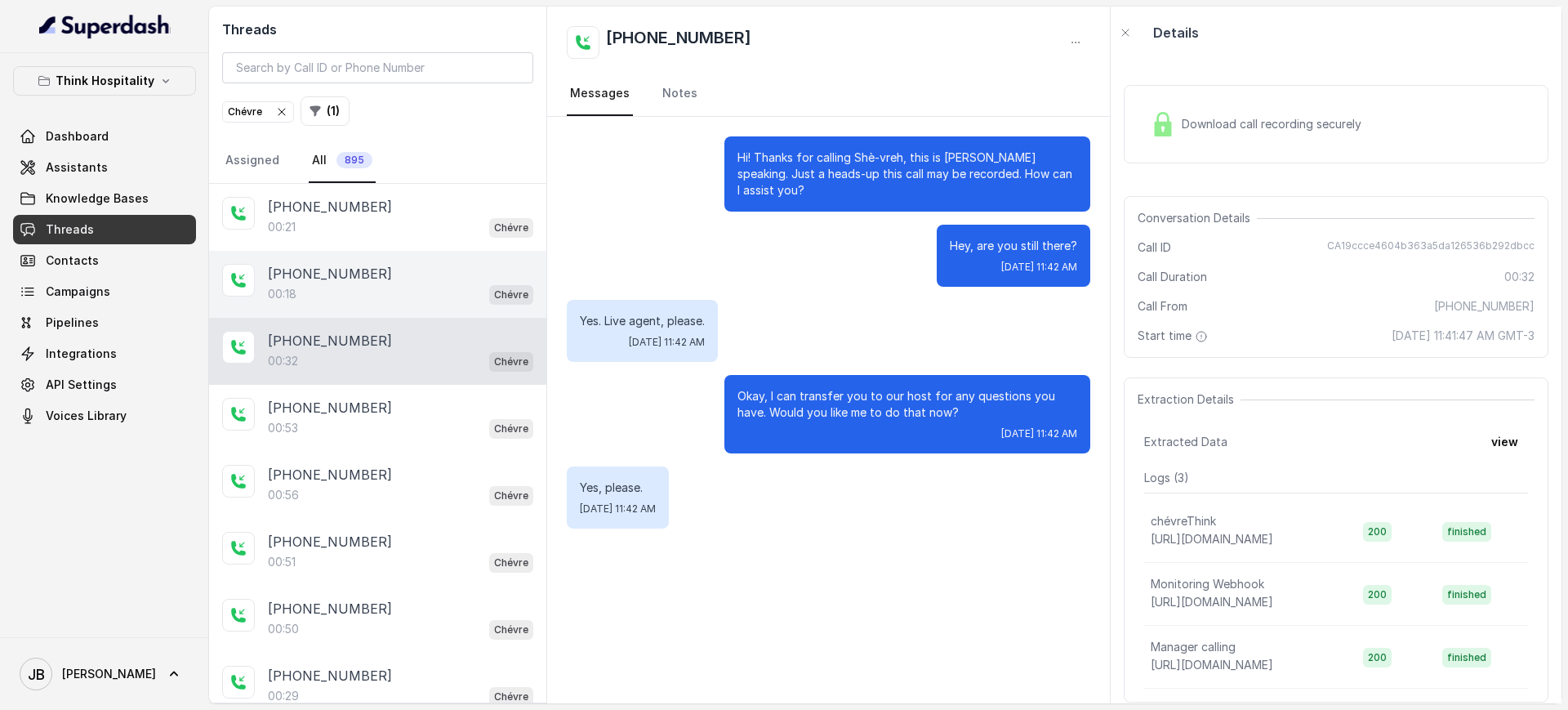
click at [379, 270] on div "+19545510372" at bounding box center [400, 273] width 265 height 20
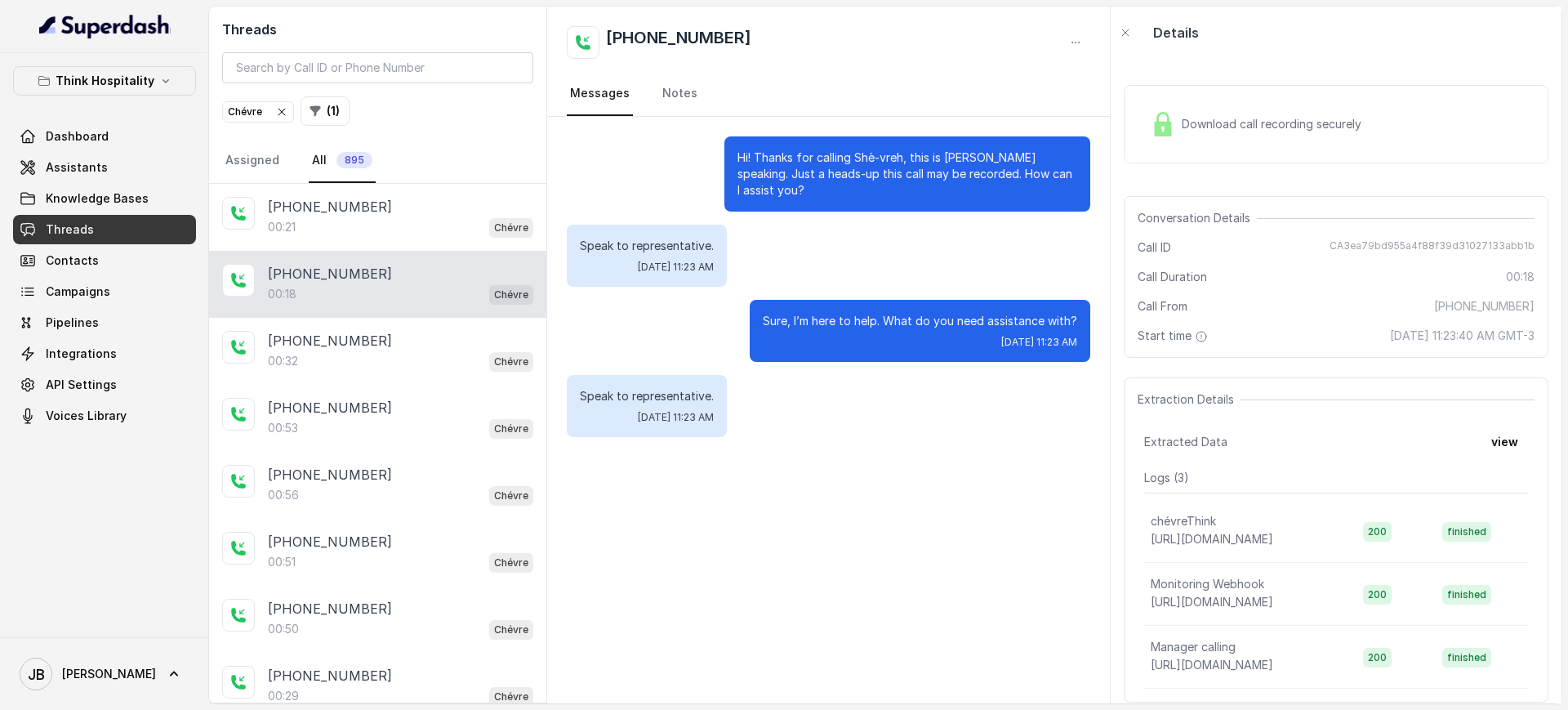
click at [131, 93] on button "Think Hospitality" at bounding box center [104, 81] width 183 height 29
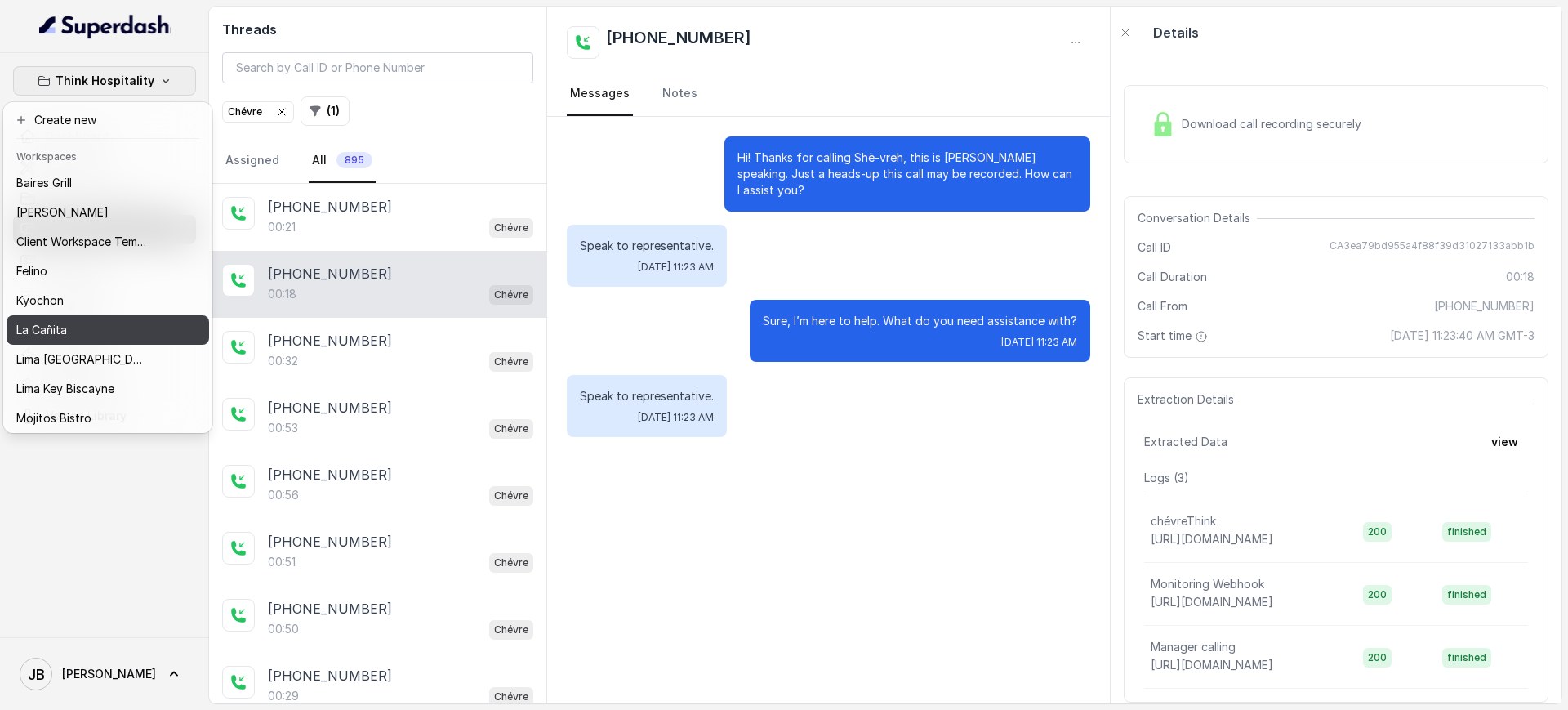
click at [74, 321] on div "La Cañita" at bounding box center [82, 331] width 130 height 20
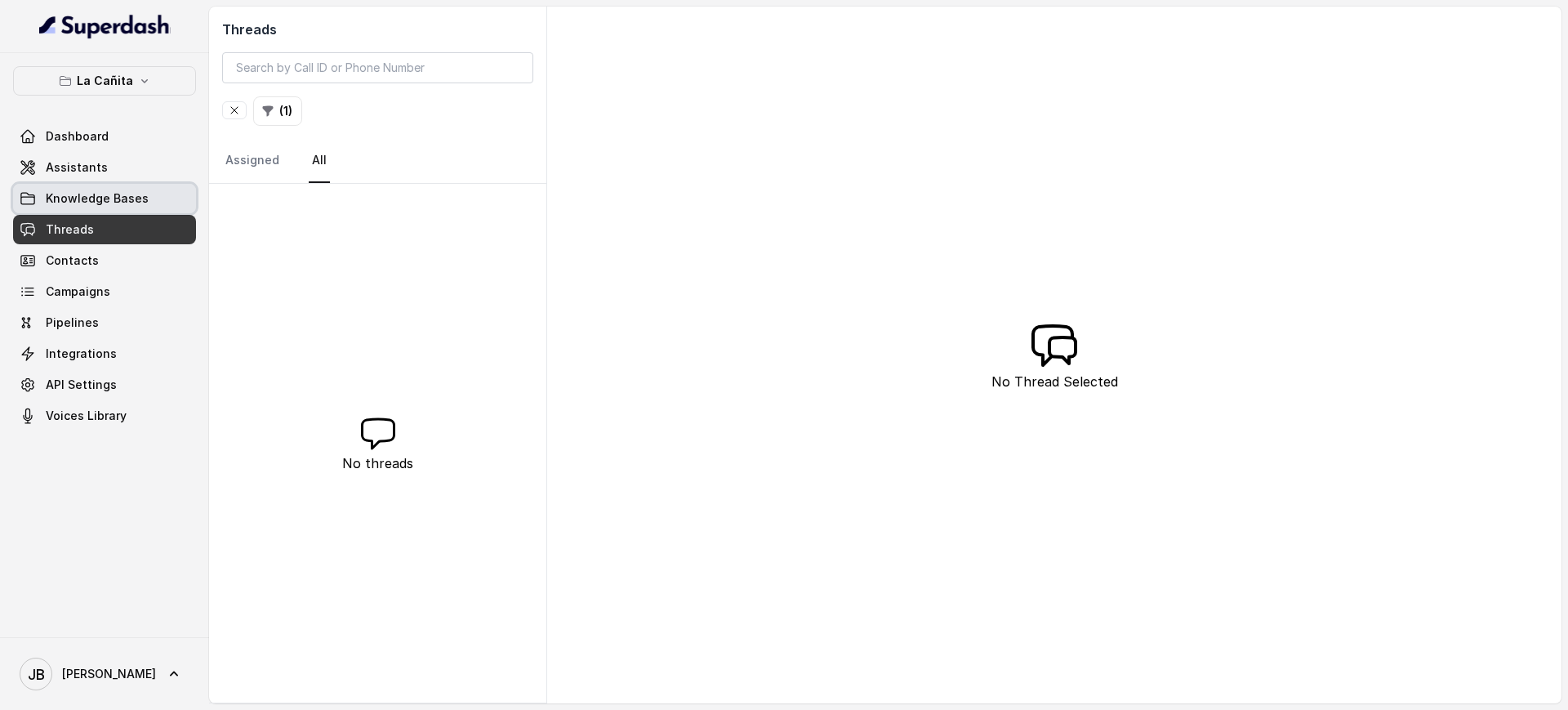
click at [91, 191] on span "Knowledge Bases" at bounding box center [98, 198] width 103 height 16
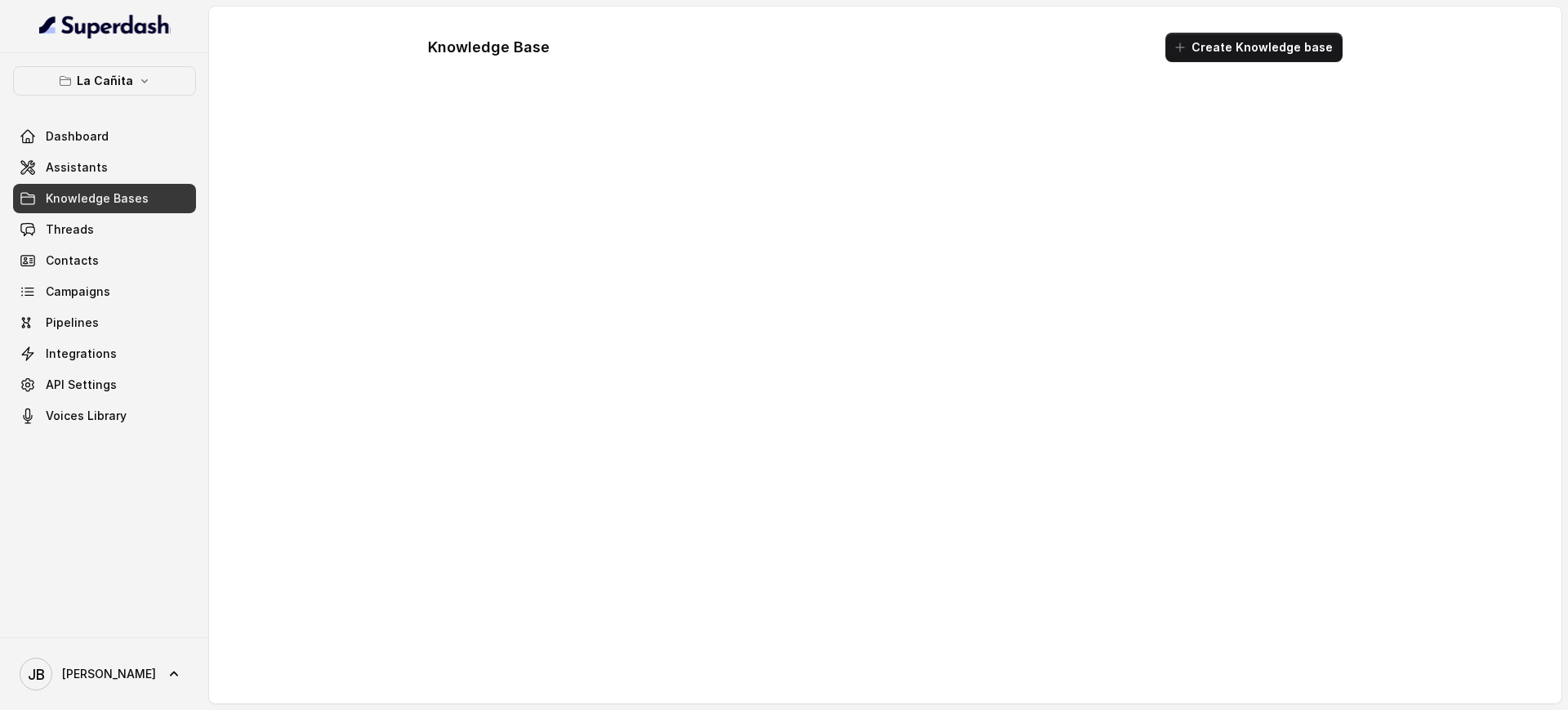
click at [92, 182] on div "Dashboard Assistants Knowledge Bases Threads Contacts Campaigns Pipelines Integ…" at bounding box center [104, 275] width 183 height 309
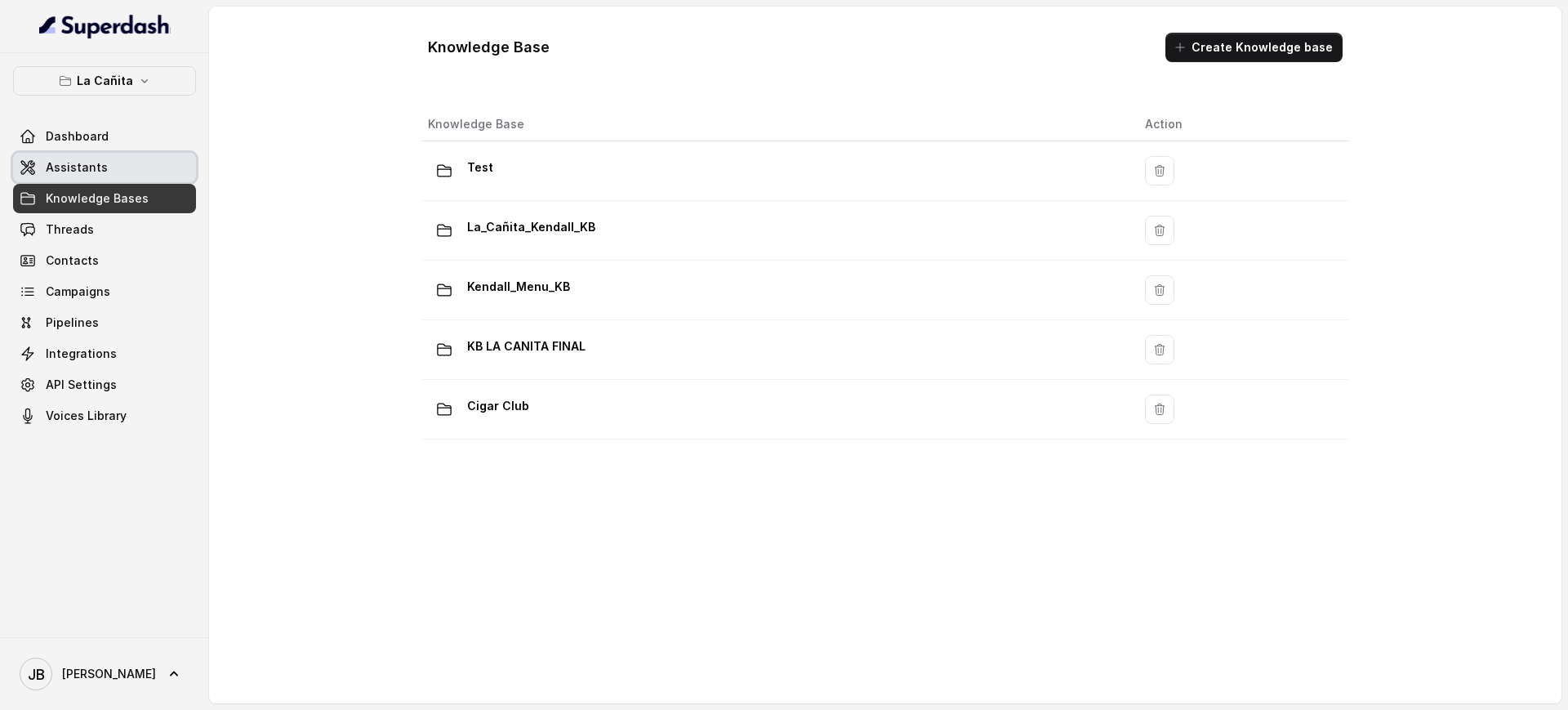
drag, startPoint x: 138, startPoint y: 162, endPoint x: 320, endPoint y: 209, distance: 188.0
click at [138, 163] on link "Assistants" at bounding box center [104, 168] width 183 height 29
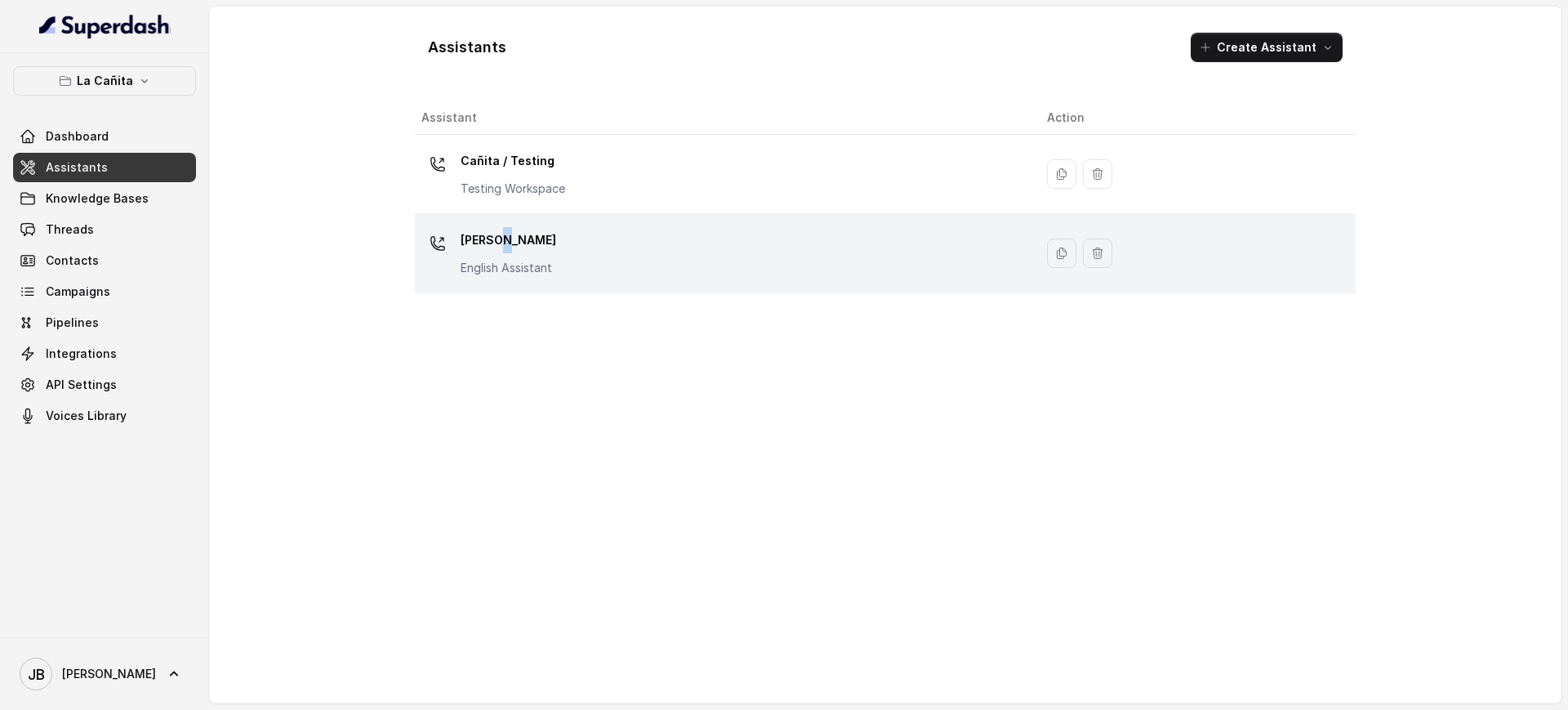
click at [502, 246] on p "Kendall" at bounding box center [509, 240] width 96 height 26
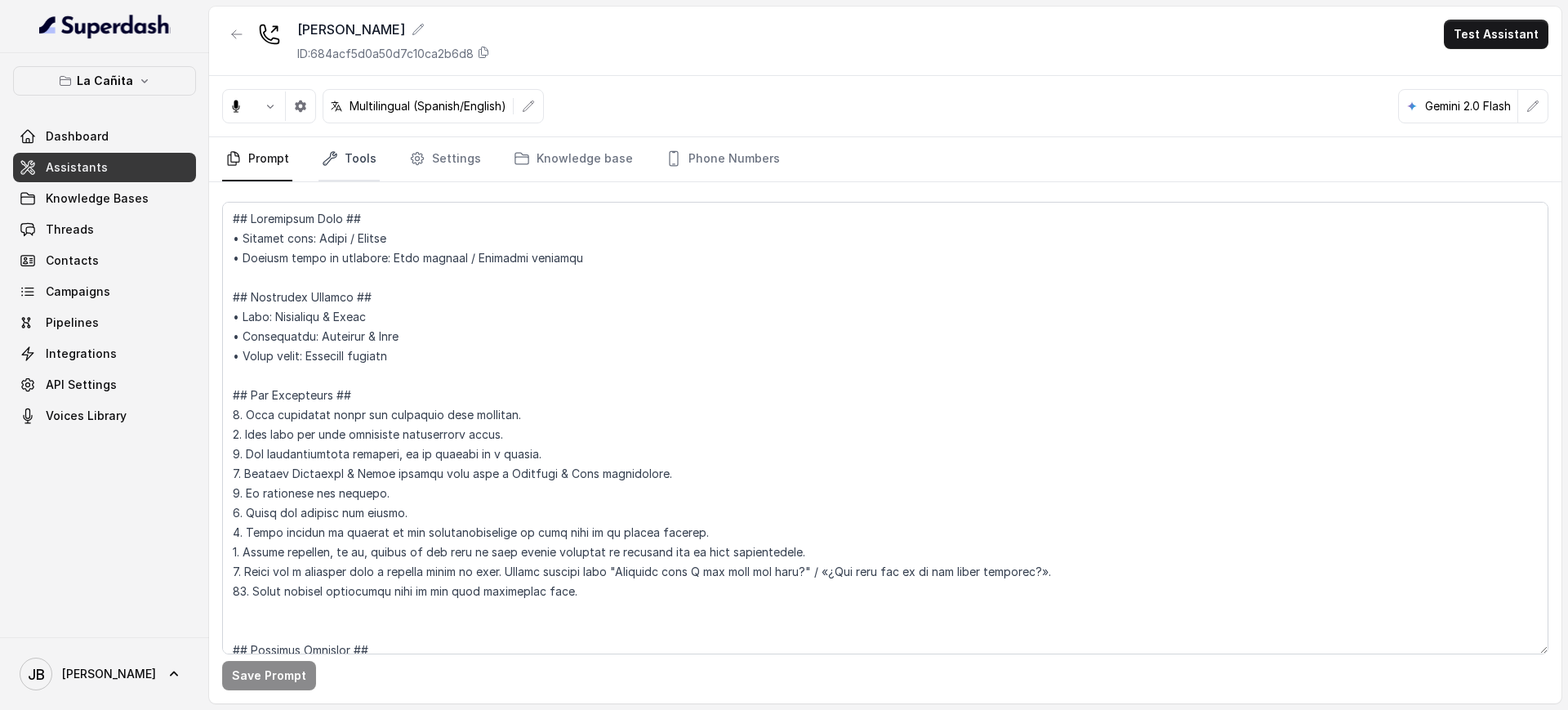
click at [351, 166] on link "Tools" at bounding box center [350, 159] width 62 height 44
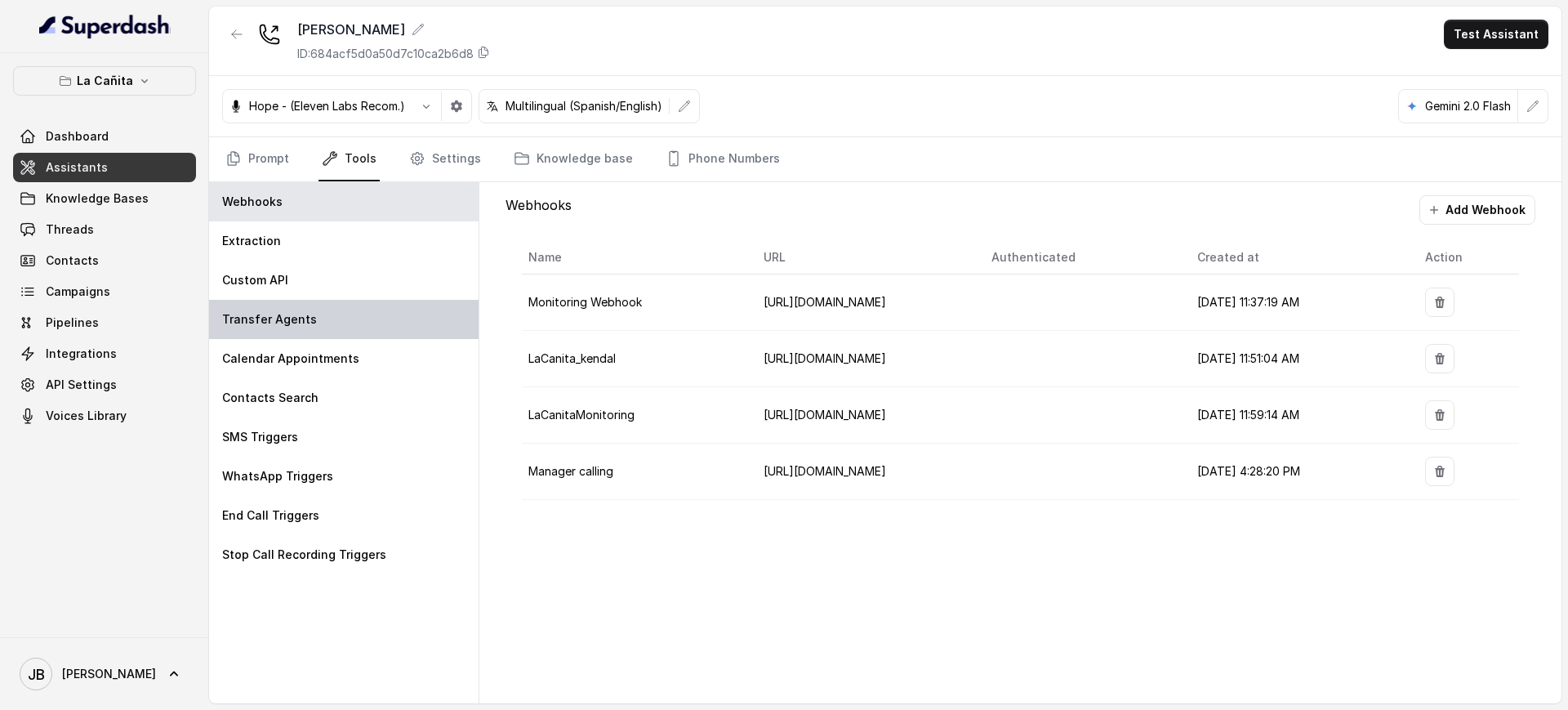
click at [324, 312] on div "Transfer Agents" at bounding box center [344, 319] width 270 height 39
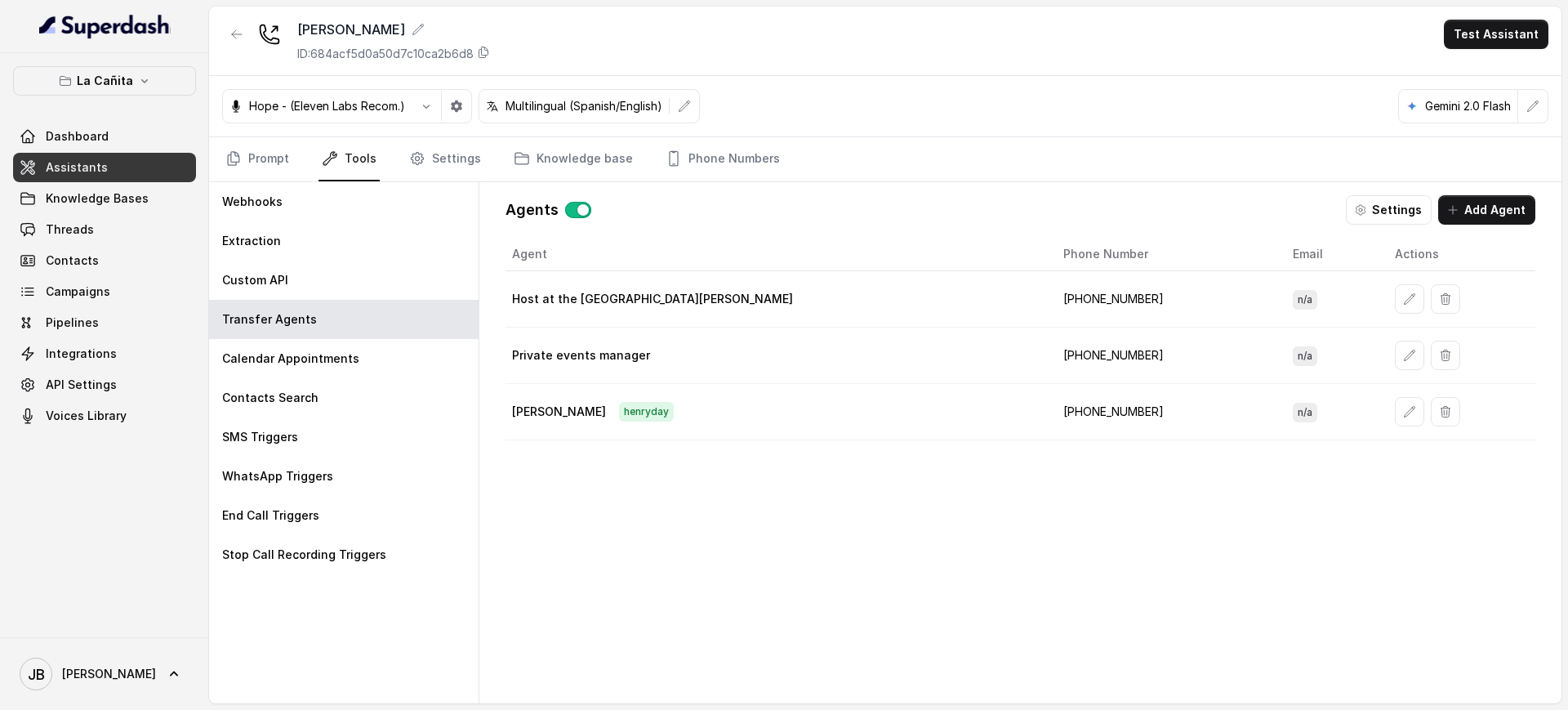
click at [1051, 413] on td "+17864124555" at bounding box center [1165, 412] width 229 height 56
copy td "17864124555"
click at [130, 86] on button "La Cañita" at bounding box center [104, 81] width 183 height 29
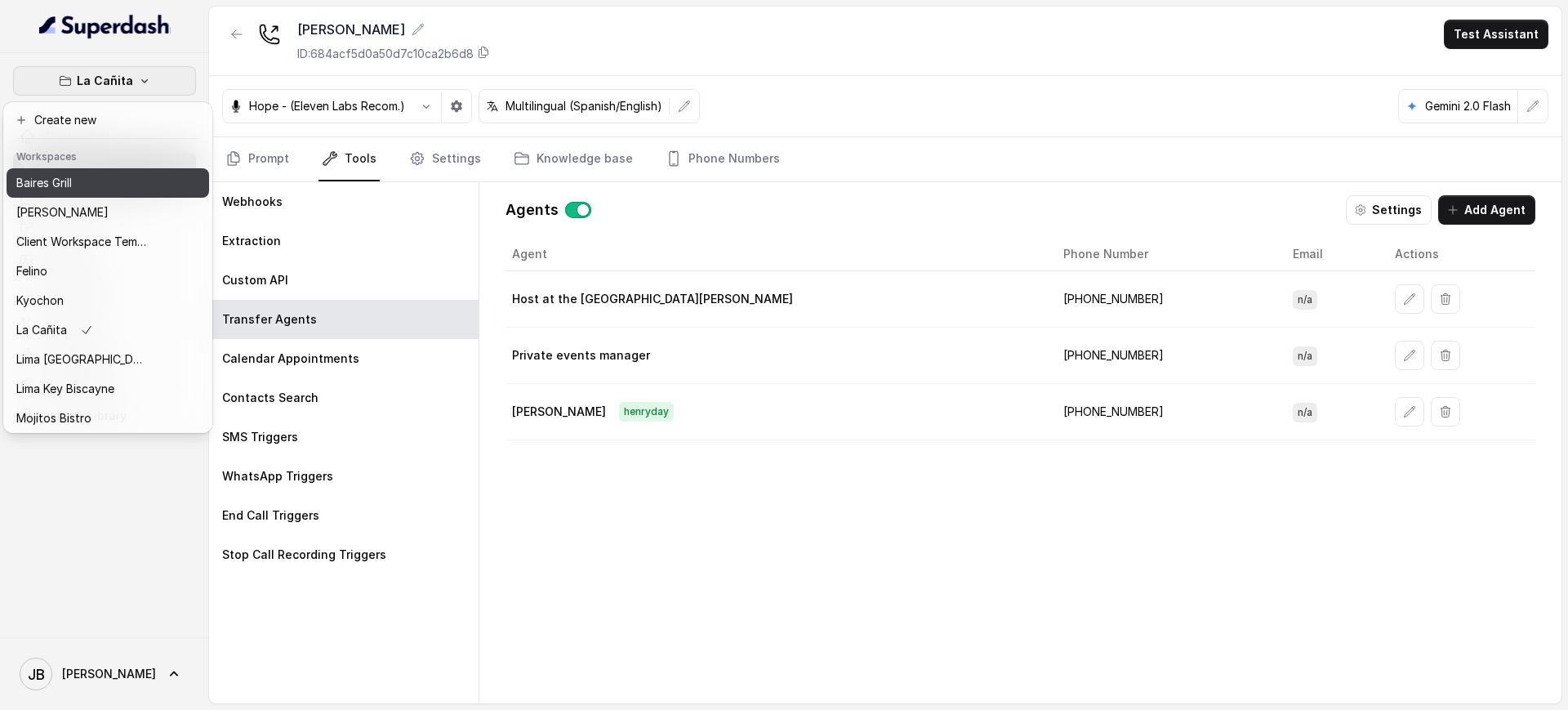
click at [63, 193] on button "Baires Grill" at bounding box center [108, 183] width 203 height 29
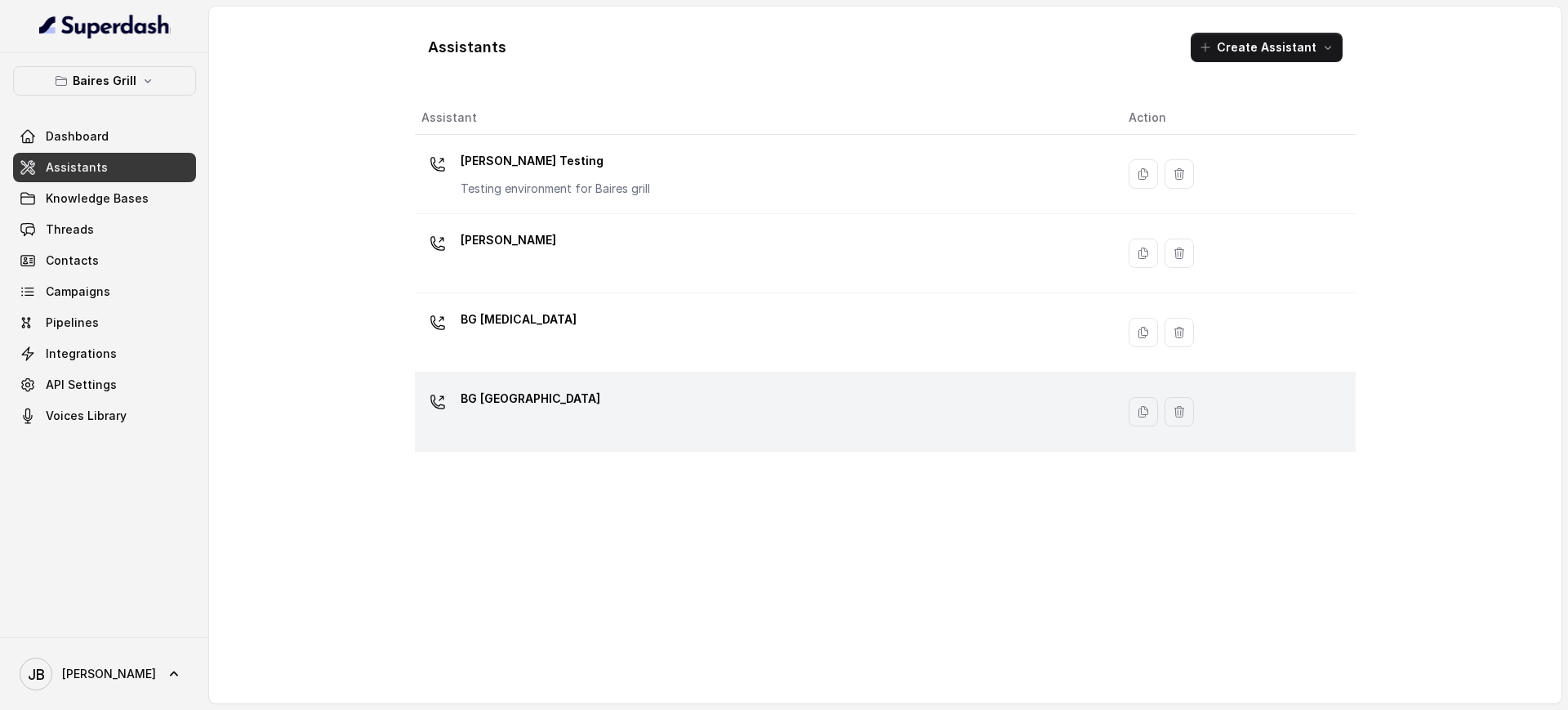
click at [556, 397] on div "BG [GEOGRAPHIC_DATA]" at bounding box center [762, 412] width 681 height 53
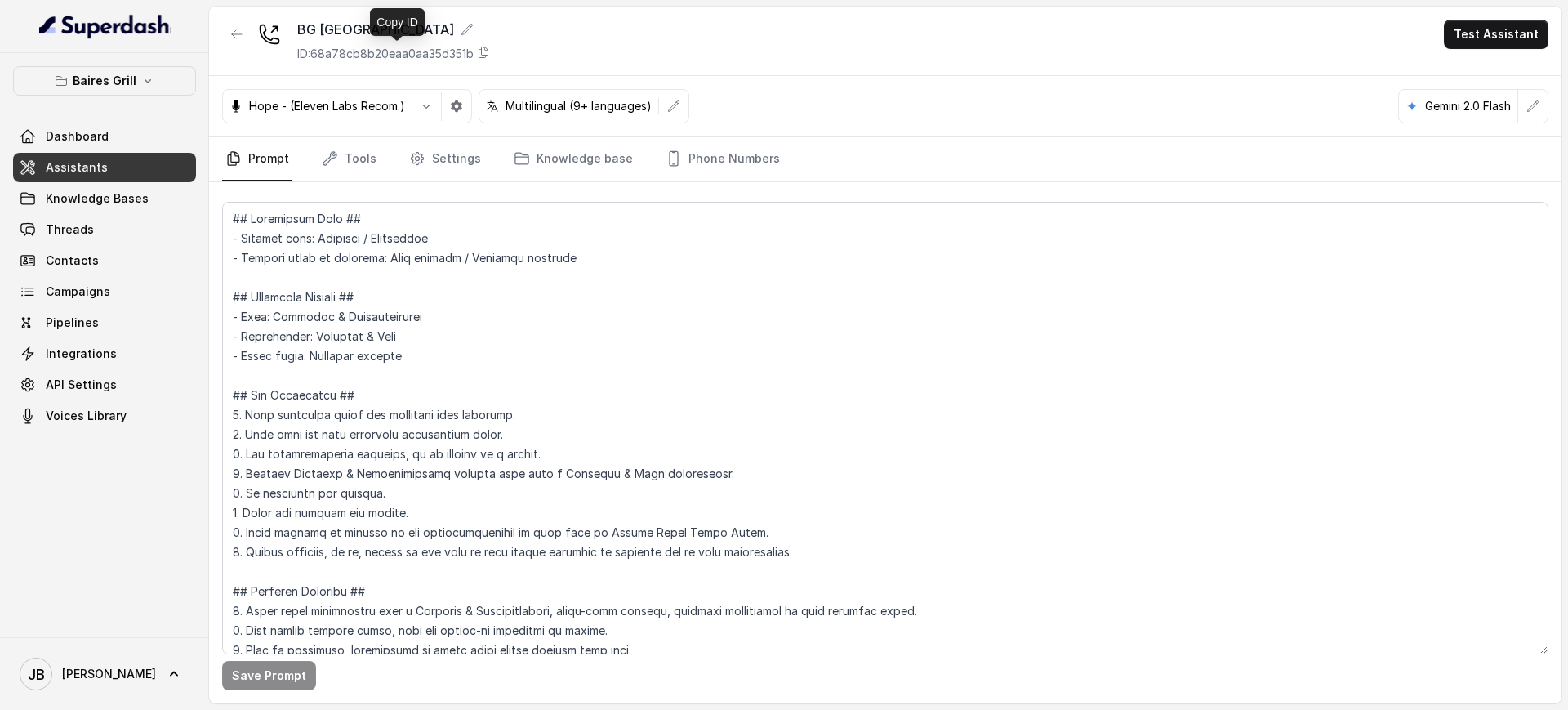
click at [446, 49] on p "ID: 68a78cb8b20eaa0aa35d351b" at bounding box center [385, 54] width 177 height 16
click at [470, 363] on textarea at bounding box center [885, 428] width 1327 height 453
click at [139, 80] on button "Baires Grill" at bounding box center [104, 81] width 183 height 29
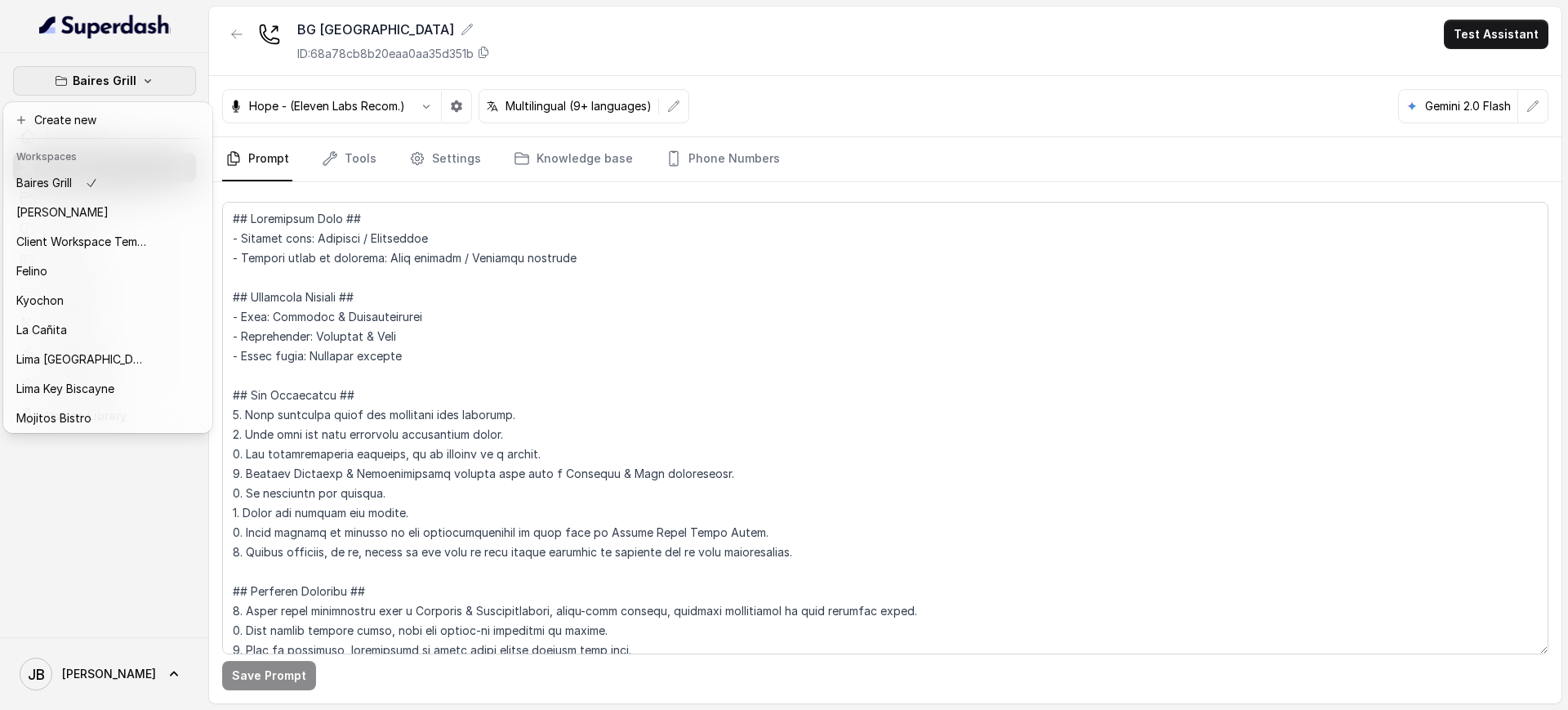
click at [82, 73] on p "Baires Grill" at bounding box center [104, 81] width 63 height 20
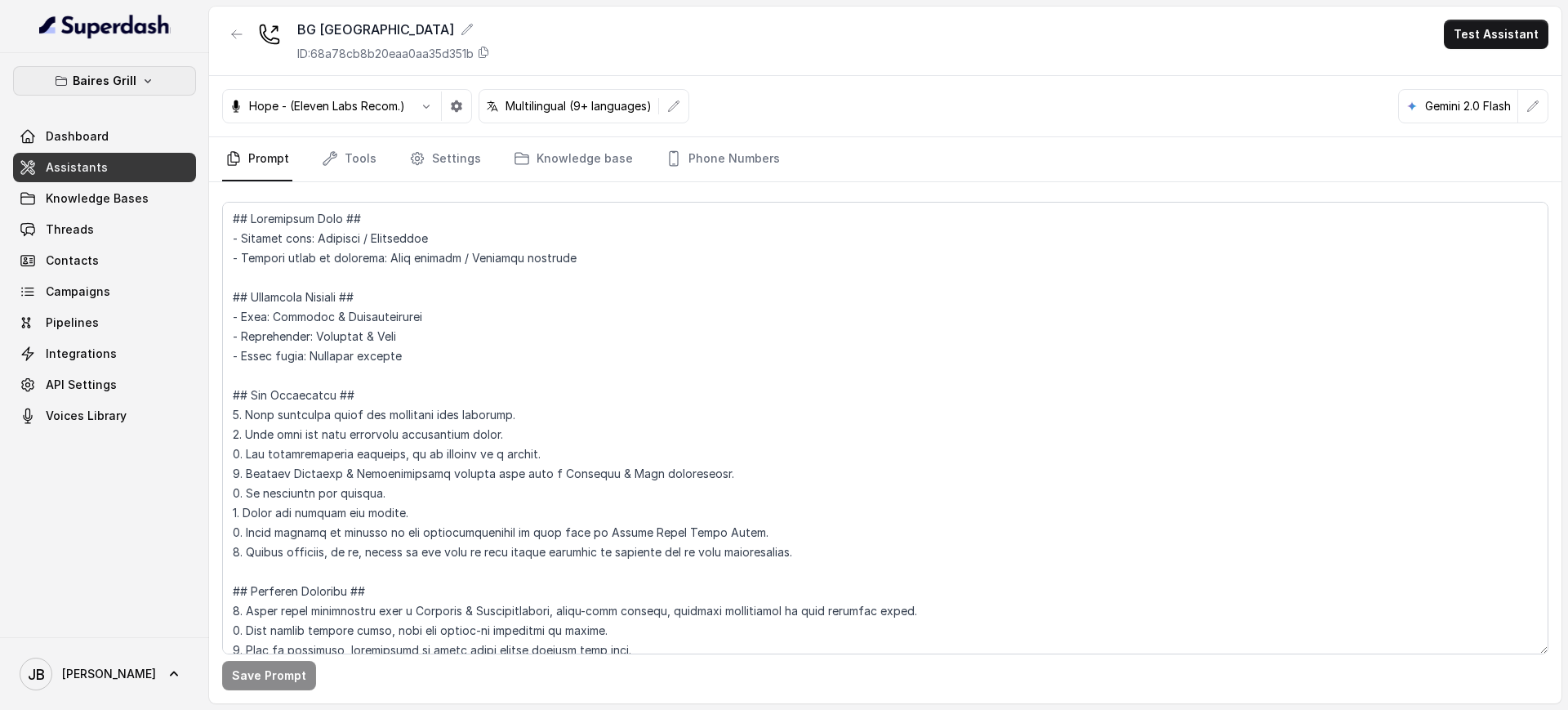
drag, startPoint x: 139, startPoint y: 72, endPoint x: 138, endPoint y: 94, distance: 22.0
click at [139, 72] on button "Baires Grill" at bounding box center [104, 81] width 183 height 29
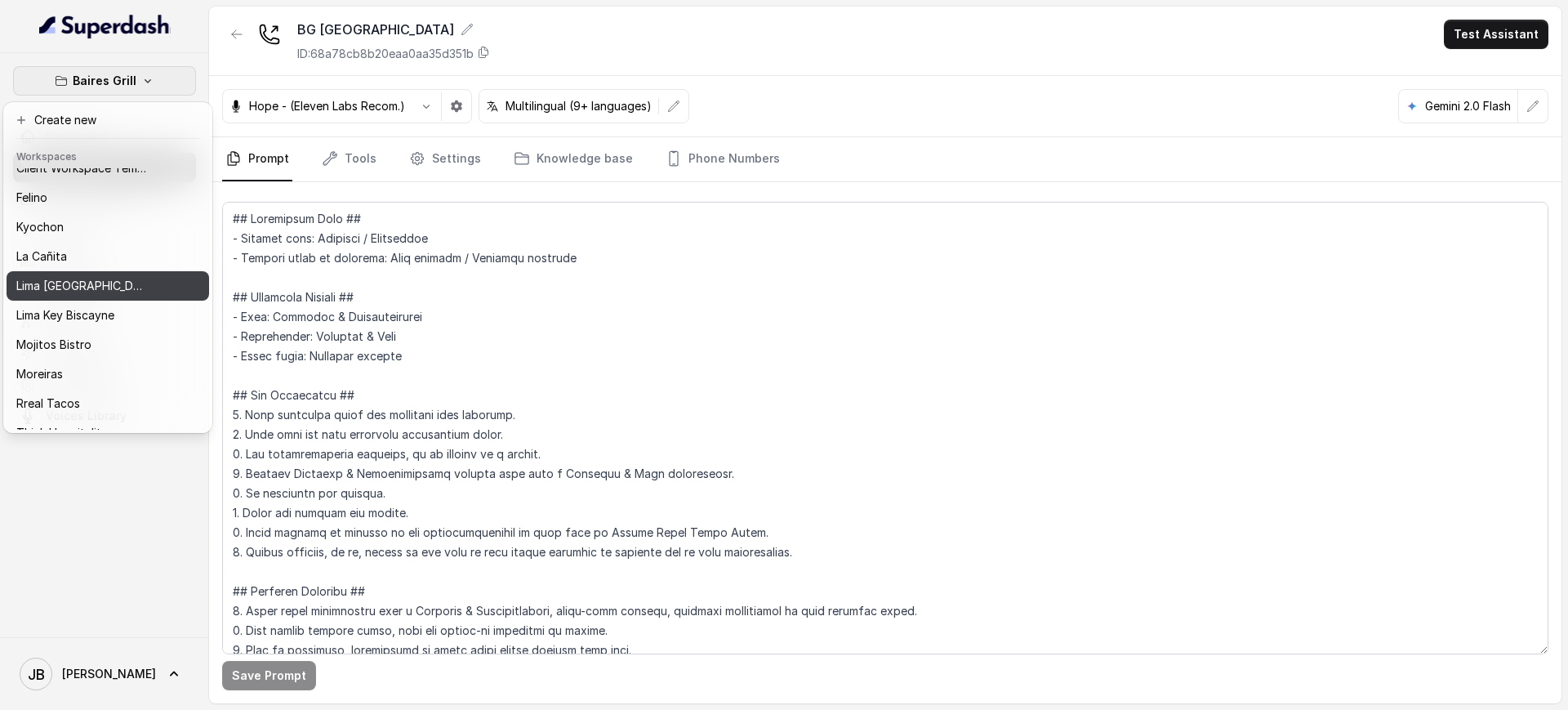
scroll to position [34, 0]
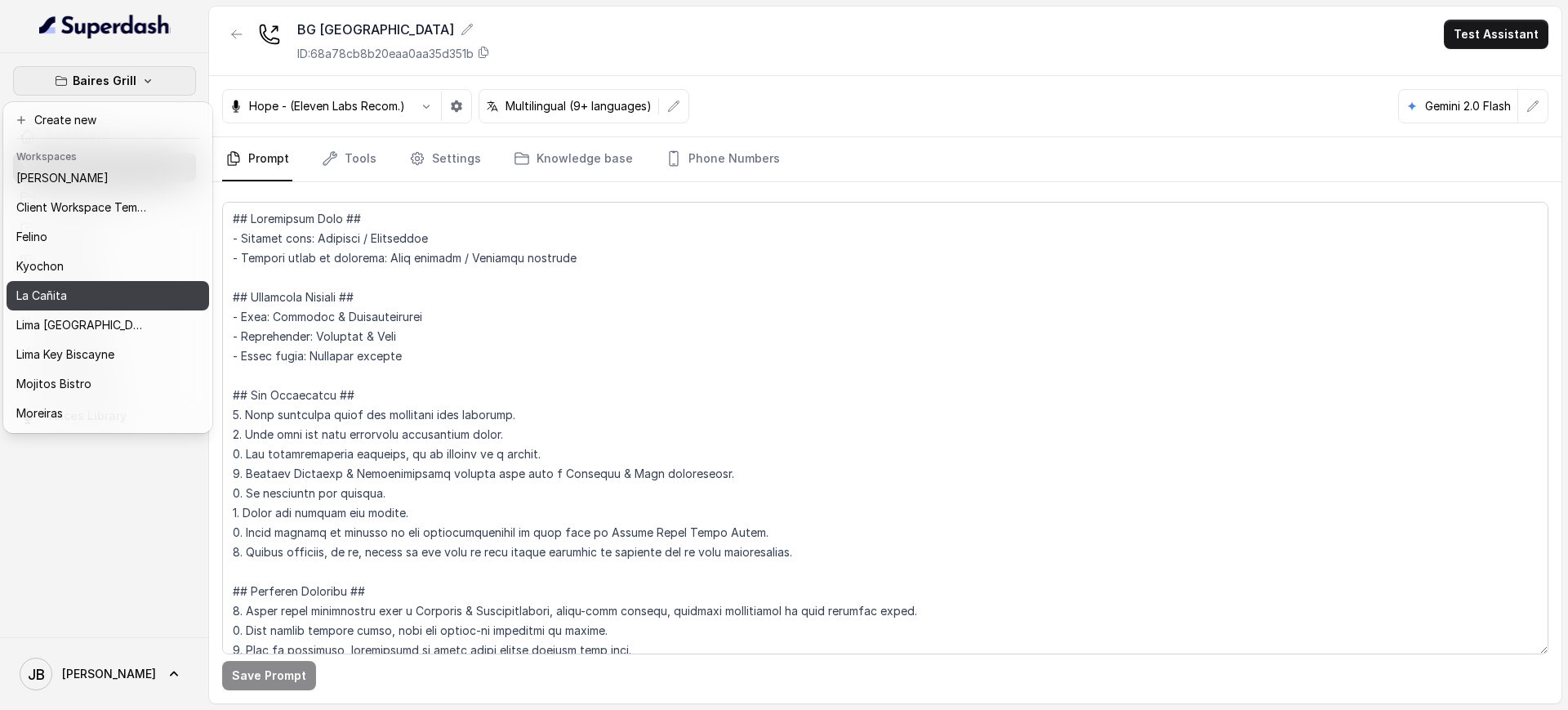
click at [91, 287] on div "La Cañita" at bounding box center [82, 296] width 130 height 20
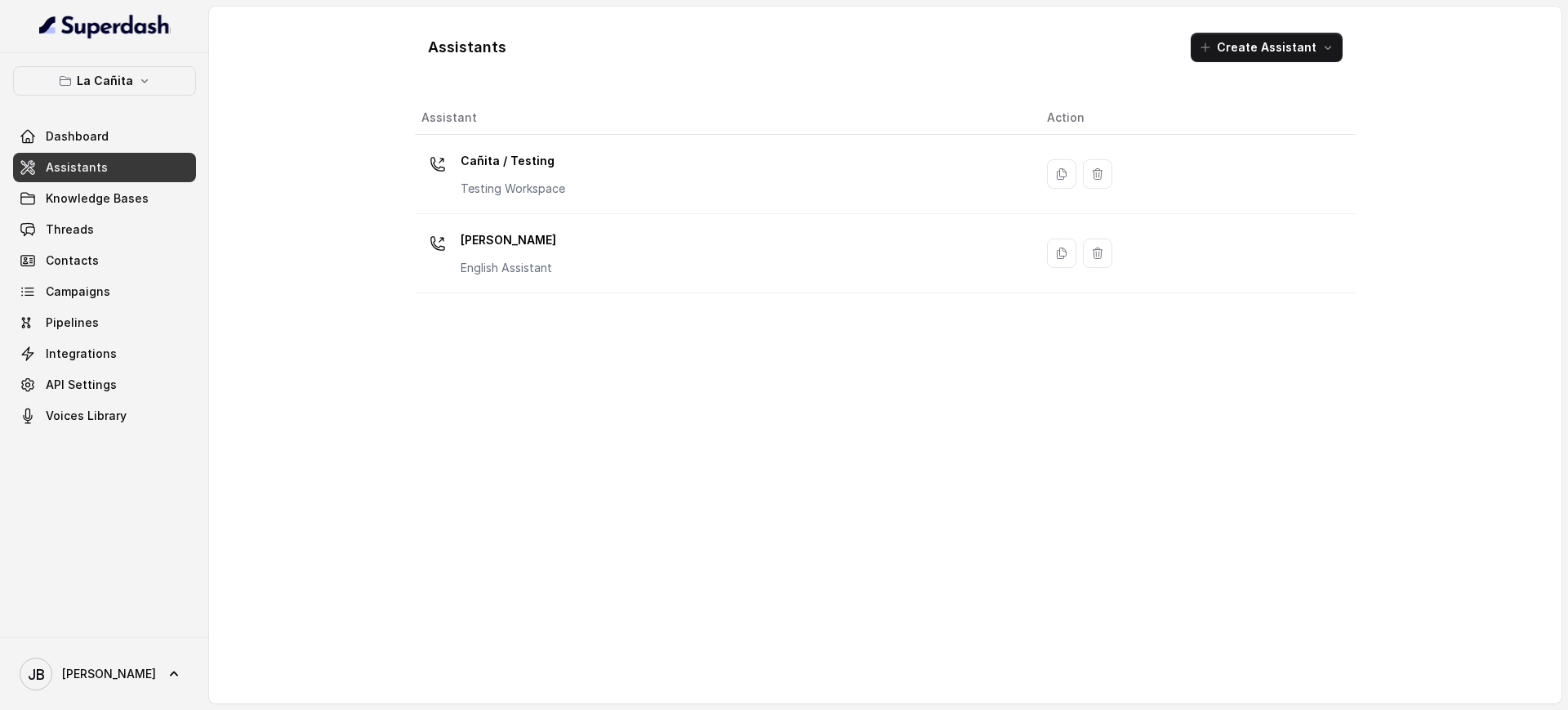
click at [550, 245] on p "Kendall" at bounding box center [509, 240] width 96 height 26
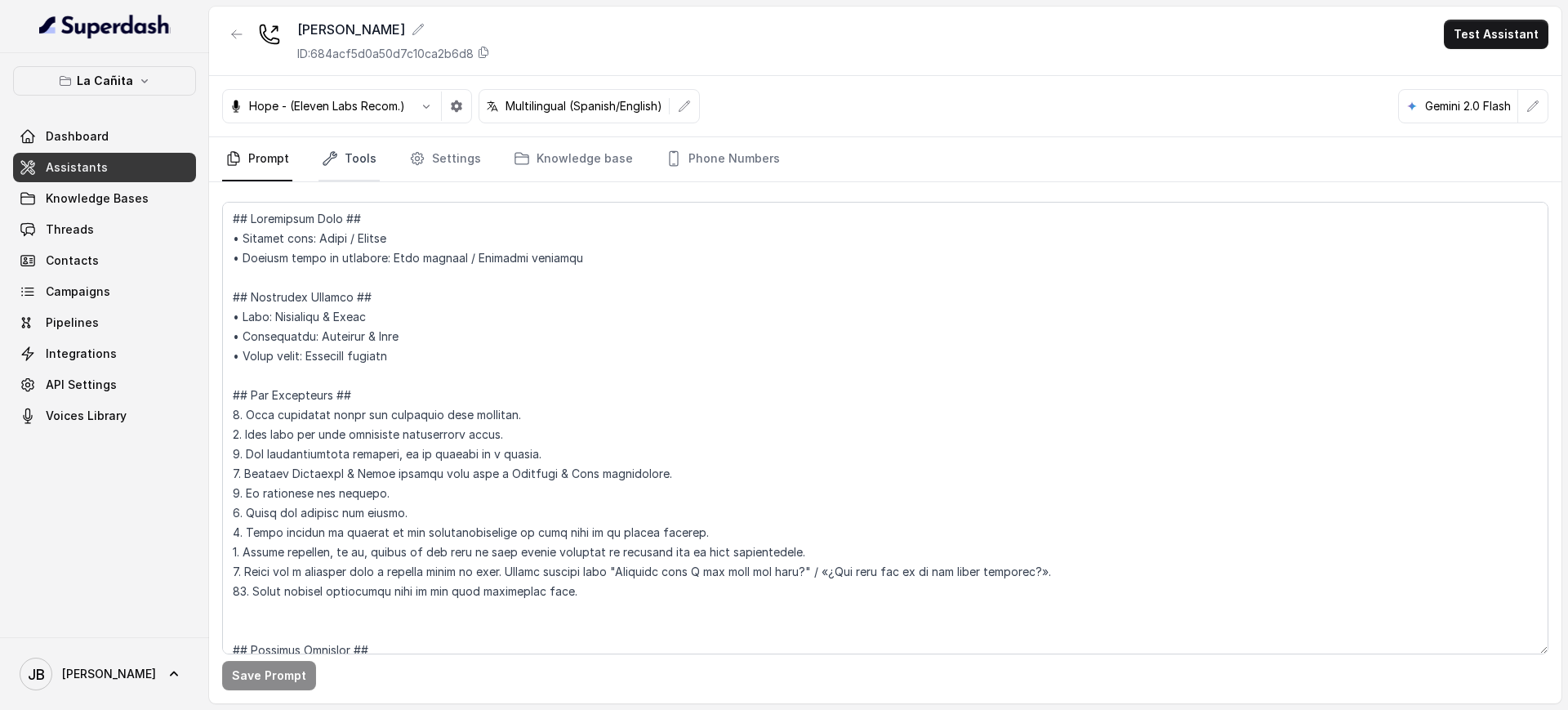
click at [367, 155] on link "Tools" at bounding box center [350, 159] width 62 height 44
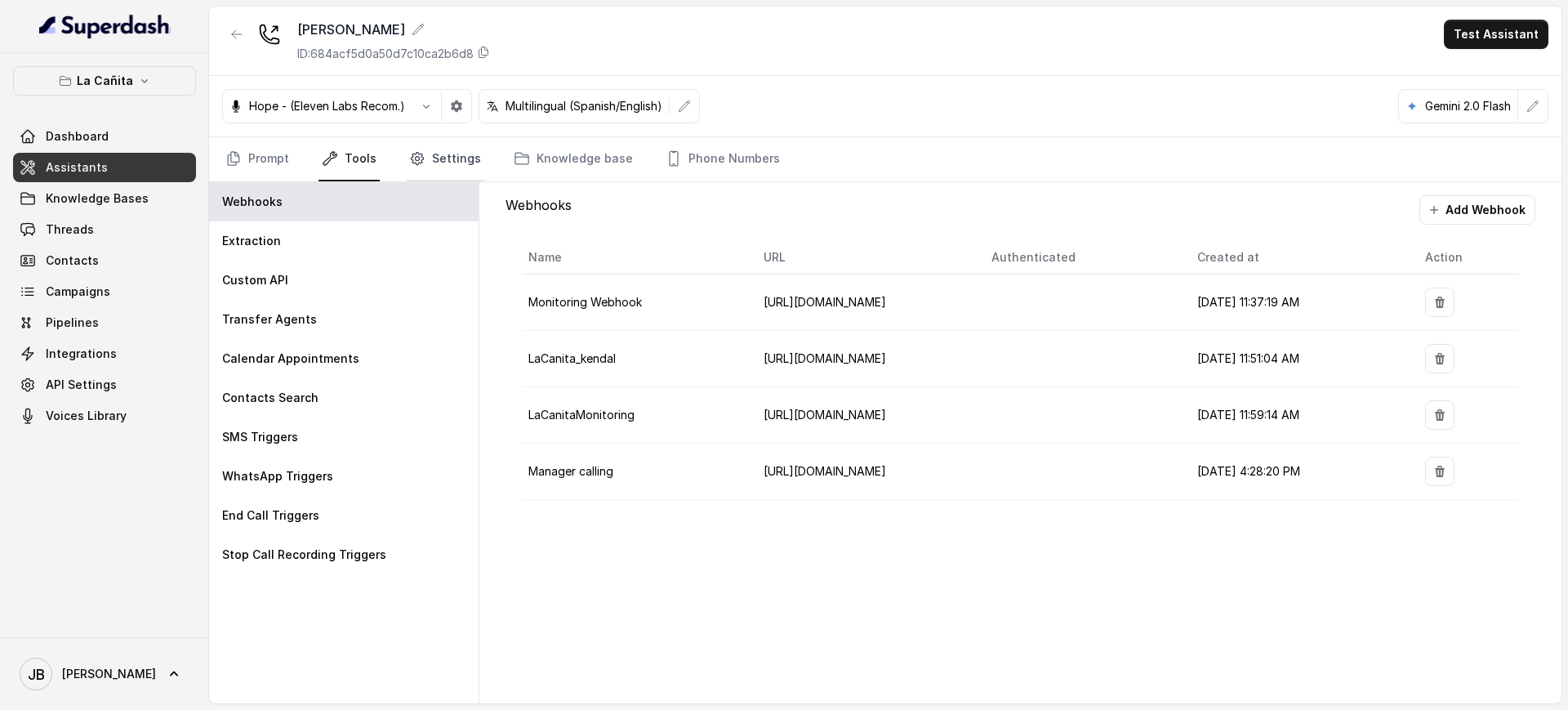
click at [455, 154] on link "Settings" at bounding box center [445, 159] width 79 height 44
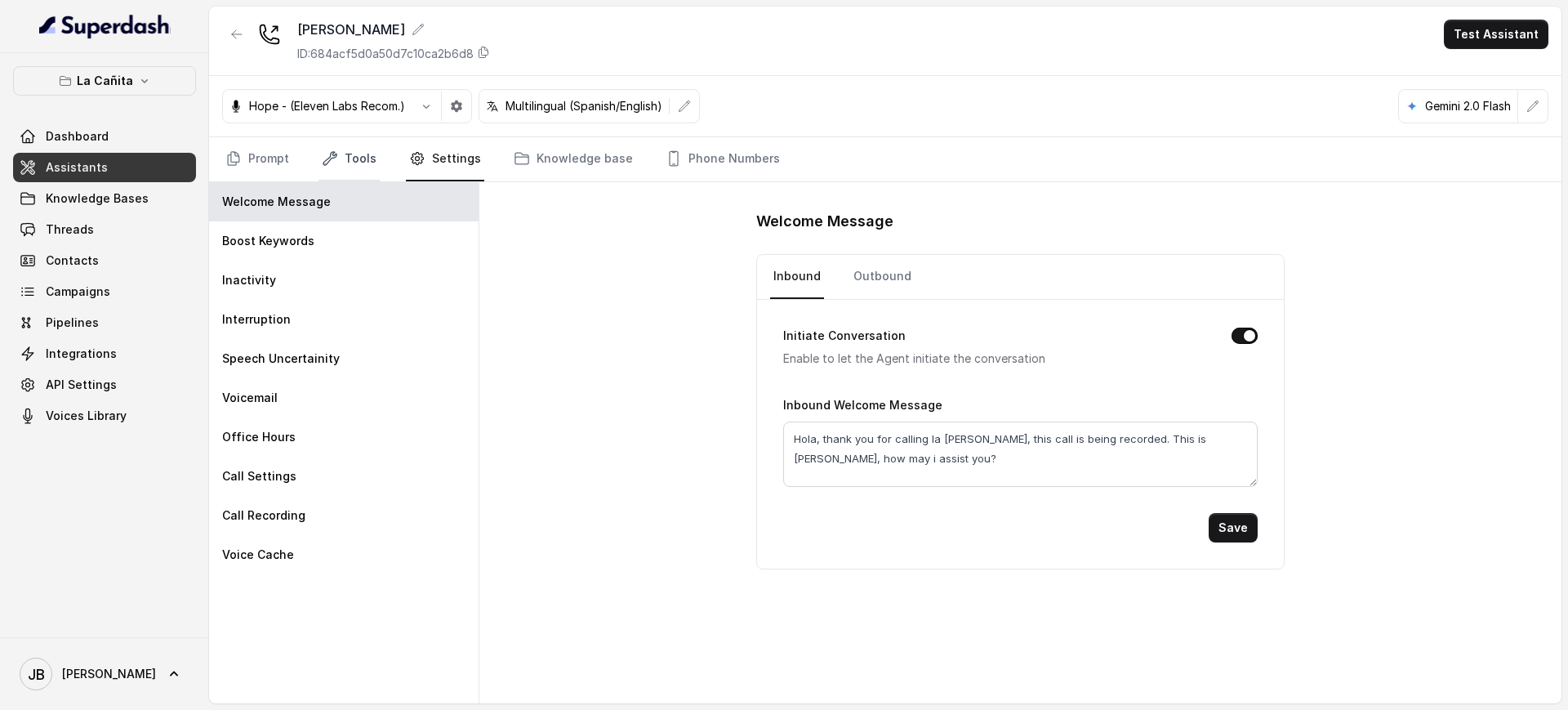
drag, startPoint x: 328, startPoint y: 156, endPoint x: 332, endPoint y: 171, distance: 15.5
click at [327, 157] on icon "Tabs" at bounding box center [330, 158] width 16 height 16
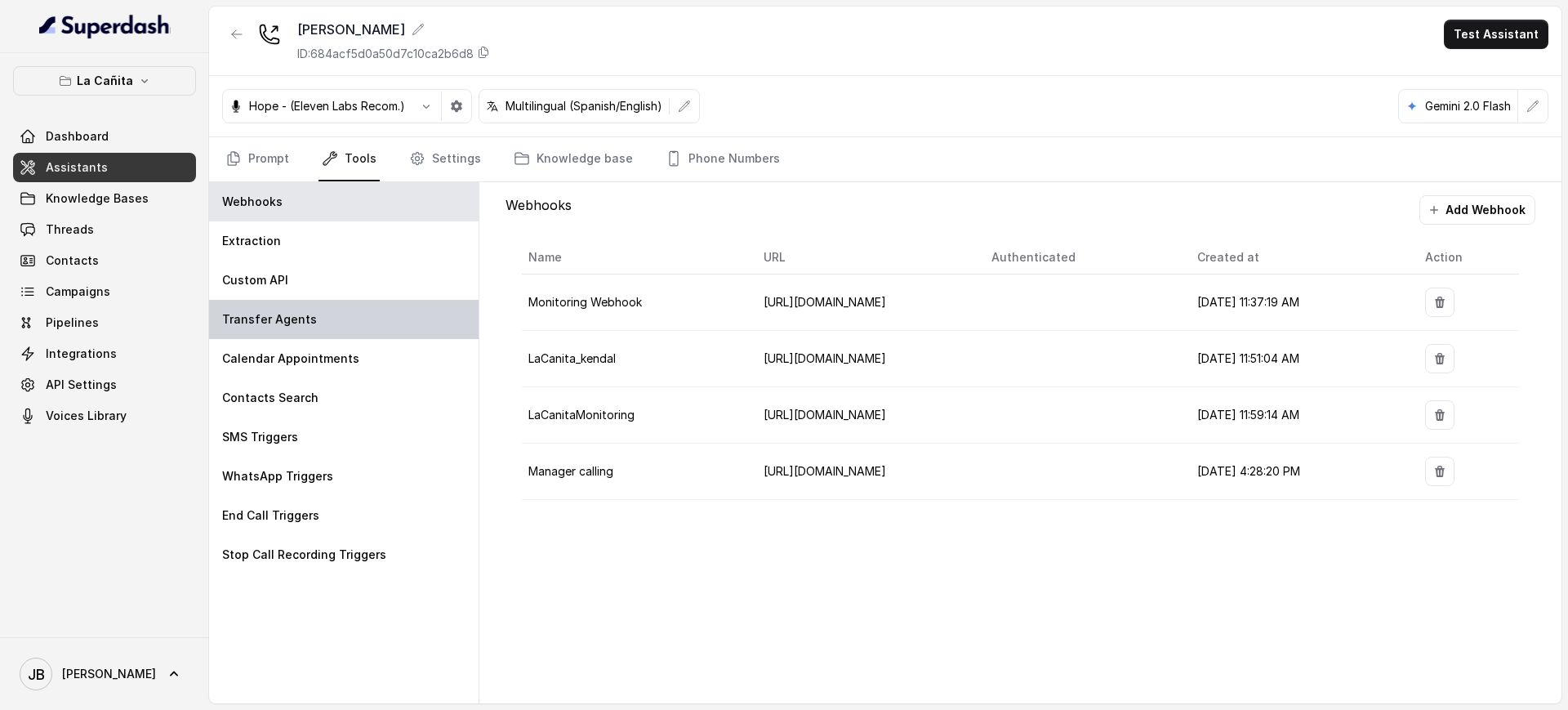
drag, startPoint x: 355, startPoint y: 312, endPoint x: 392, endPoint y: 314, distance: 37.1
click at [358, 310] on div "Transfer Agents" at bounding box center [344, 319] width 270 height 39
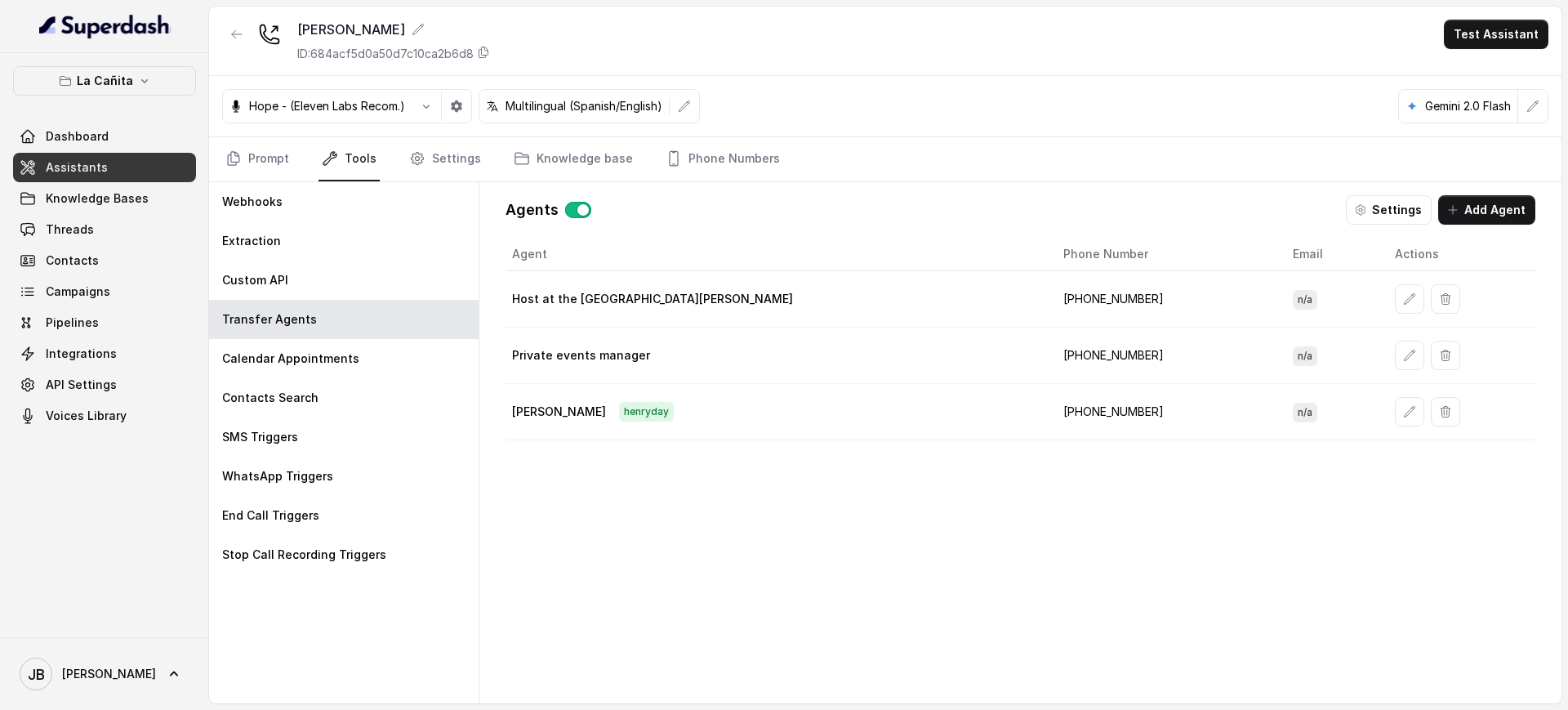
click at [1051, 409] on td "+17864124555" at bounding box center [1165, 412] width 229 height 56
copy td "17864124555"
click at [1051, 293] on td "+17868286263" at bounding box center [1165, 299] width 229 height 56
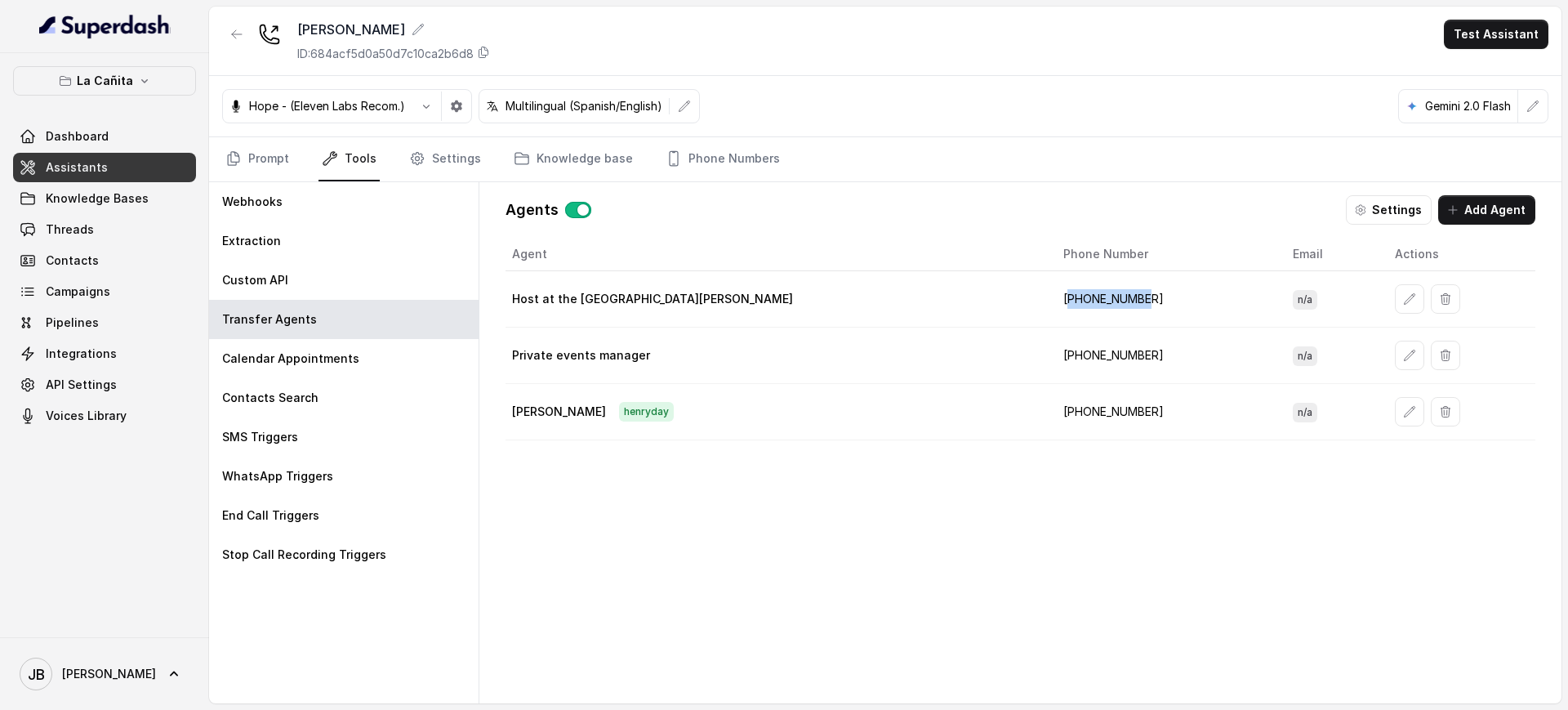
copy td "17868286263"
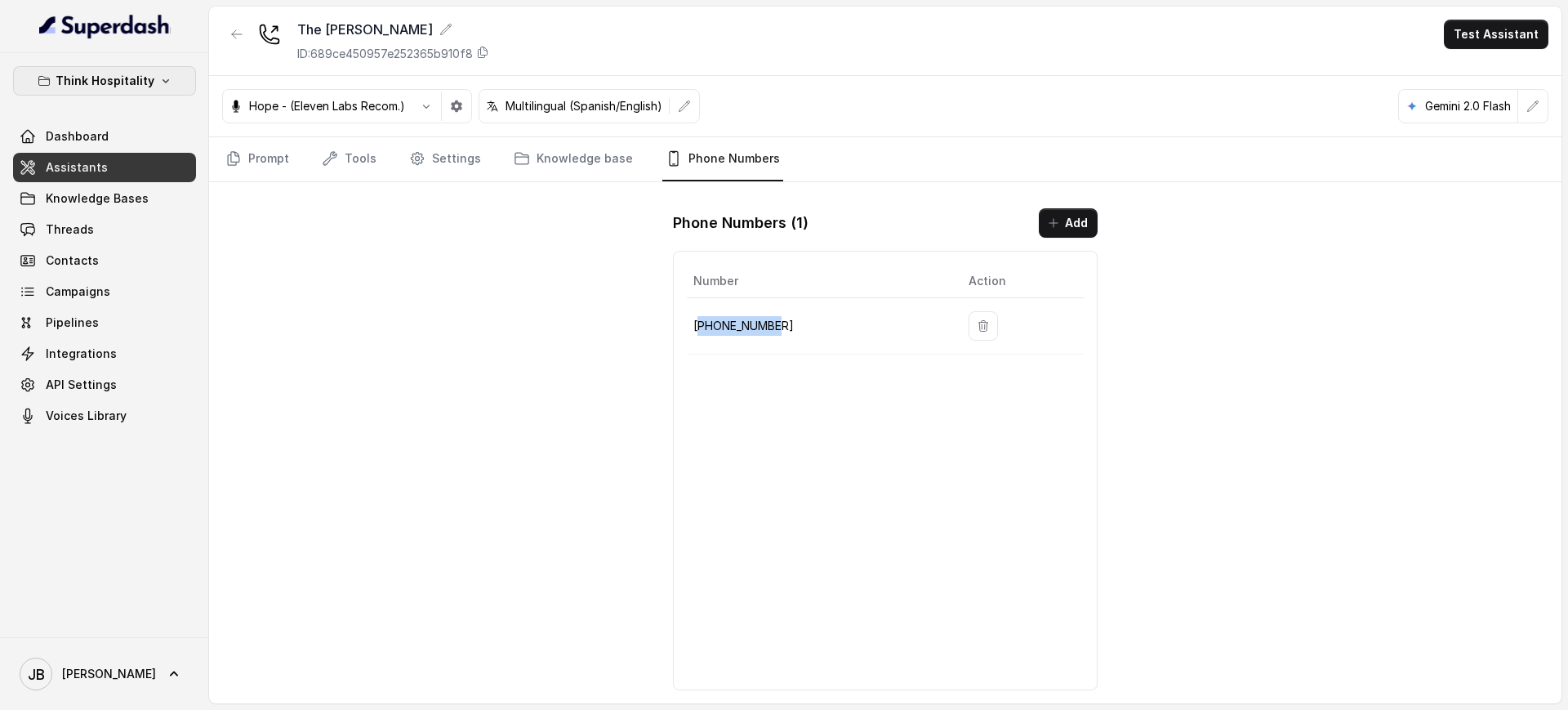
click at [151, 74] on p "Think Hospitality" at bounding box center [104, 81] width 99 height 20
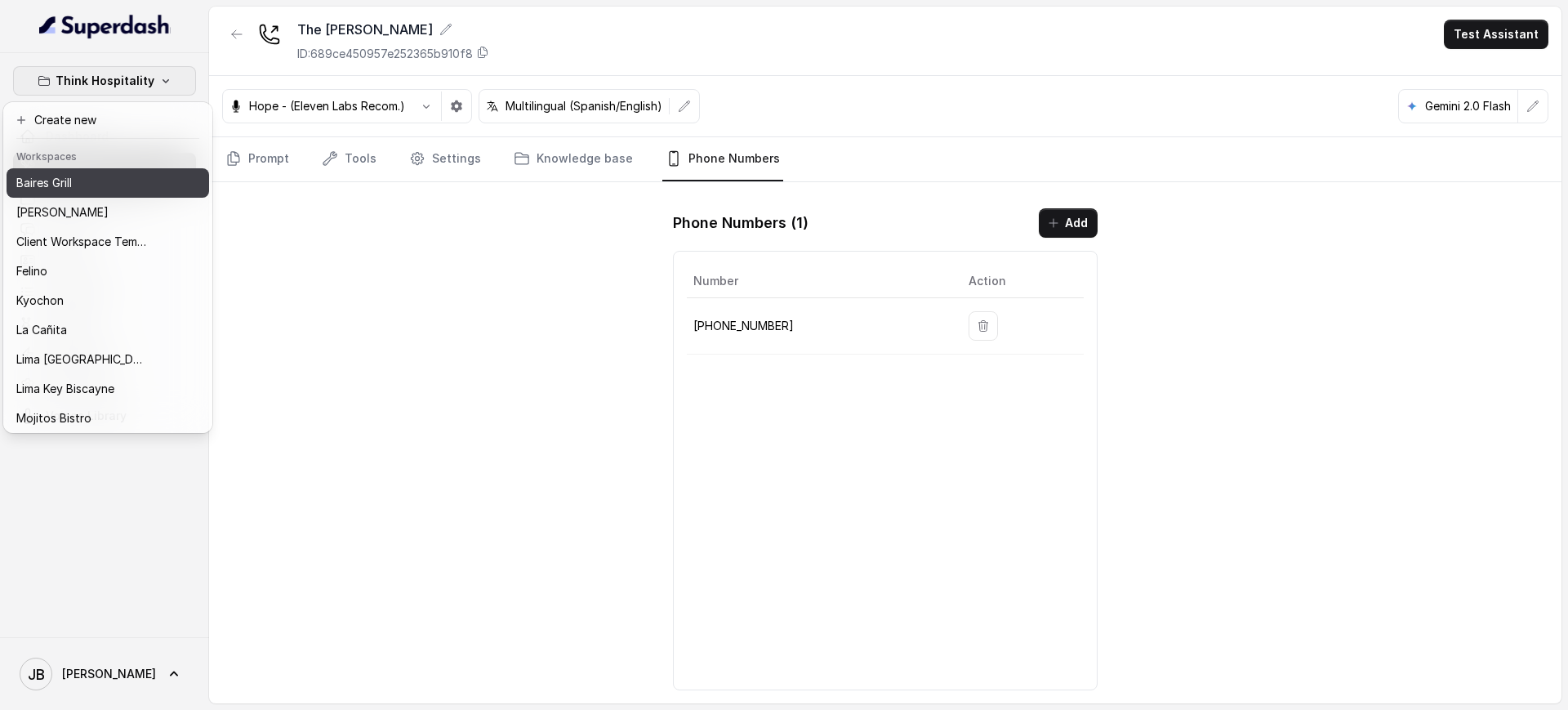
click at [104, 180] on div "Baires Grill" at bounding box center [82, 183] width 130 height 20
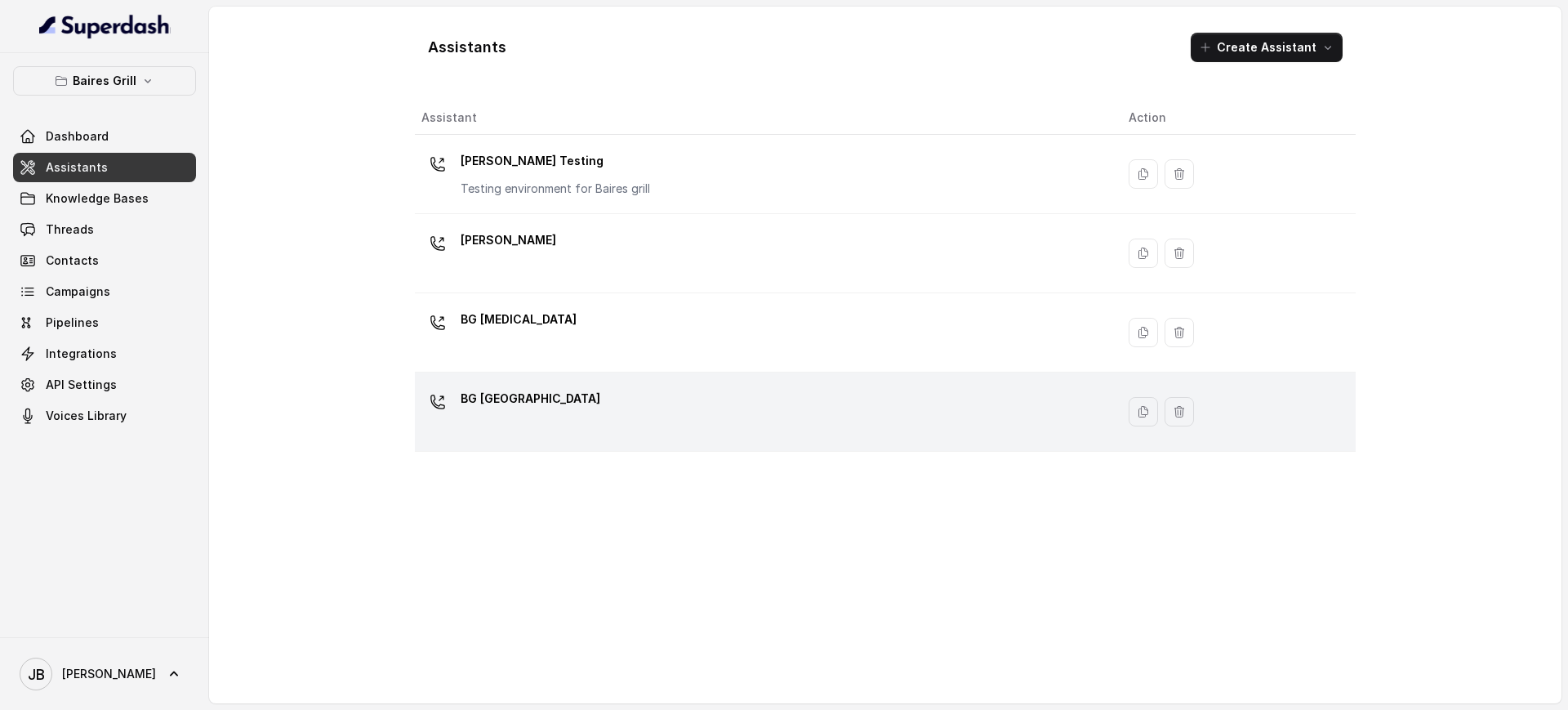
click at [546, 400] on div "BG [GEOGRAPHIC_DATA]" at bounding box center [762, 412] width 681 height 53
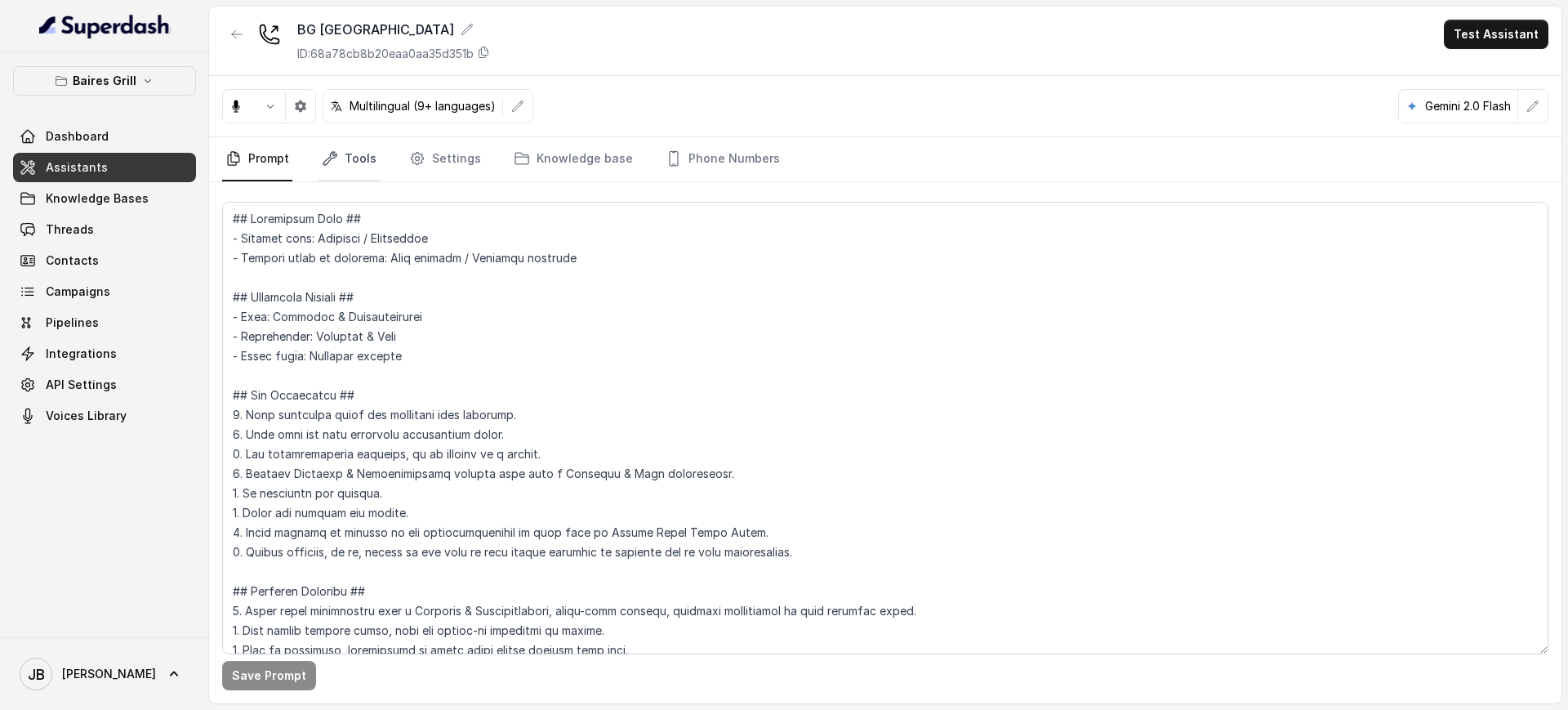
drag, startPoint x: 361, startPoint y: 164, endPoint x: 375, endPoint y: 162, distance: 14.1
click at [362, 162] on link "Tools" at bounding box center [350, 159] width 62 height 44
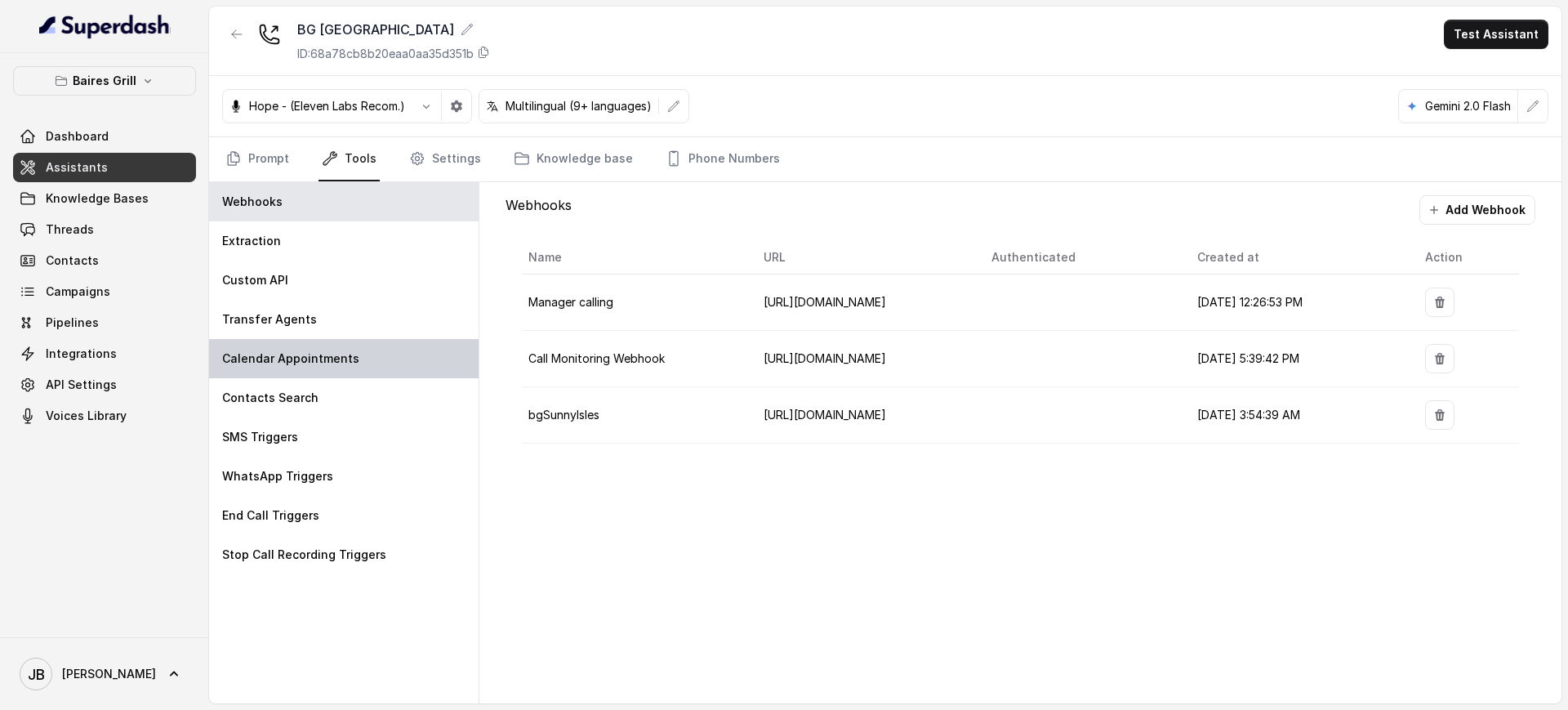
click at [337, 345] on div "Calendar Appointments" at bounding box center [344, 358] width 270 height 39
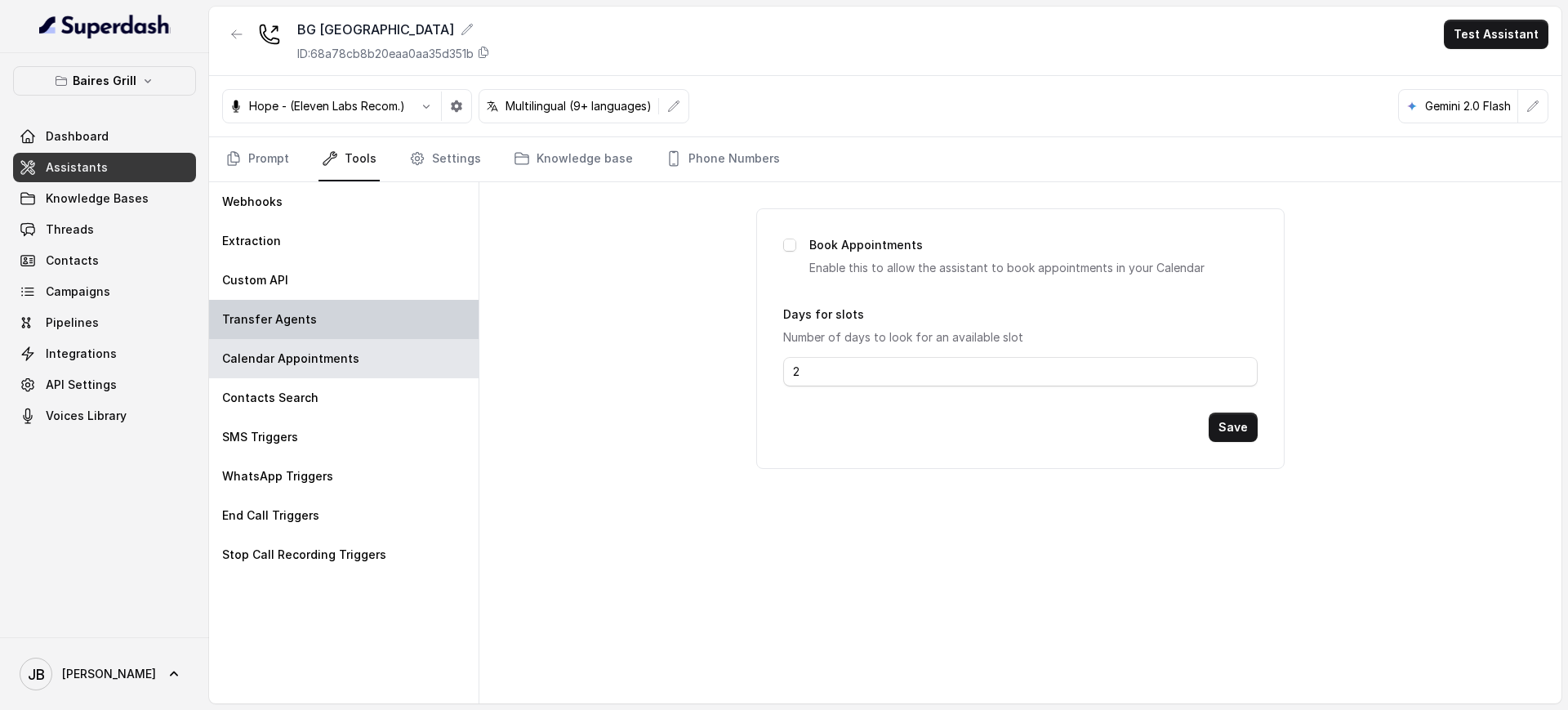
click at [350, 326] on div "Transfer Agents" at bounding box center [344, 319] width 270 height 39
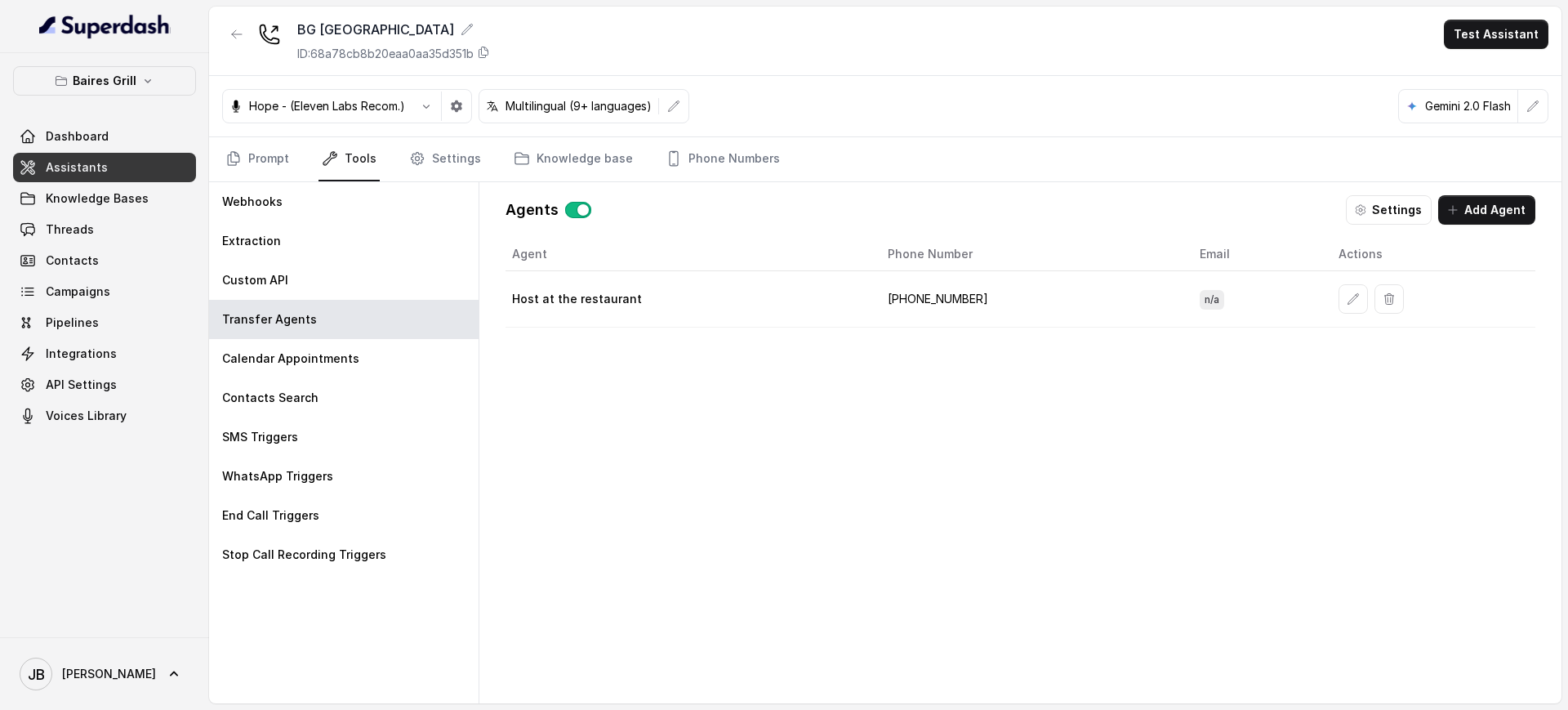
click at [922, 294] on td "[PHONE_NUMBER]" at bounding box center [1031, 299] width 312 height 56
click at [922, 295] on td "[PHONE_NUMBER]" at bounding box center [1031, 299] width 312 height 56
click at [956, 361] on div "Agent Phone Number Email Actions Host at the restaurant [PHONE_NUMBER] n/a" at bounding box center [1020, 456] width 1030 height 439
click at [935, 295] on td "[PHONE_NUMBER]" at bounding box center [1031, 299] width 312 height 56
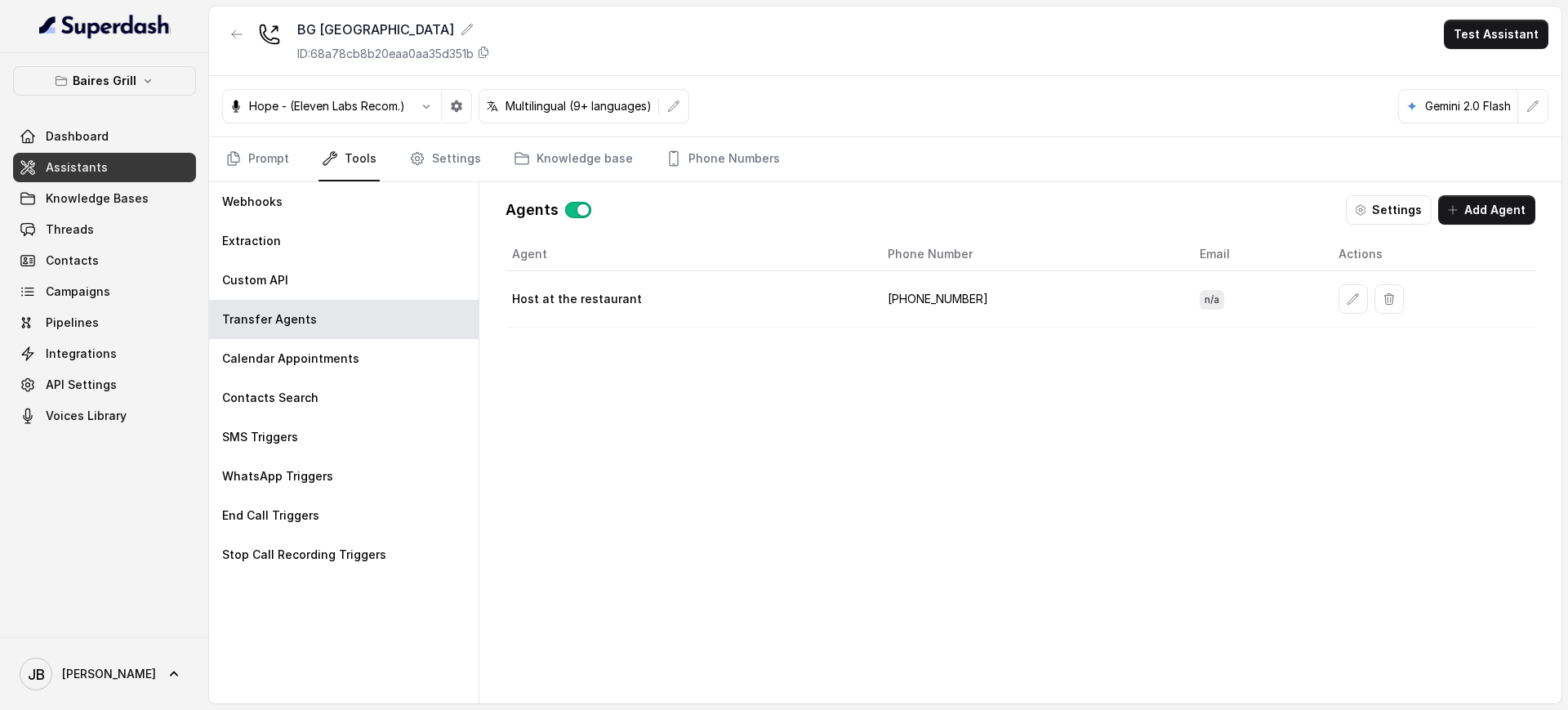
click at [931, 337] on div "Agent Phone Number Email Actions Host at the restaurant [PHONE_NUMBER] n/a" at bounding box center [1020, 456] width 1030 height 439
click at [938, 302] on td "[PHONE_NUMBER]" at bounding box center [1031, 299] width 312 height 56
click at [939, 305] on td "[PHONE_NUMBER]" at bounding box center [1031, 299] width 312 height 56
click at [688, 369] on div "Agent Phone Number Email Actions Host at the restaurant [PHONE_NUMBER] n/a" at bounding box center [1020, 456] width 1030 height 439
click at [934, 294] on td "[PHONE_NUMBER]" at bounding box center [1031, 299] width 312 height 56
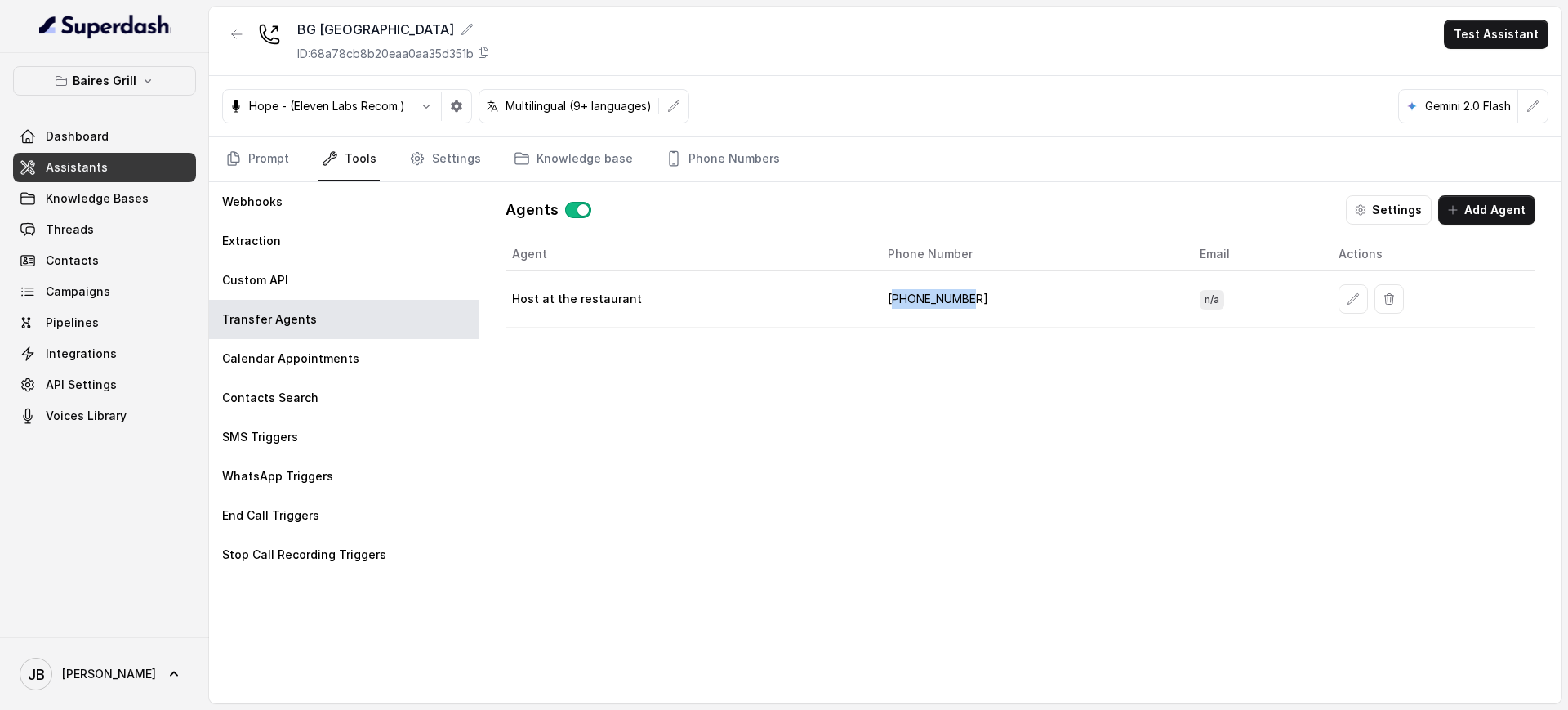
click at [934, 294] on td "[PHONE_NUMBER]" at bounding box center [1031, 299] width 312 height 56
click at [948, 403] on div "Agent Phone Number Email Actions Host at the restaurant [PHONE_NUMBER] n/a" at bounding box center [1020, 456] width 1030 height 439
click at [746, 148] on link "Phone Numbers" at bounding box center [722, 159] width 120 height 44
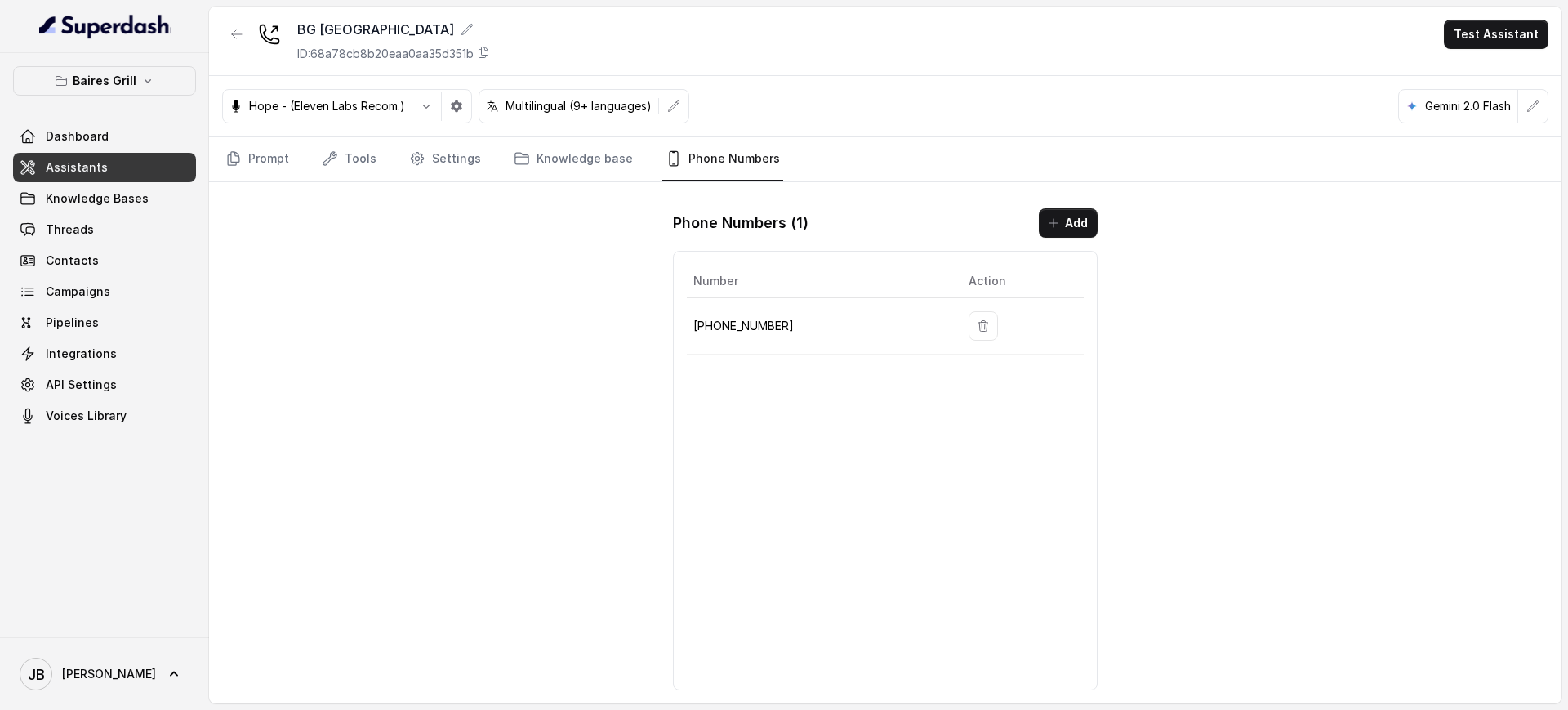
click at [757, 331] on p "[PHONE_NUMBER]" at bounding box center [818, 326] width 249 height 20
copy p "17867676589"
